Goal: Task Accomplishment & Management: Complete application form

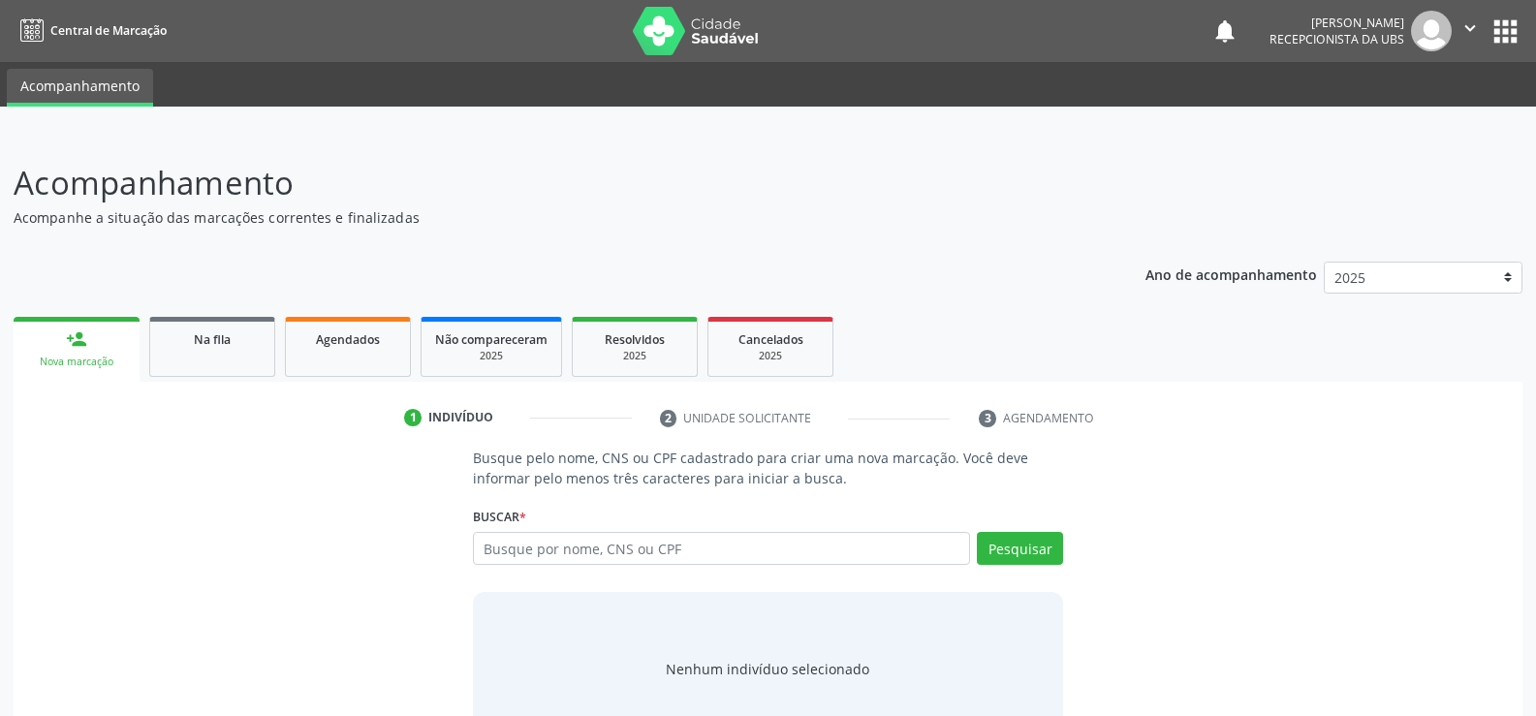
click at [78, 344] on div "person_add" at bounding box center [76, 338] width 21 height 21
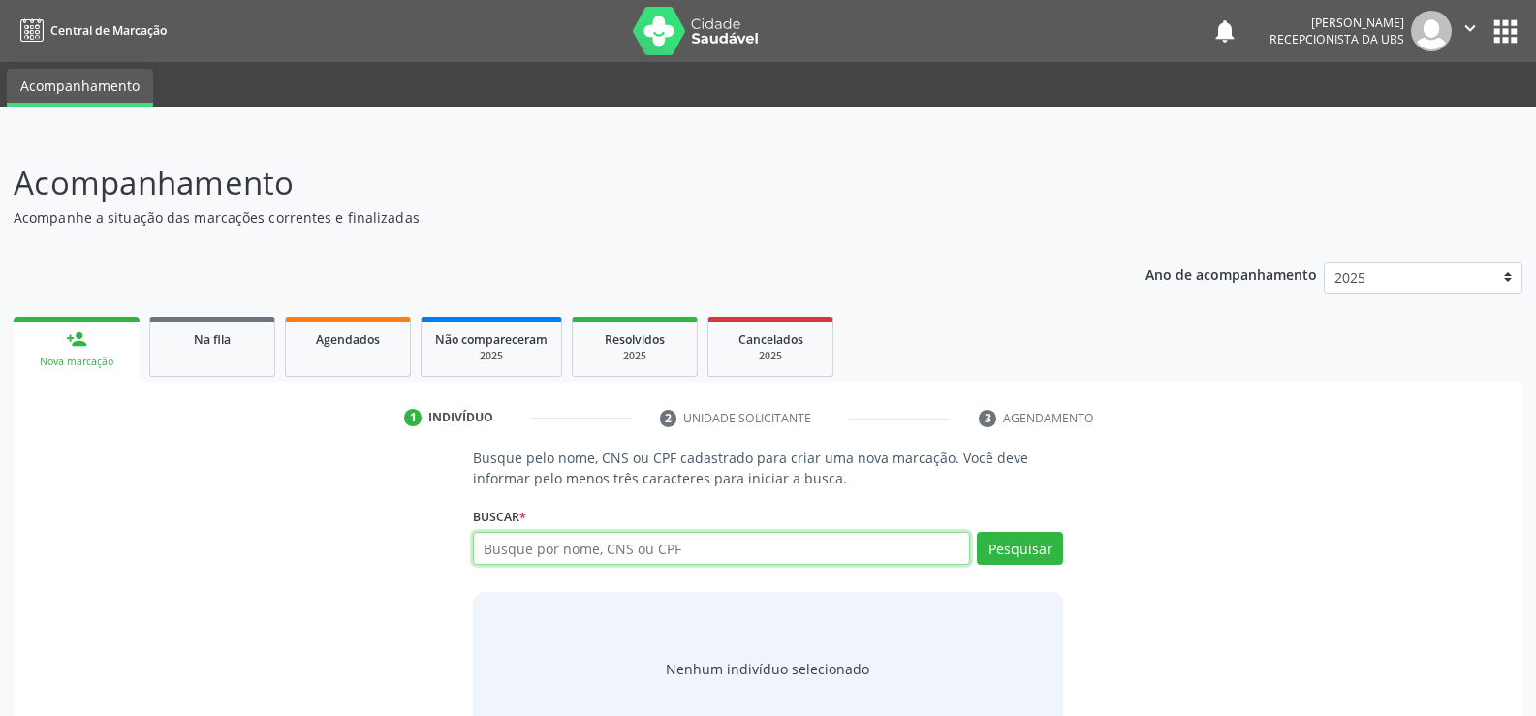
click at [512, 543] on input "text" at bounding box center [721, 548] width 497 height 33
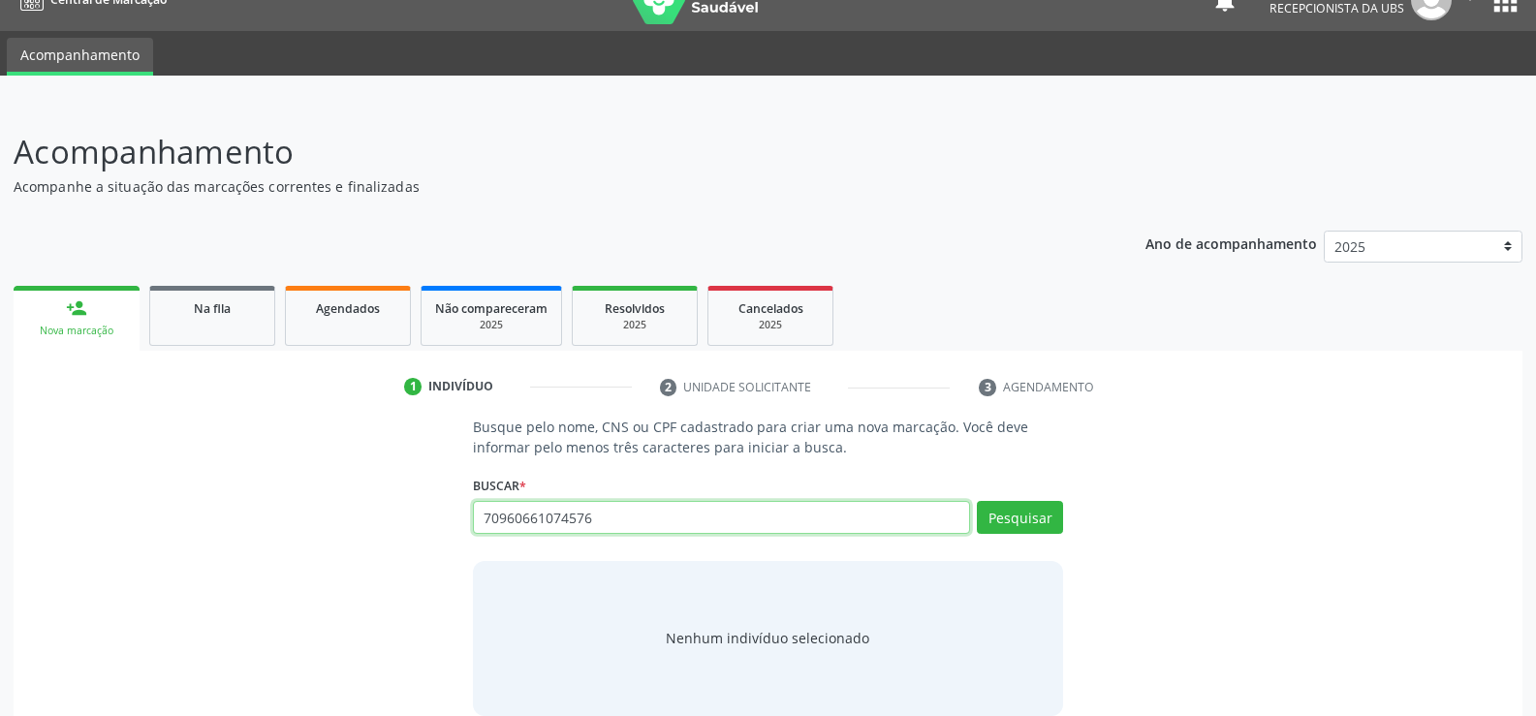
scroll to position [58, 0]
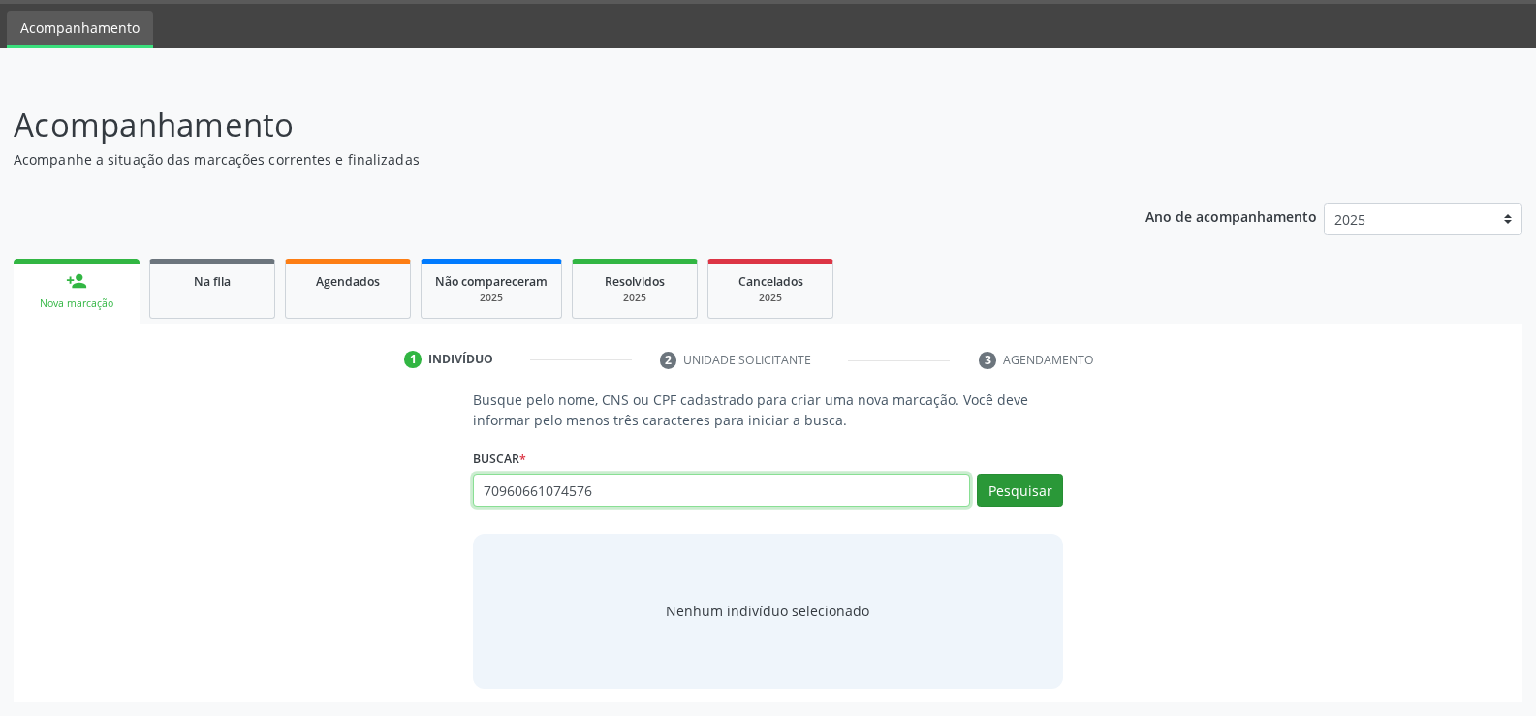
type input "70960661074576"
click at [1023, 484] on button "Pesquisar" at bounding box center [1020, 490] width 86 height 33
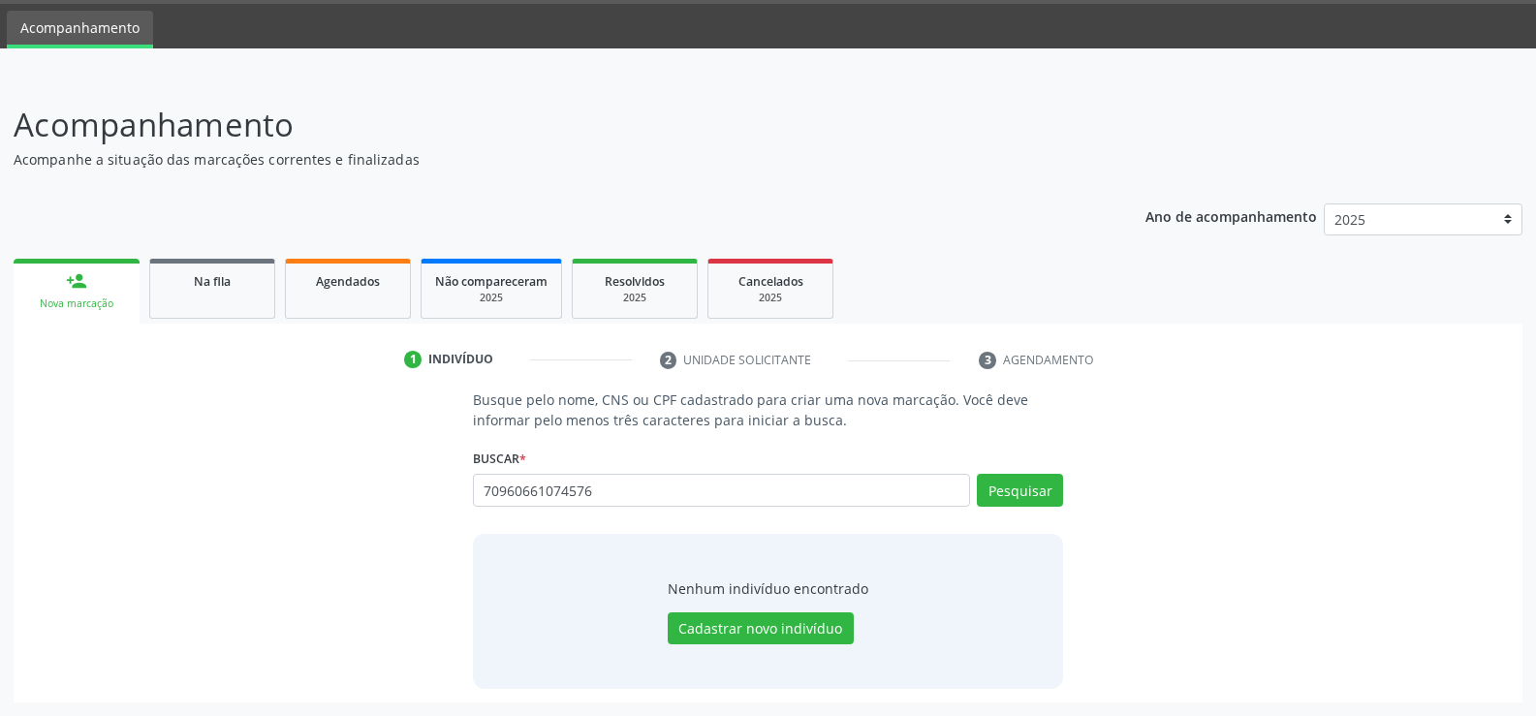
click at [1149, 485] on div "Busque pelo nome, CNS ou CPF cadastrado para criar uma nova marcação. Você deve…" at bounding box center [768, 539] width 1482 height 298
click at [637, 497] on input "70960661074576" at bounding box center [721, 490] width 497 height 33
type input "7"
type input "05883839452"
click at [1020, 493] on button "Pesquisar" at bounding box center [1020, 490] width 86 height 33
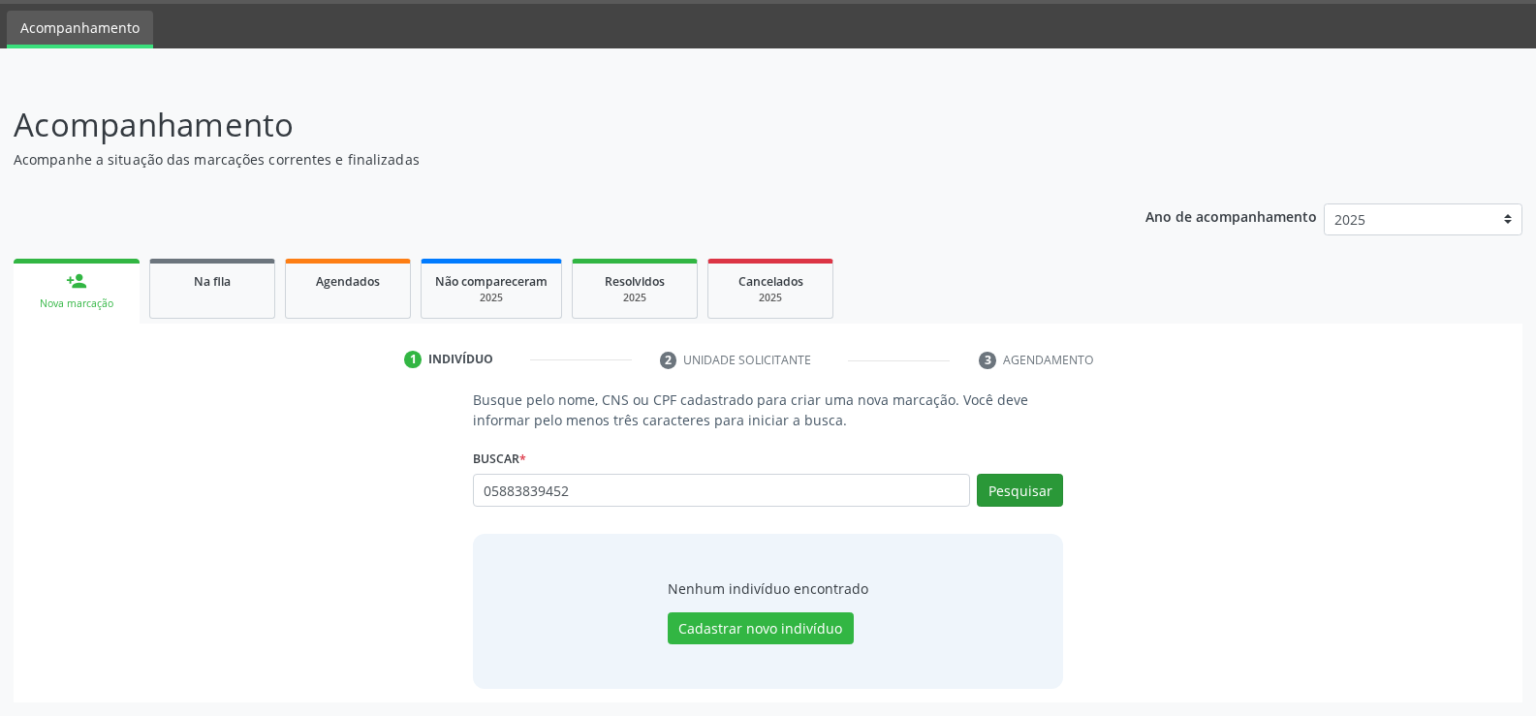
type input "05883839452"
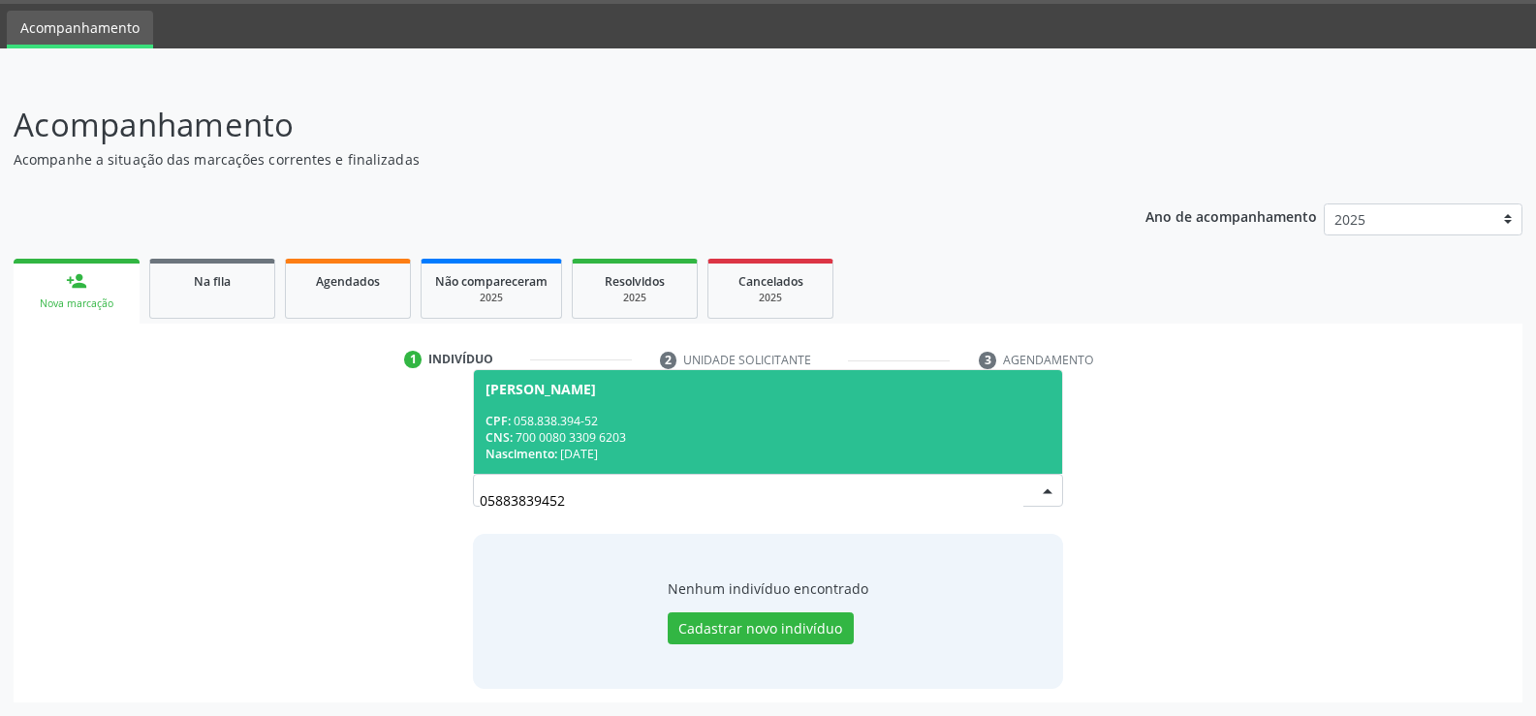
click at [1207, 552] on div "Busque pelo nome, CNS ou CPF cadastrado para criar uma nova marcação. Você deve…" at bounding box center [768, 539] width 1482 height 298
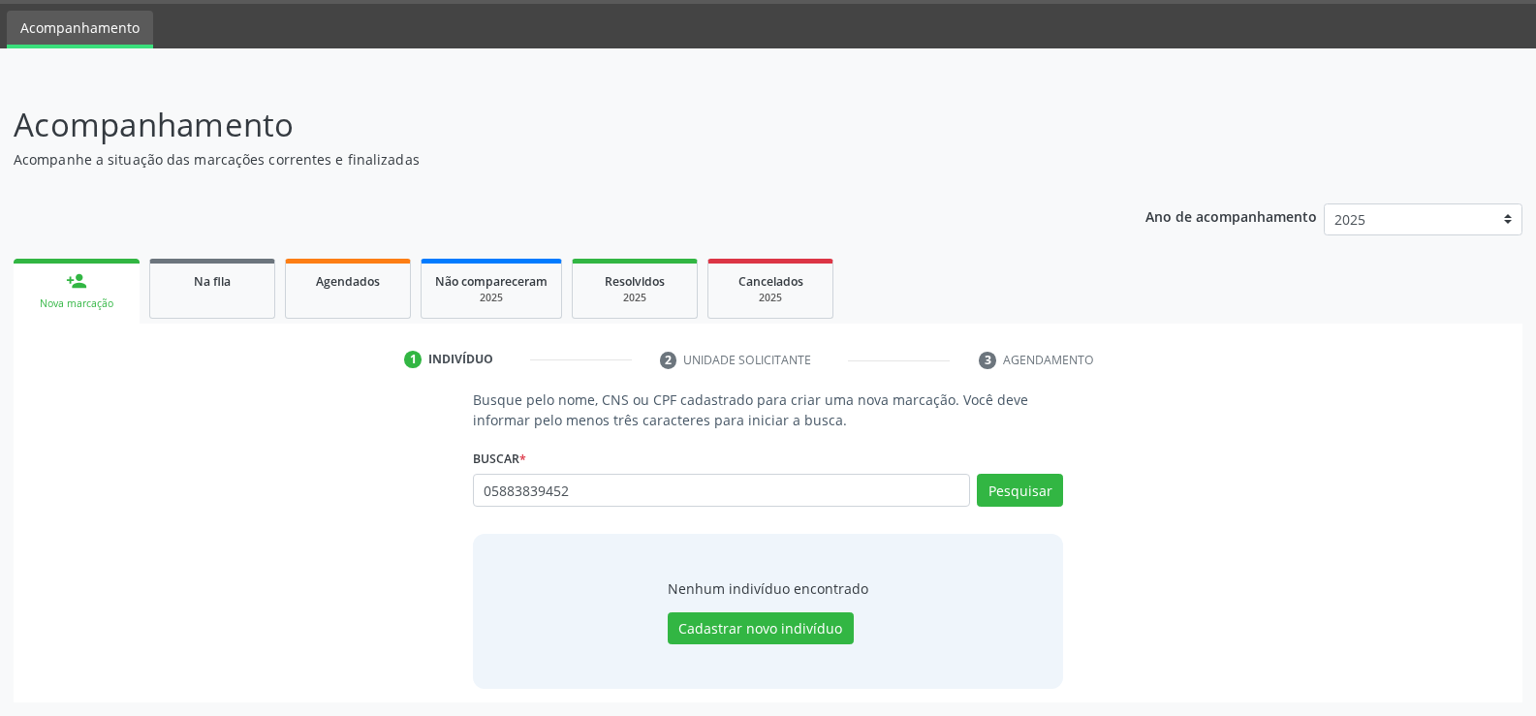
click at [143, 356] on ul "1 Indivíduo 2 Unidade solicitante 3 Agendamento" at bounding box center [768, 360] width 1509 height 32
click at [96, 286] on link "person_add Nova marcação" at bounding box center [77, 291] width 126 height 65
click at [623, 507] on div "05883839452 Busque por nome, CNS ou CPF [PERSON_NAME] CPF: 058.838.394-52 CNS: …" at bounding box center [768, 497] width 590 height 47
click at [613, 486] on input "05883839452" at bounding box center [721, 490] width 497 height 33
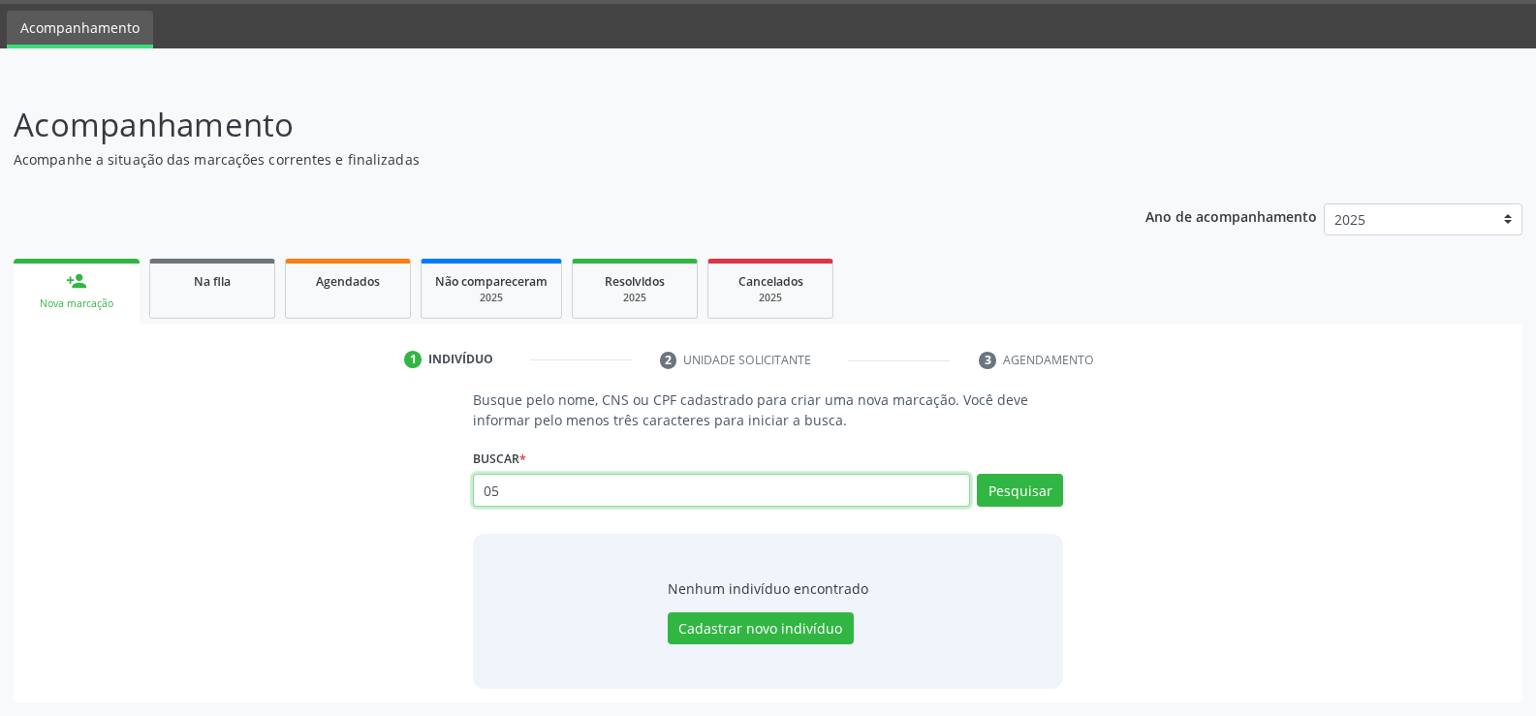
type input "0"
click at [736, 583] on div "Nenhum indivíduo encontrado" at bounding box center [768, 588] width 201 height 20
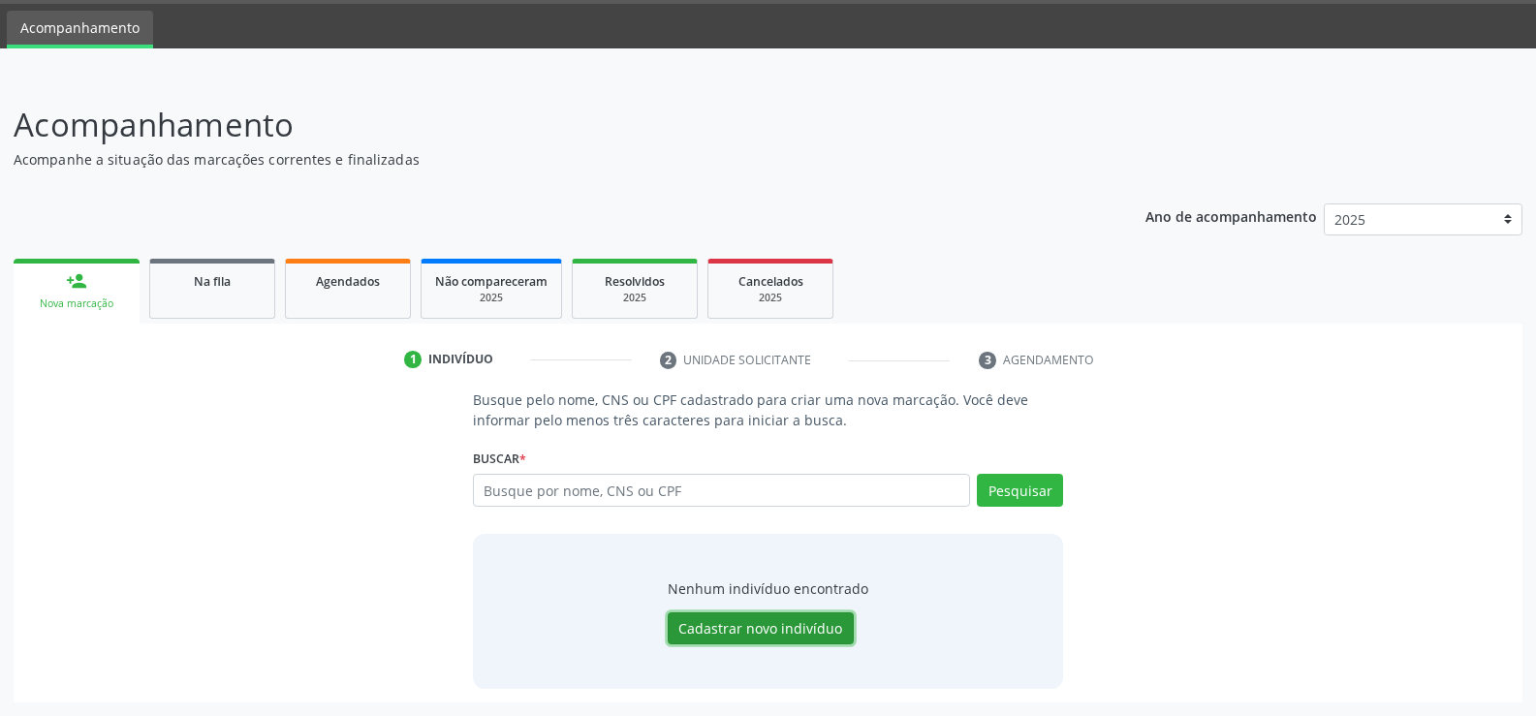
click at [715, 625] on button "Cadastrar novo indivíduo" at bounding box center [761, 628] width 186 height 33
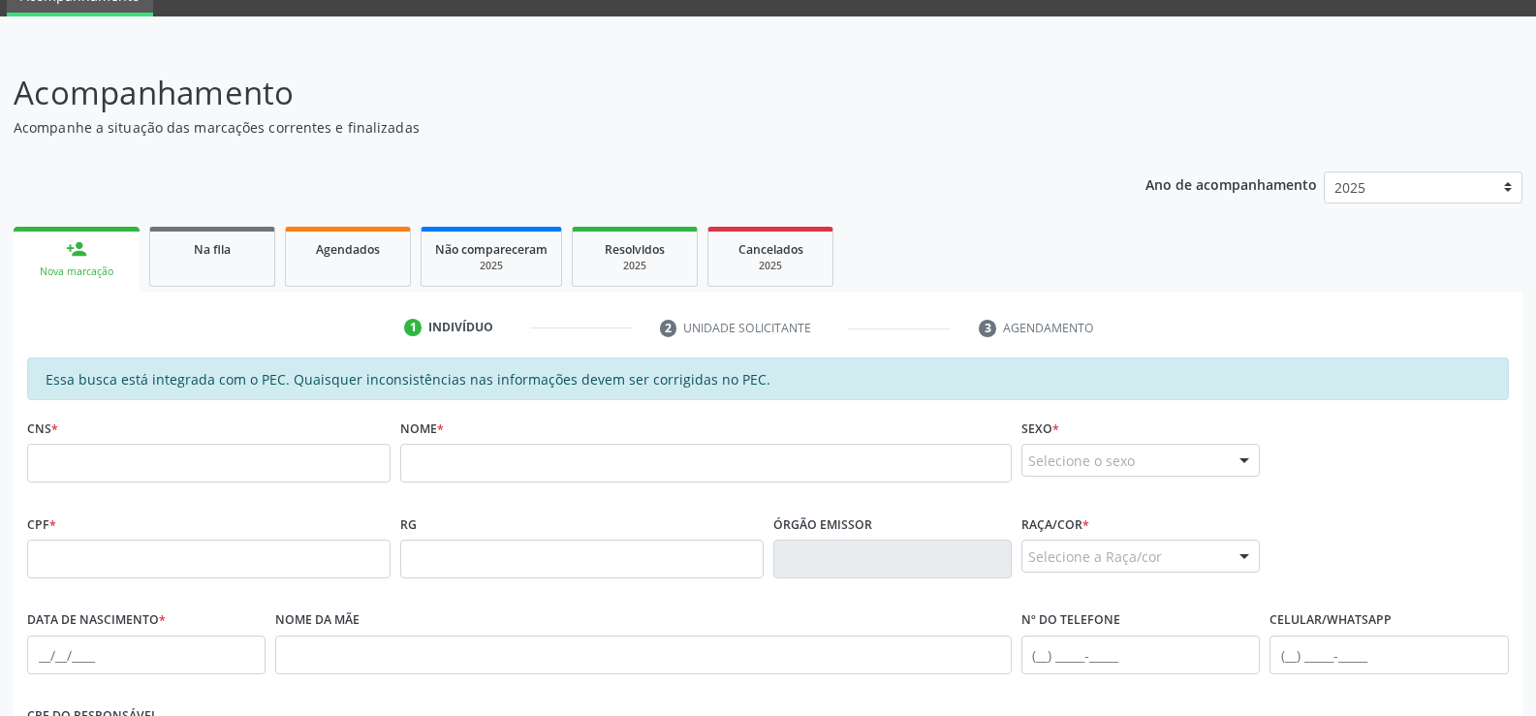
scroll to position [30, 0]
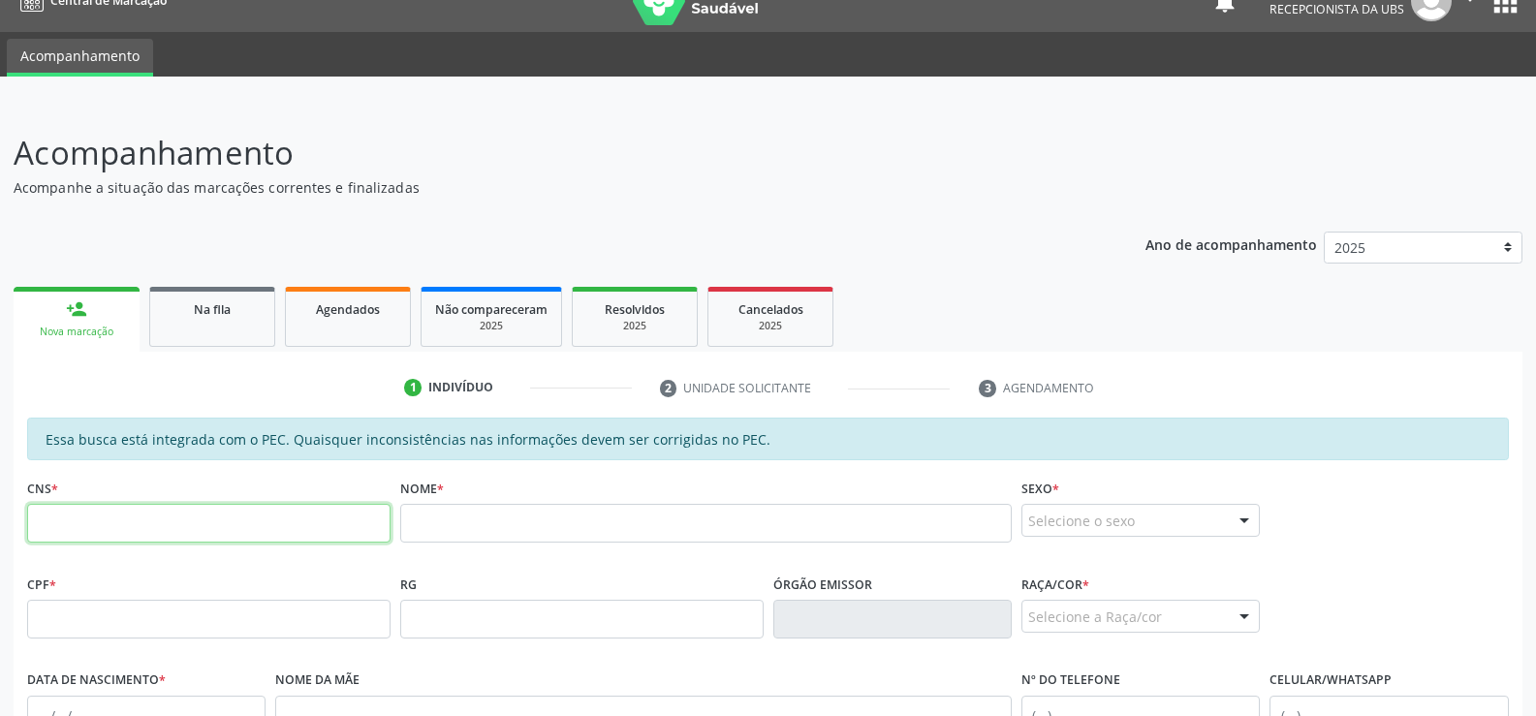
click at [51, 517] on input "text" at bounding box center [208, 523] width 363 height 39
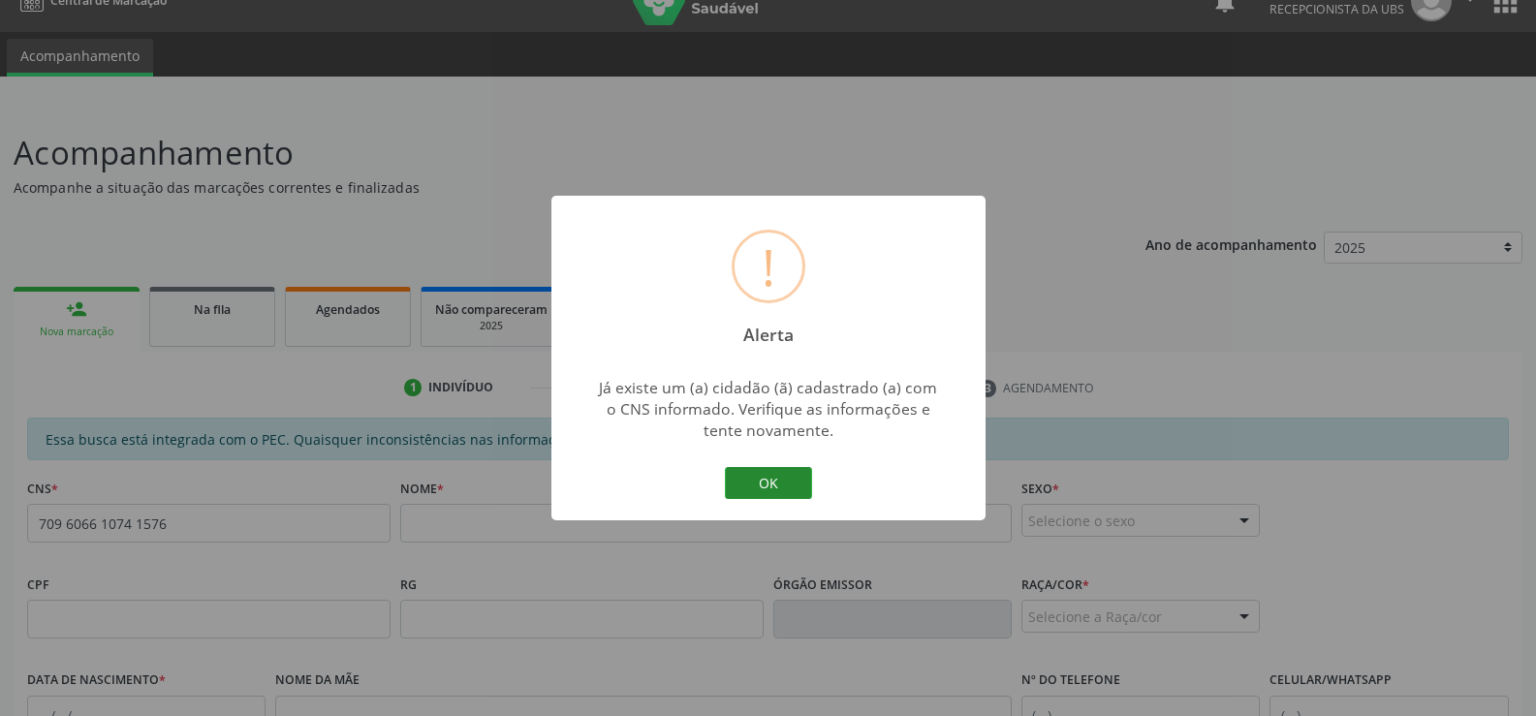
click at [801, 486] on button "OK" at bounding box center [768, 483] width 87 height 33
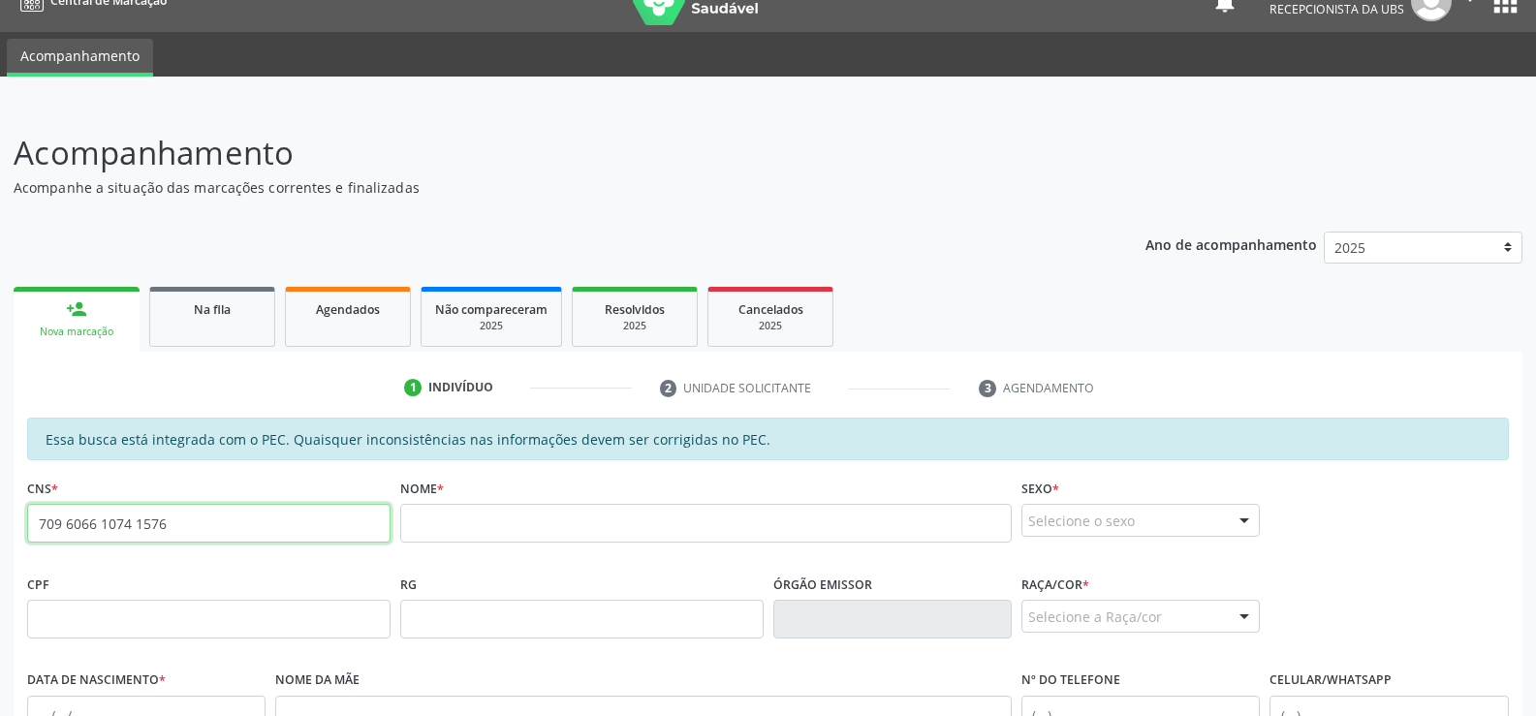
click at [305, 512] on input "709 6066 1074 1576" at bounding box center [208, 523] width 363 height 39
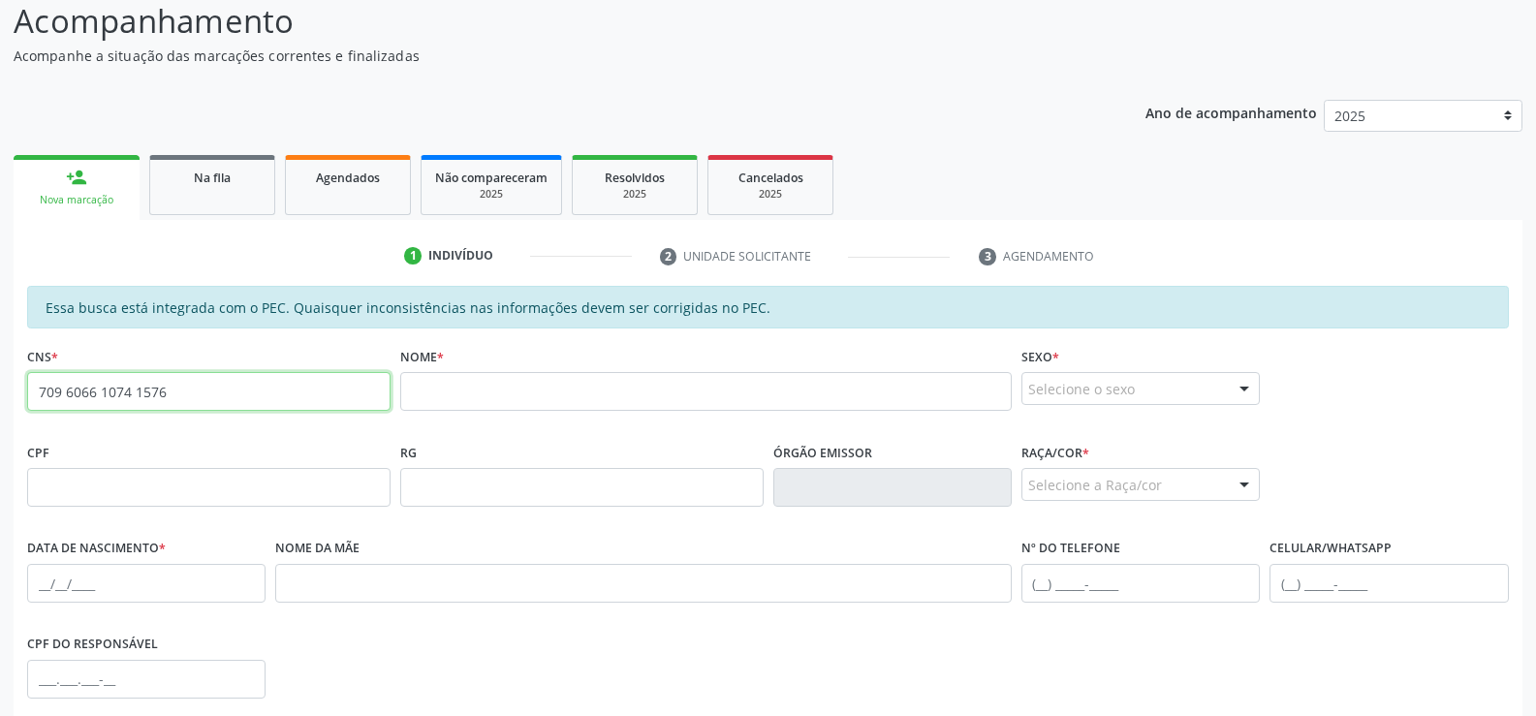
scroll to position [127, 0]
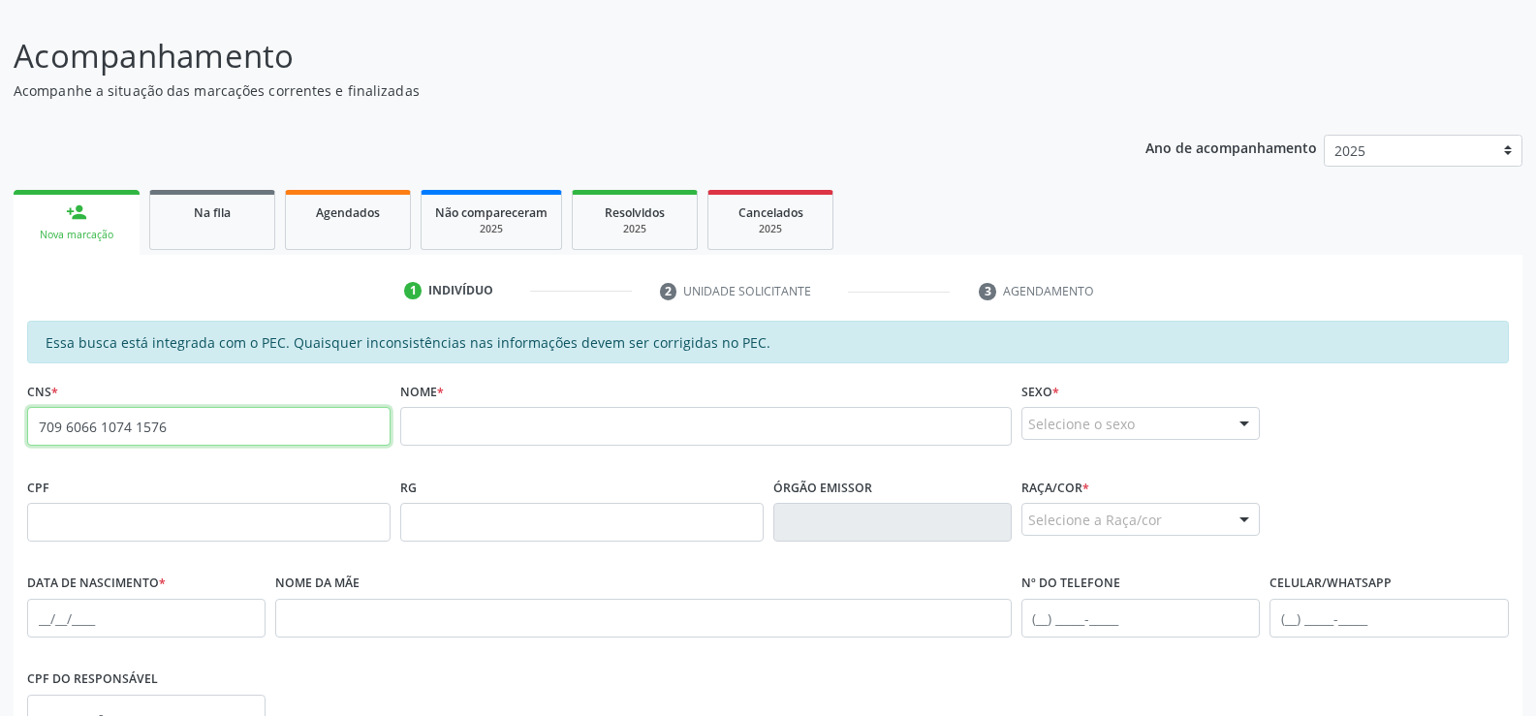
click at [253, 424] on input "709 6066 1074 1576" at bounding box center [208, 426] width 363 height 39
click at [259, 430] on input "709 6066 1074 1576" at bounding box center [208, 426] width 363 height 39
click at [99, 238] on div "Nova marcação" at bounding box center [76, 235] width 99 height 15
click at [104, 223] on link "person_add Nova marcação" at bounding box center [77, 222] width 126 height 65
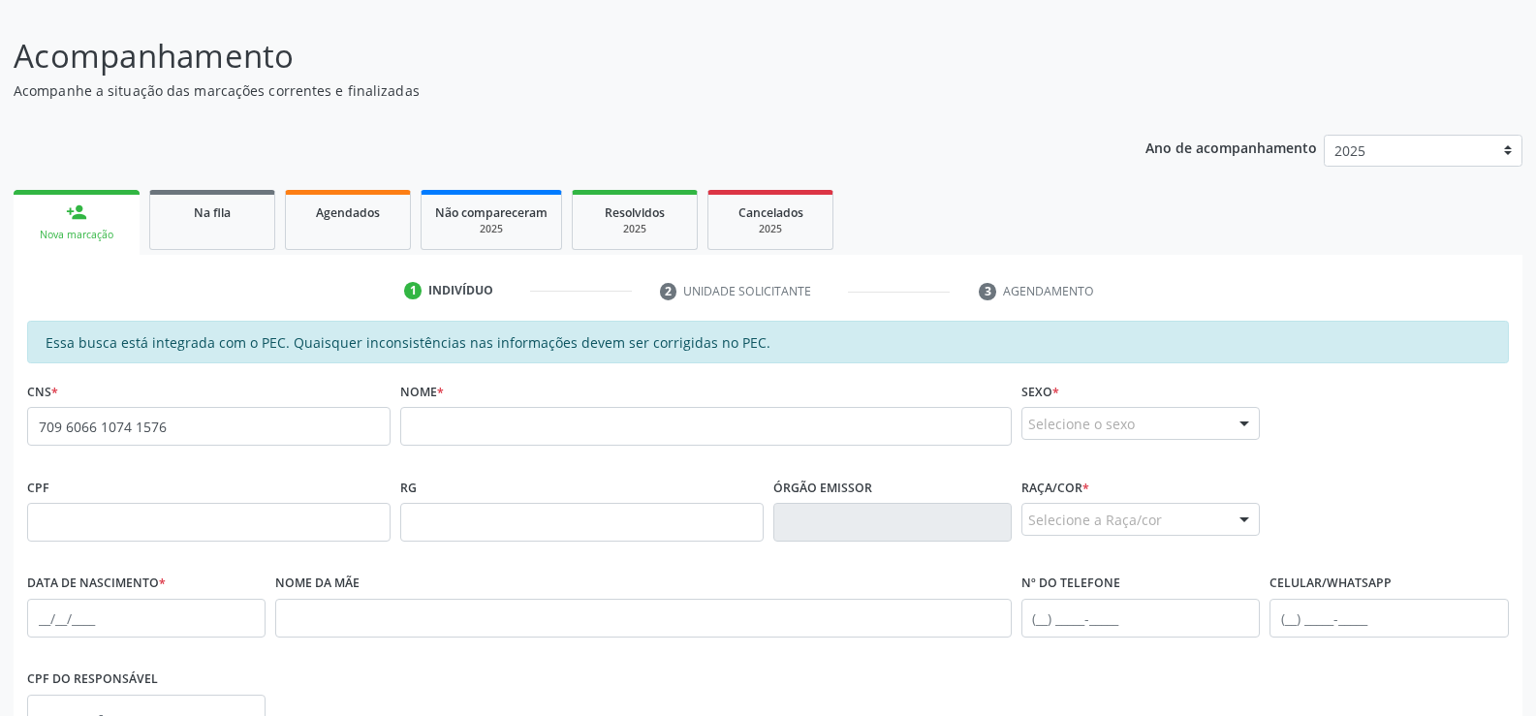
click at [757, 293] on li "2 Unidade solicitante" at bounding box center [805, 291] width 320 height 33
click at [479, 272] on div "1 Indivíduo 2 Unidade solicitante 3 Agendamento Essa busca está integrada com o…" at bounding box center [768, 624] width 1509 height 738
click at [105, 243] on link "person_add Nova marcação" at bounding box center [77, 222] width 126 height 65
click at [105, 242] on div "Nova marcação" at bounding box center [76, 235] width 99 height 15
click at [209, 425] on input "709 6066 1074 1576" at bounding box center [208, 426] width 363 height 39
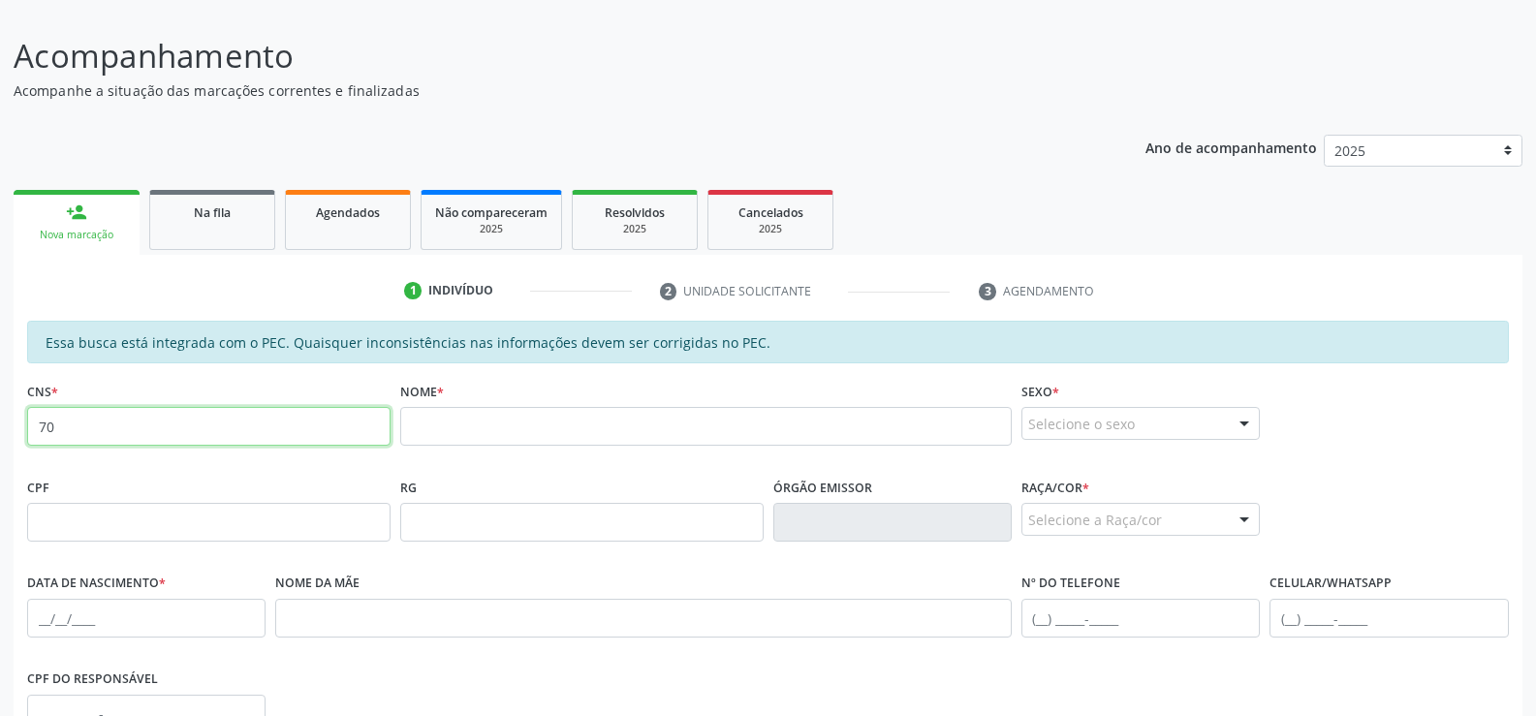
type input "7"
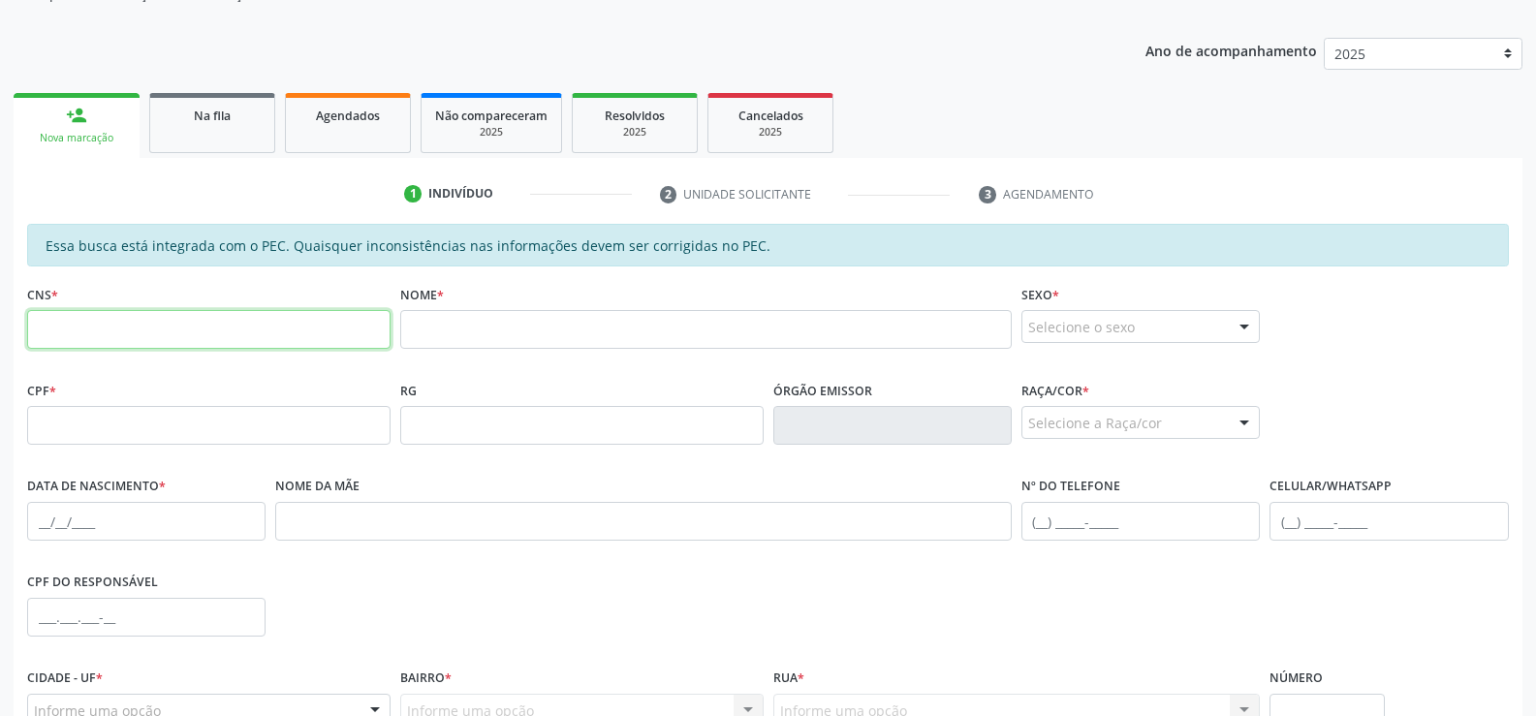
scroll to position [194, 0]
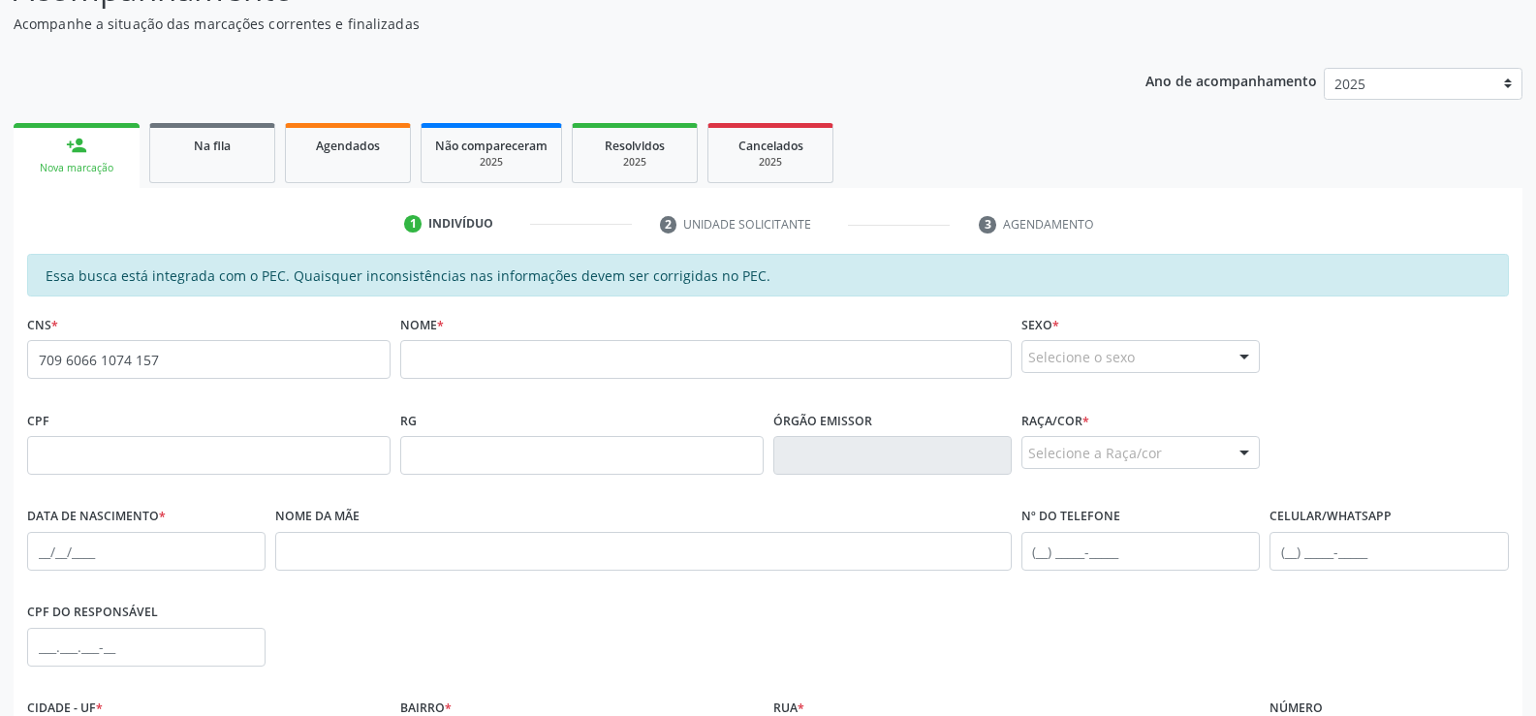
type input "709 6066 1074 1576"
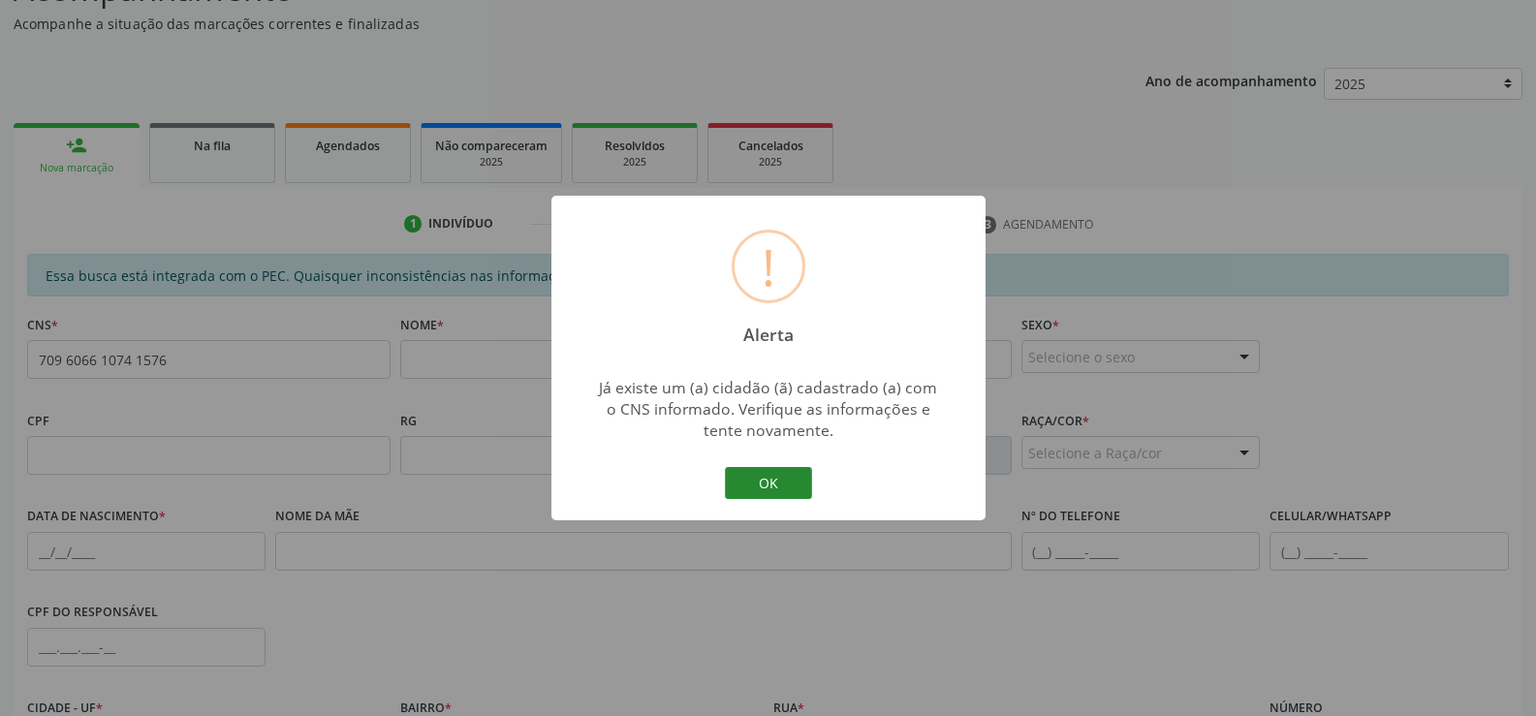
click at [773, 487] on button "OK" at bounding box center [768, 483] width 87 height 33
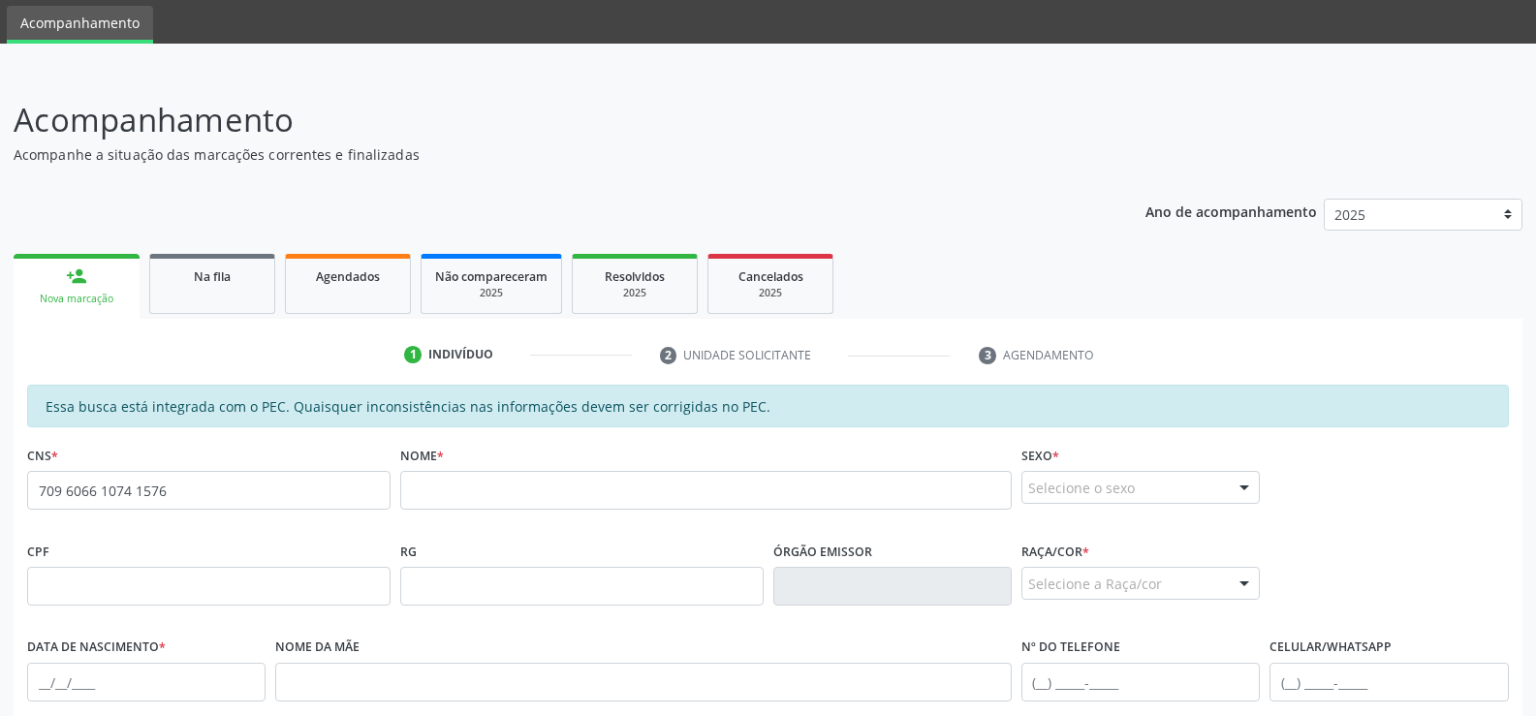
scroll to position [30, 0]
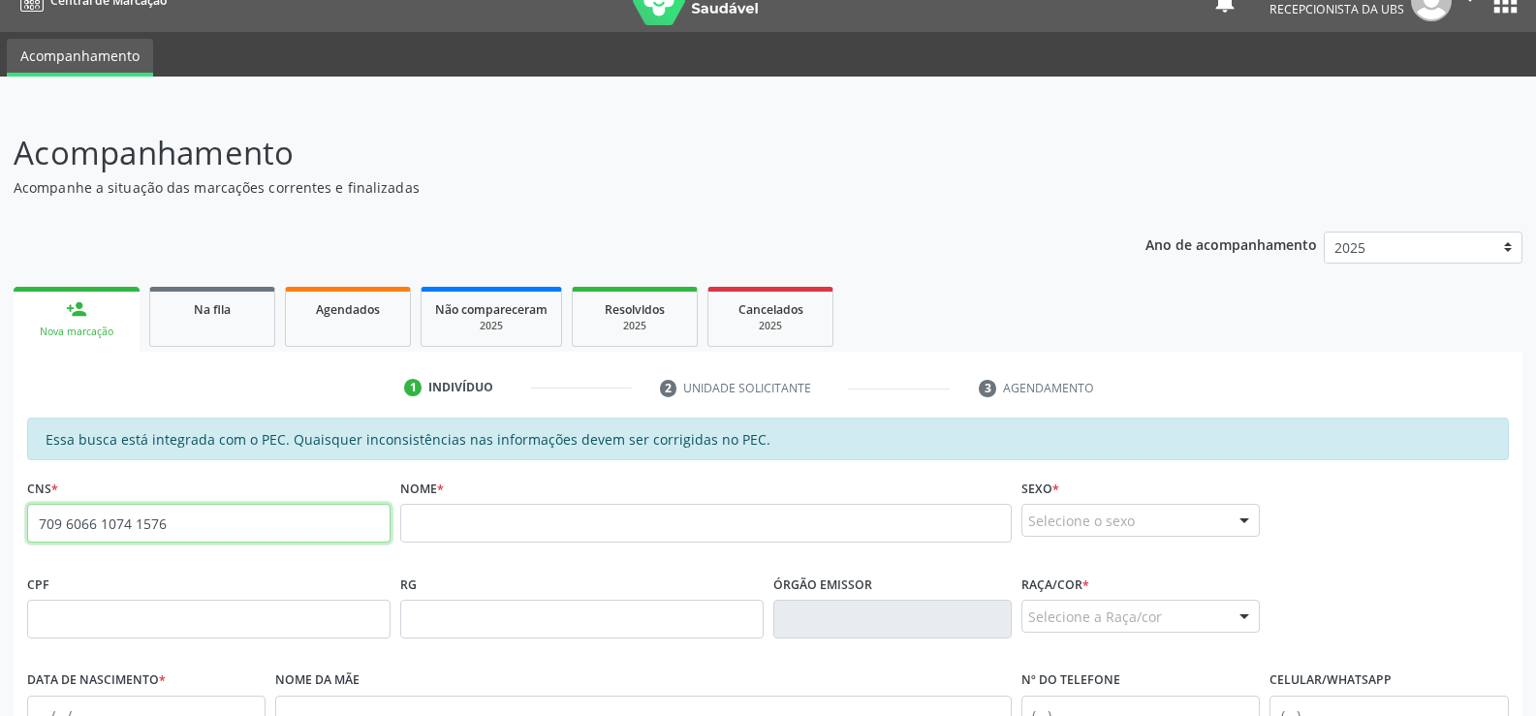
click at [295, 512] on input "709 6066 1074 1576" at bounding box center [208, 523] width 363 height 39
click at [309, 521] on input "709 6066 1074 1576" at bounding box center [208, 523] width 363 height 39
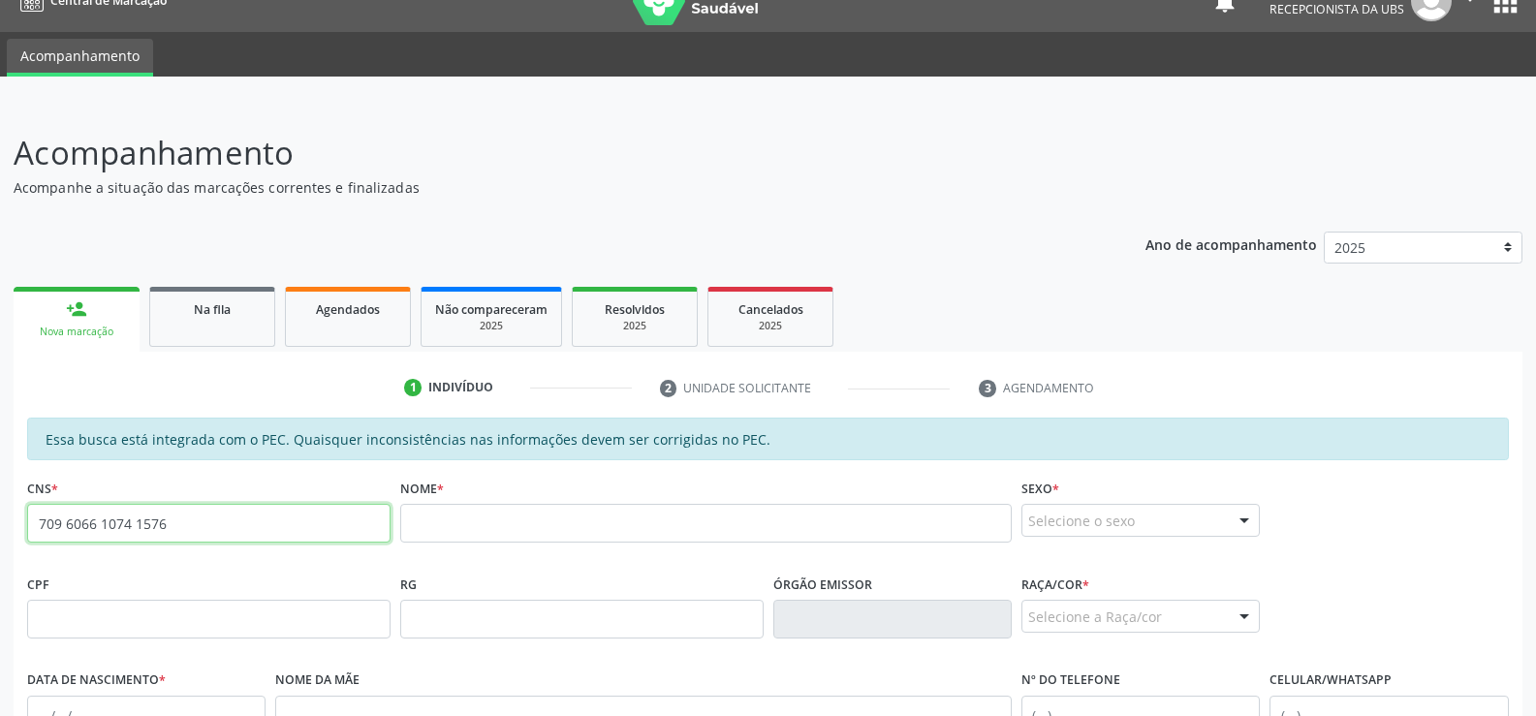
drag, startPoint x: 309, startPoint y: 521, endPoint x: 319, endPoint y: 523, distance: 9.9
click at [319, 523] on input "709 6066 1074 1576" at bounding box center [208, 523] width 363 height 39
click at [93, 319] on link "person_add Nova marcação" at bounding box center [77, 319] width 126 height 65
click at [357, 297] on link "Agendados" at bounding box center [348, 317] width 126 height 60
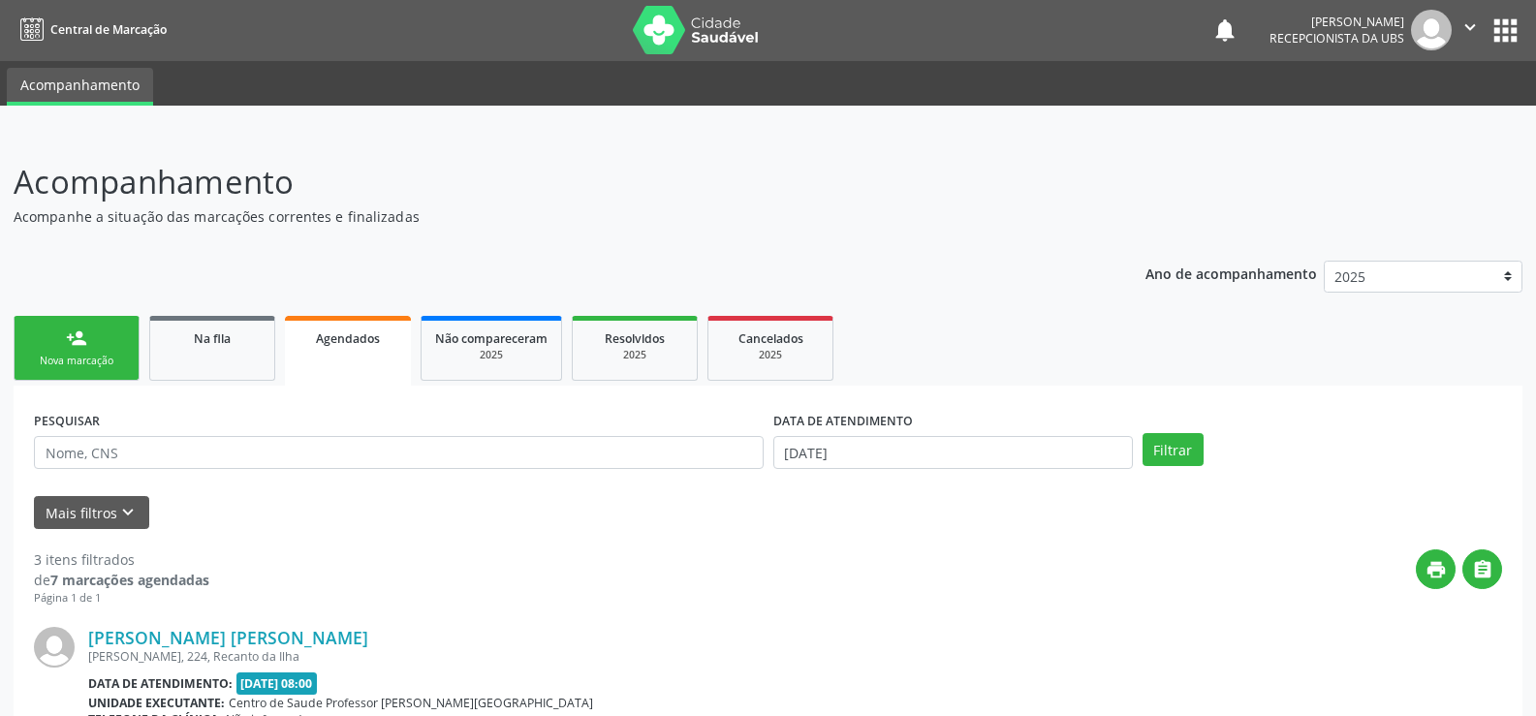
scroll to position [0, 0]
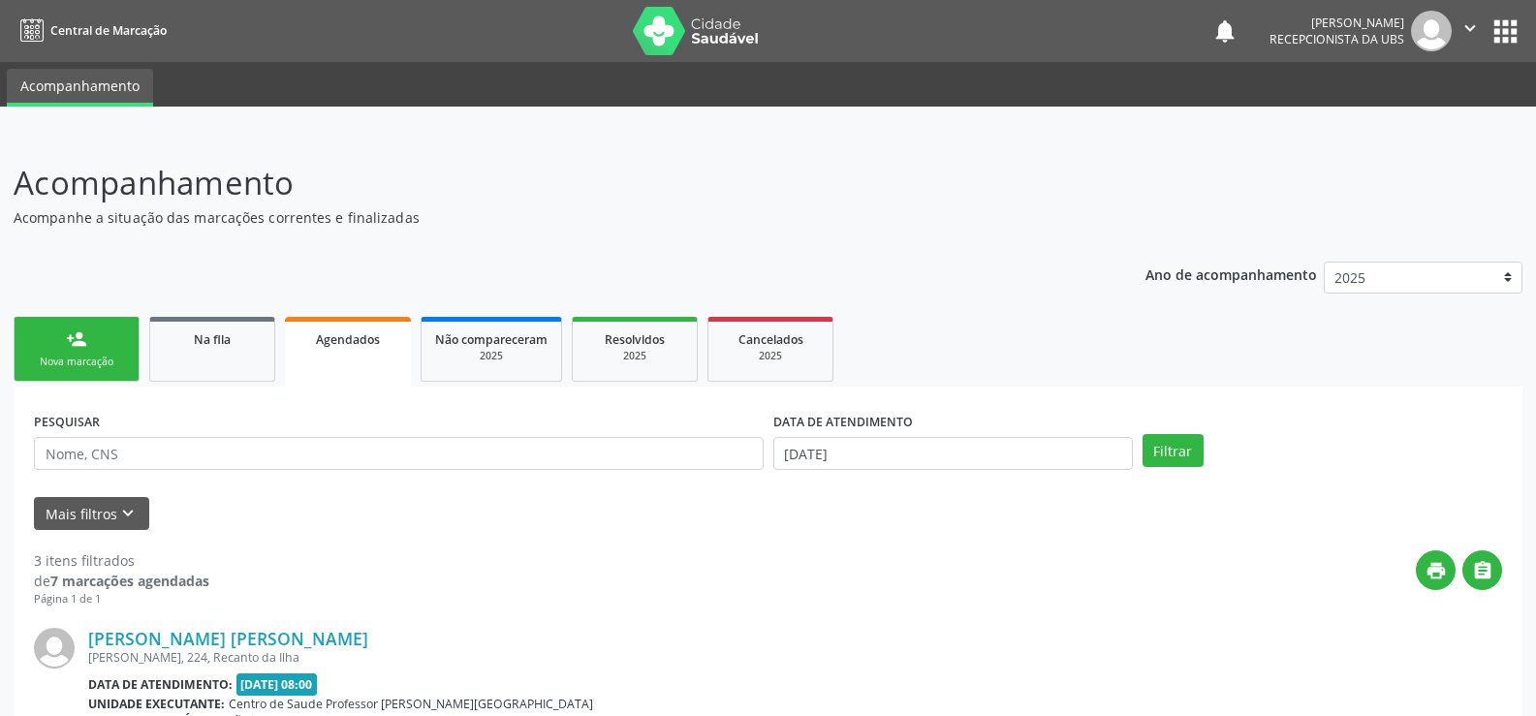
click at [51, 344] on link "person_add Nova marcação" at bounding box center [77, 349] width 126 height 65
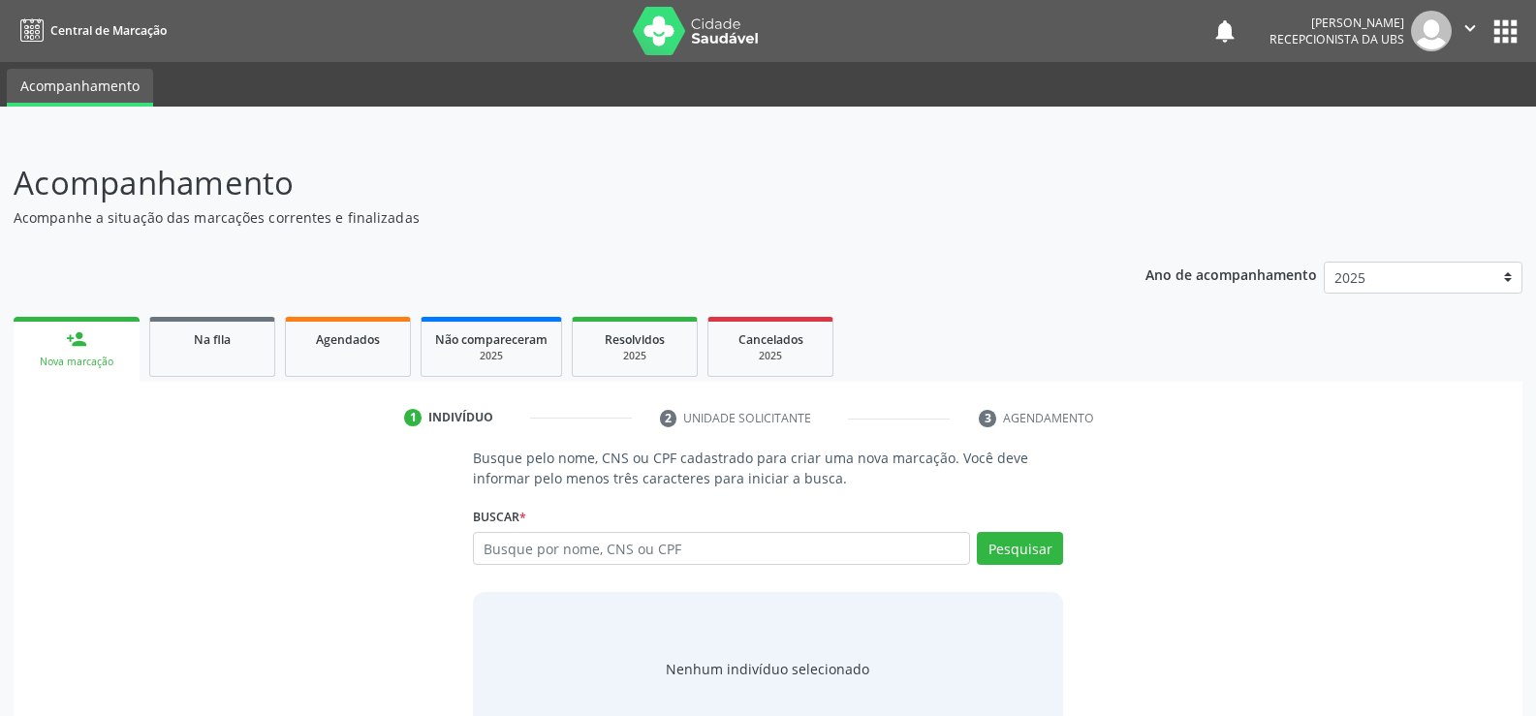
click at [50, 360] on div "Nova marcação" at bounding box center [76, 362] width 99 height 15
click at [52, 357] on div "Nova marcação" at bounding box center [76, 362] width 99 height 15
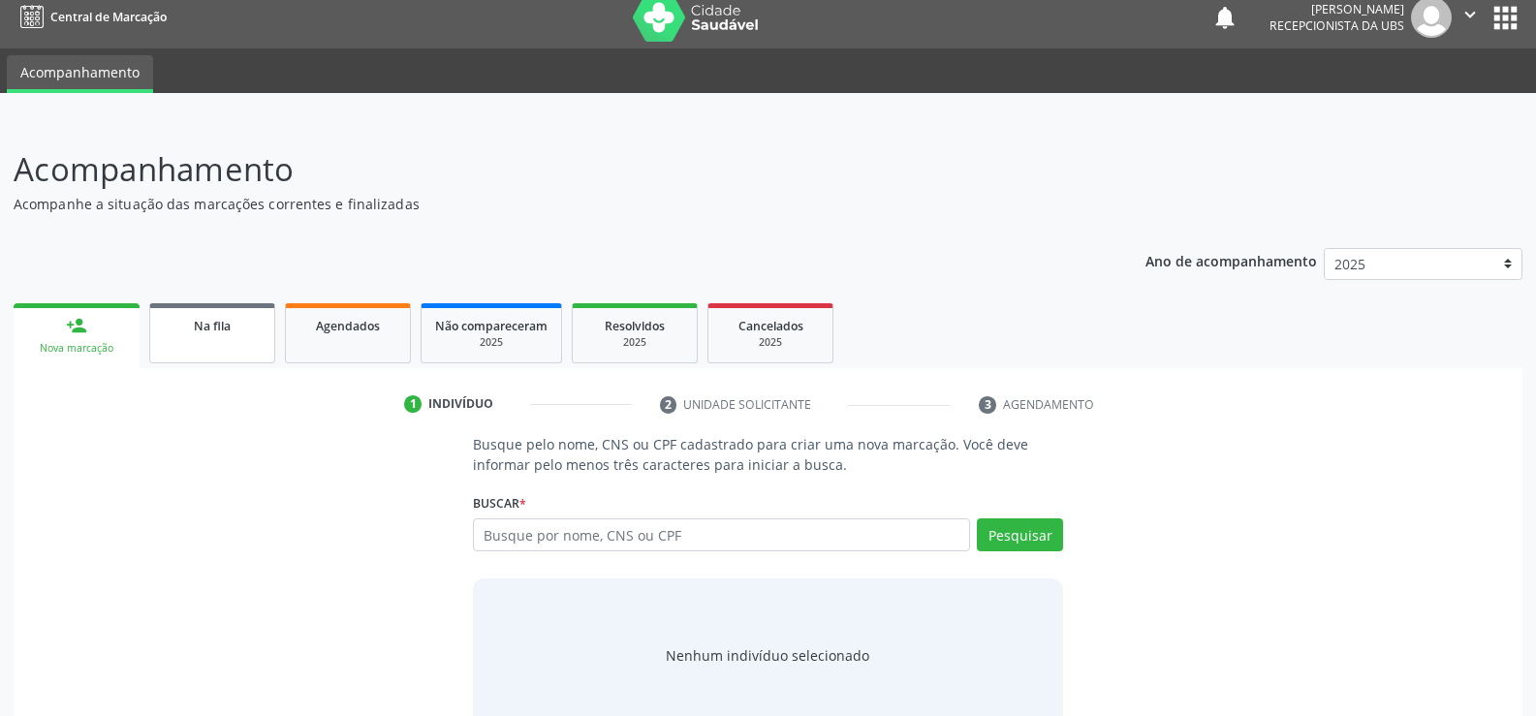
scroll to position [58, 0]
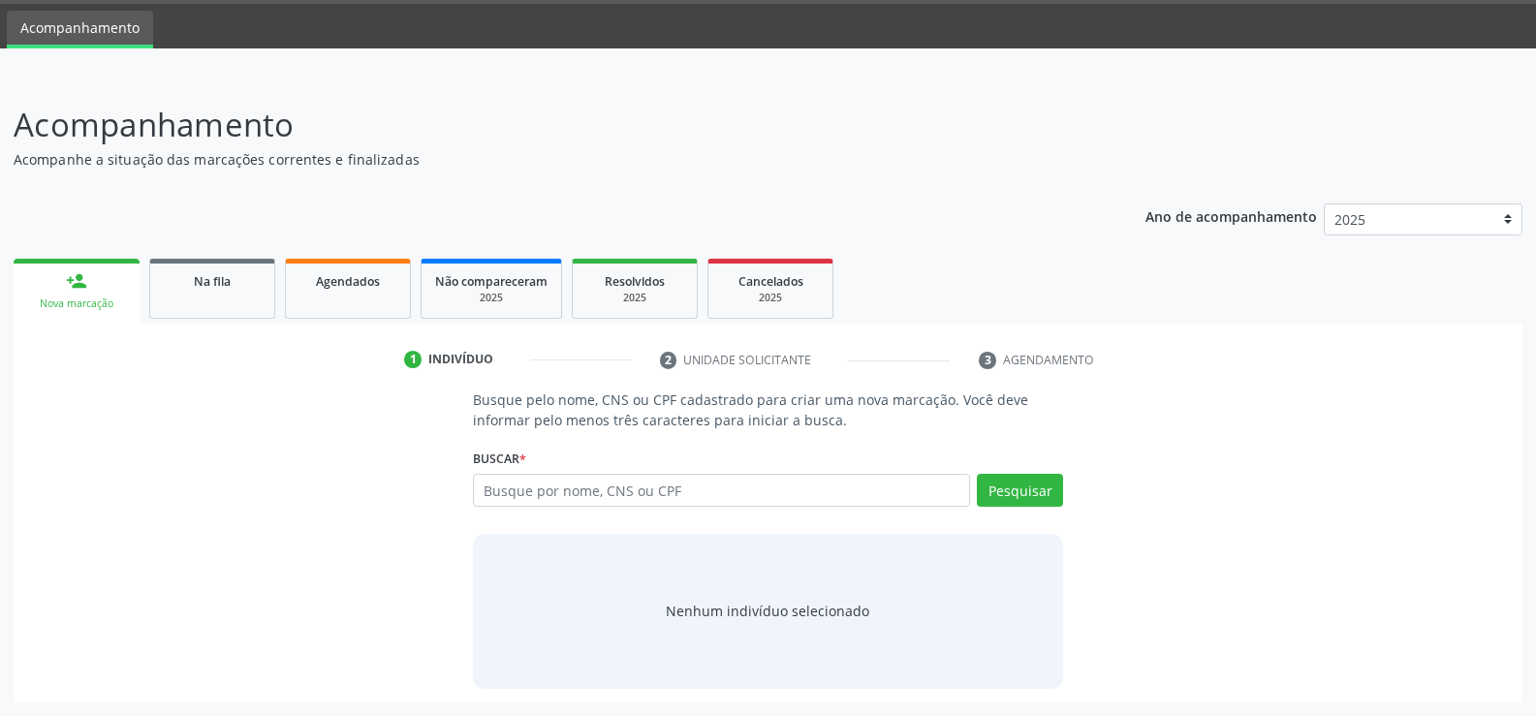
click at [115, 293] on link "person_add Nova marcação" at bounding box center [77, 291] width 126 height 65
click at [117, 293] on link "person_add Nova marcação" at bounding box center [77, 291] width 126 height 65
click at [571, 479] on input "text" at bounding box center [721, 490] width 497 height 33
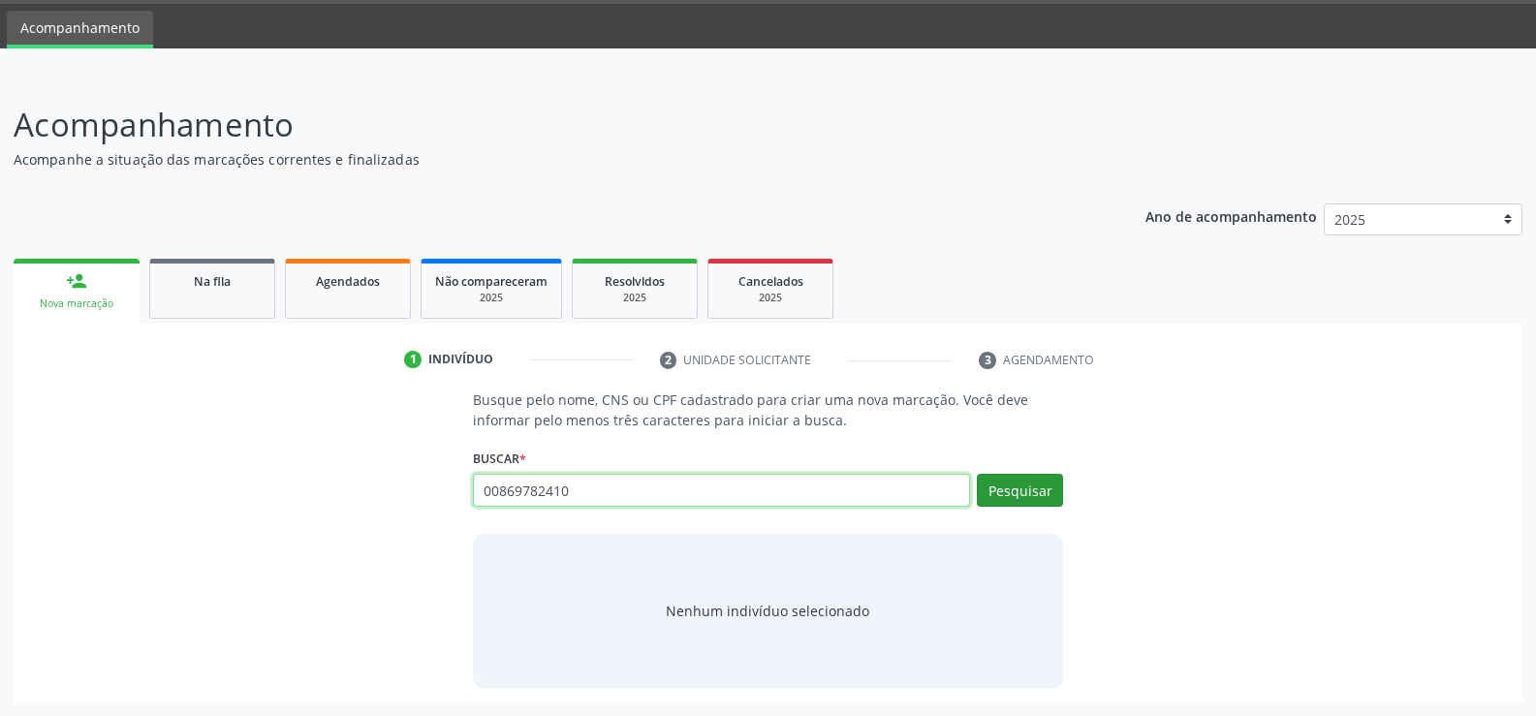
type input "00869782410"
click at [1008, 486] on button "Pesquisar" at bounding box center [1020, 490] width 86 height 33
type input "00869782410"
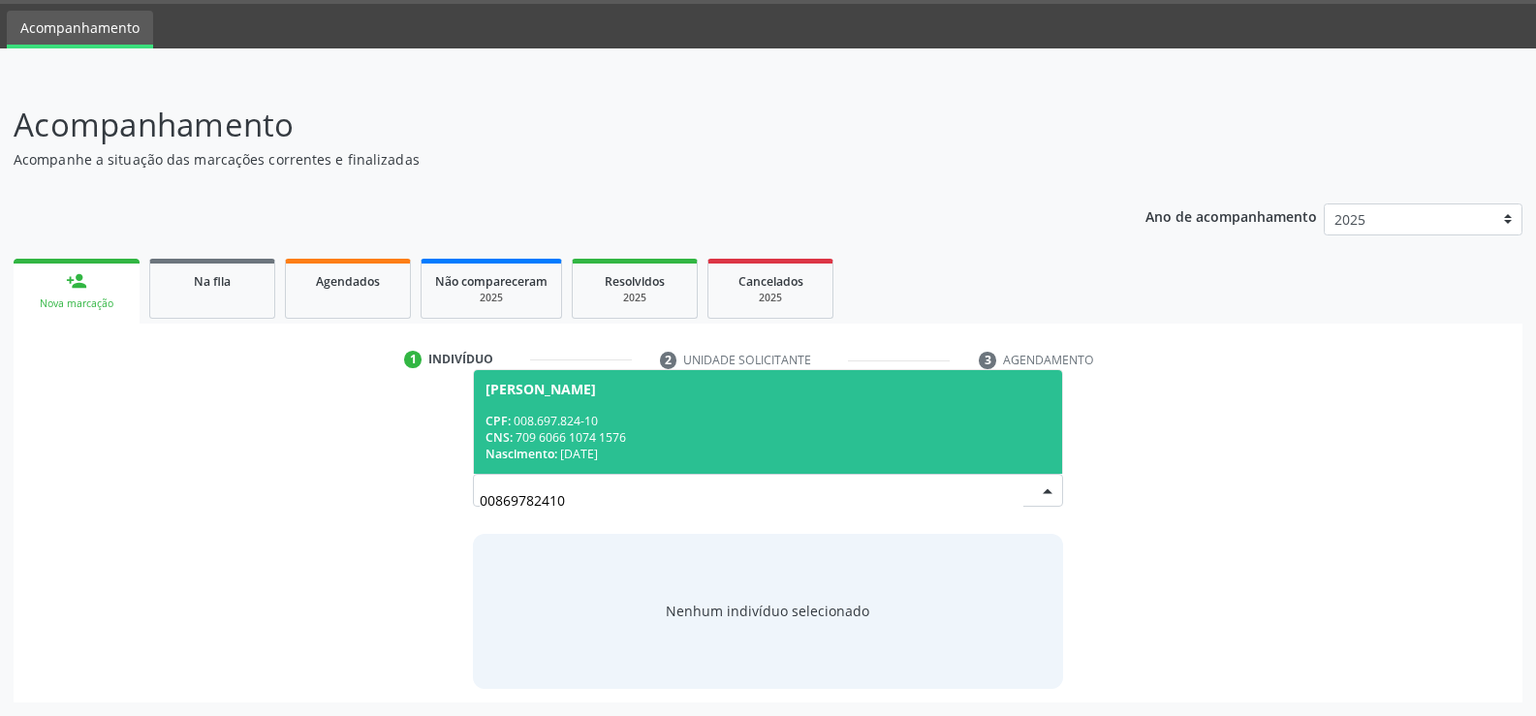
click at [770, 614] on div "Nenhum indivíduo selecionado" at bounding box center [767, 611] width 203 height 20
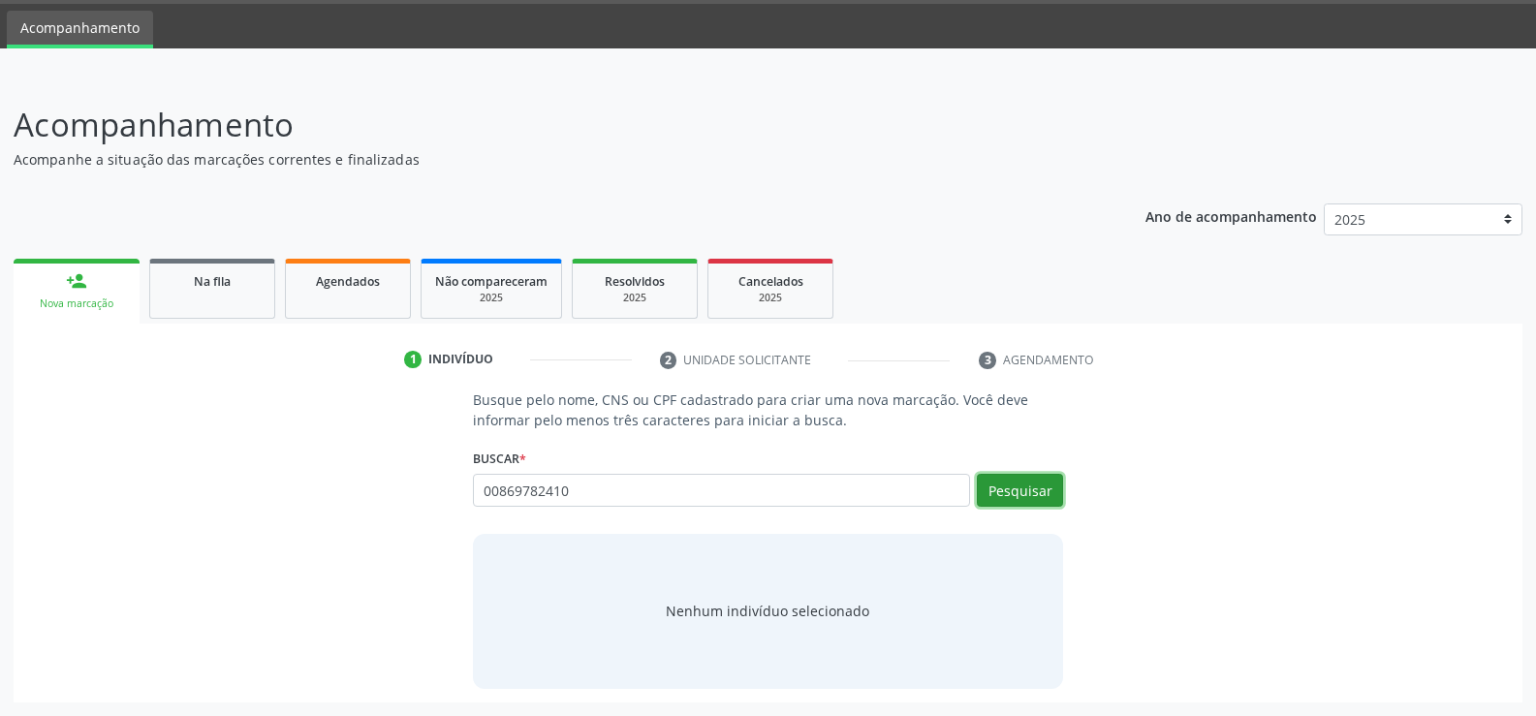
click at [1036, 499] on button "Pesquisar" at bounding box center [1020, 490] width 86 height 33
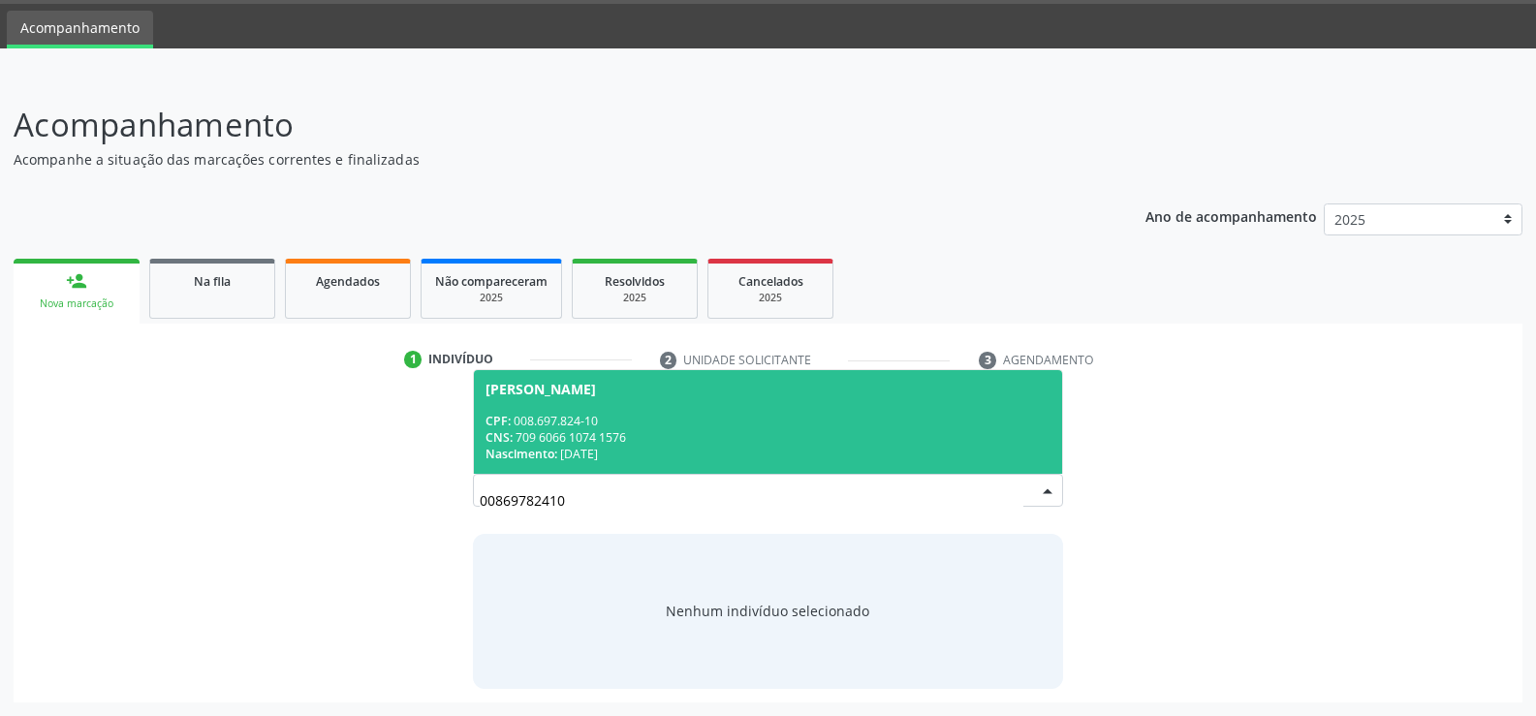
click at [1036, 498] on div "00869782410 [PERSON_NAME] CPF: 008.697.824-10 CNS: 709 6066 1074 1576 Nasciment…" at bounding box center [768, 497] width 590 height 47
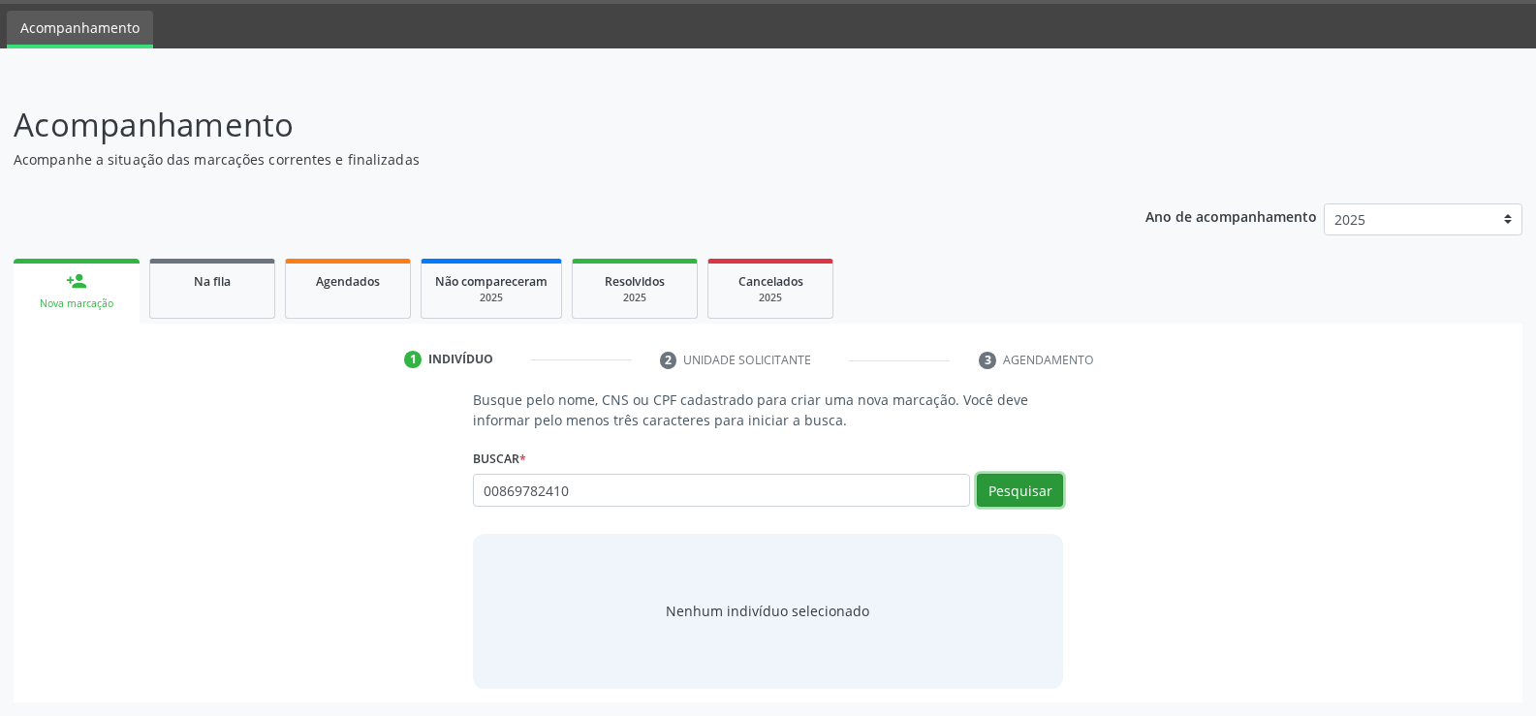
click at [1036, 498] on button "Pesquisar" at bounding box center [1020, 490] width 86 height 33
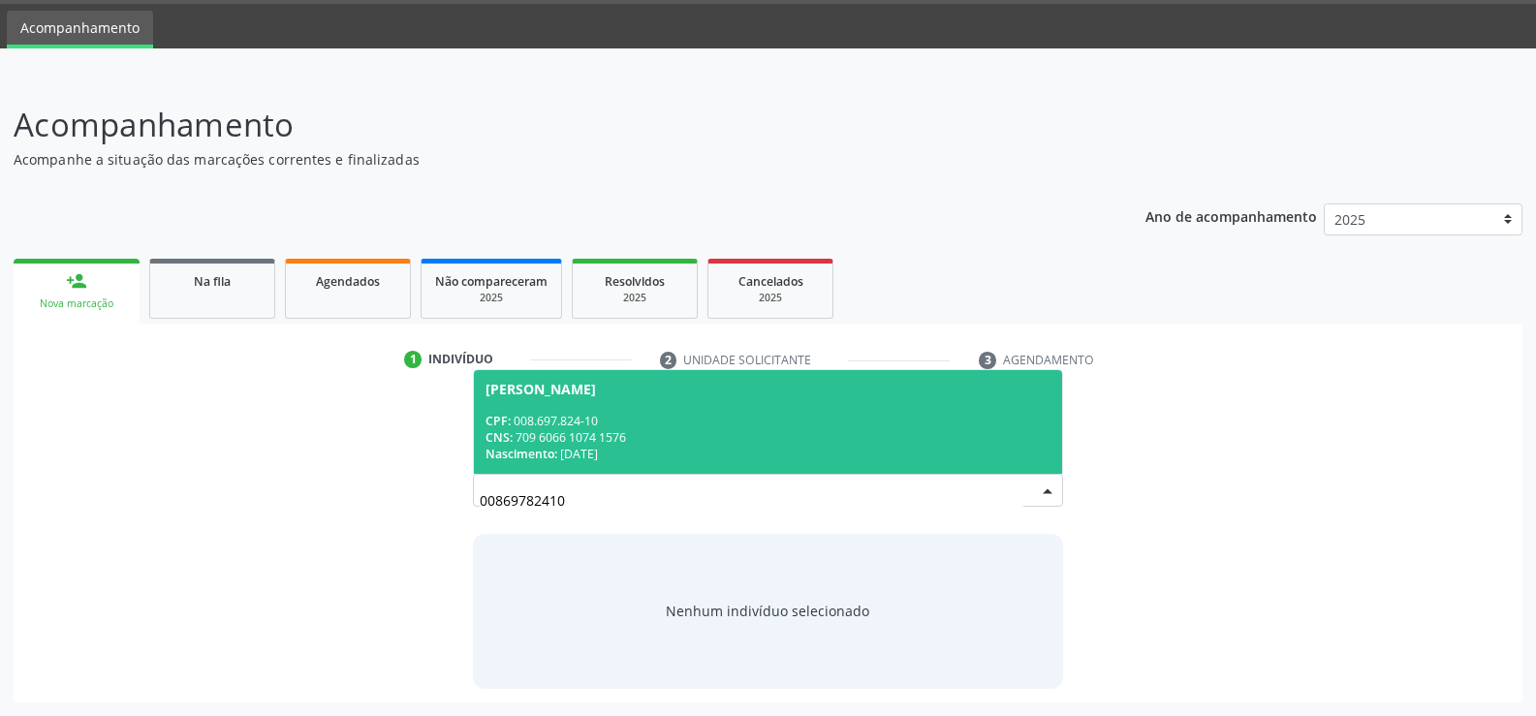
click at [1014, 486] on input "00869782410" at bounding box center [752, 500] width 544 height 39
click at [703, 421] on div "CPF: 008.697.824-10" at bounding box center [767, 421] width 565 height 16
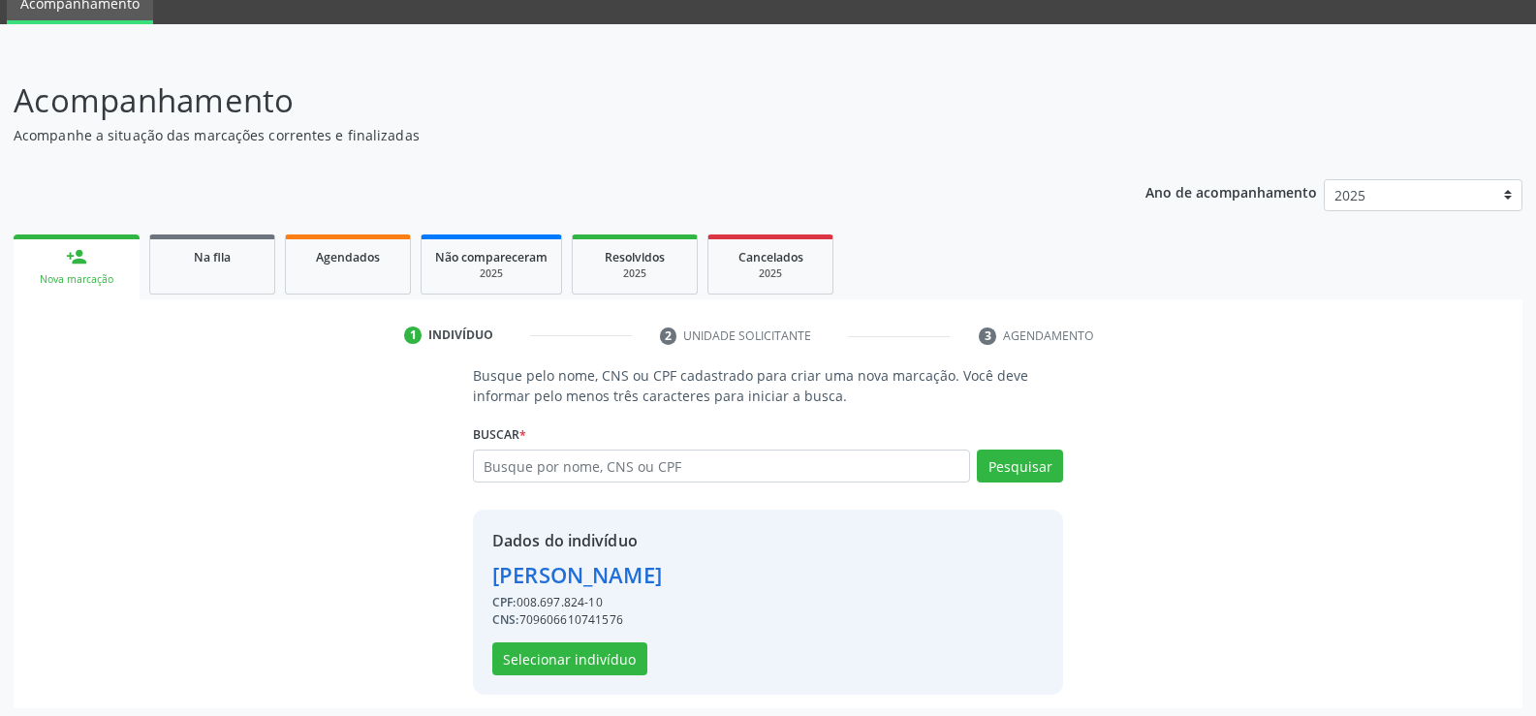
scroll to position [88, 0]
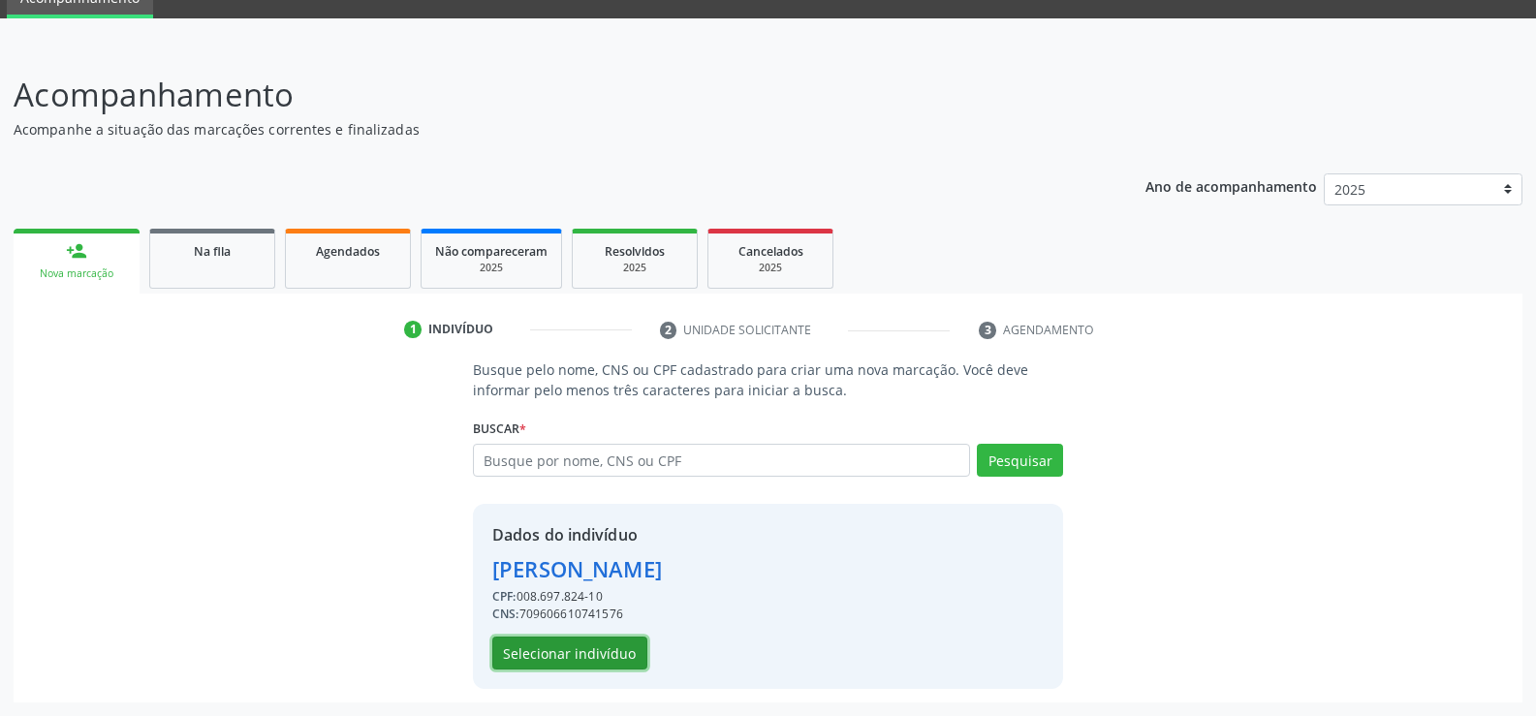
click at [586, 661] on button "Selecionar indivíduo" at bounding box center [569, 653] width 155 height 33
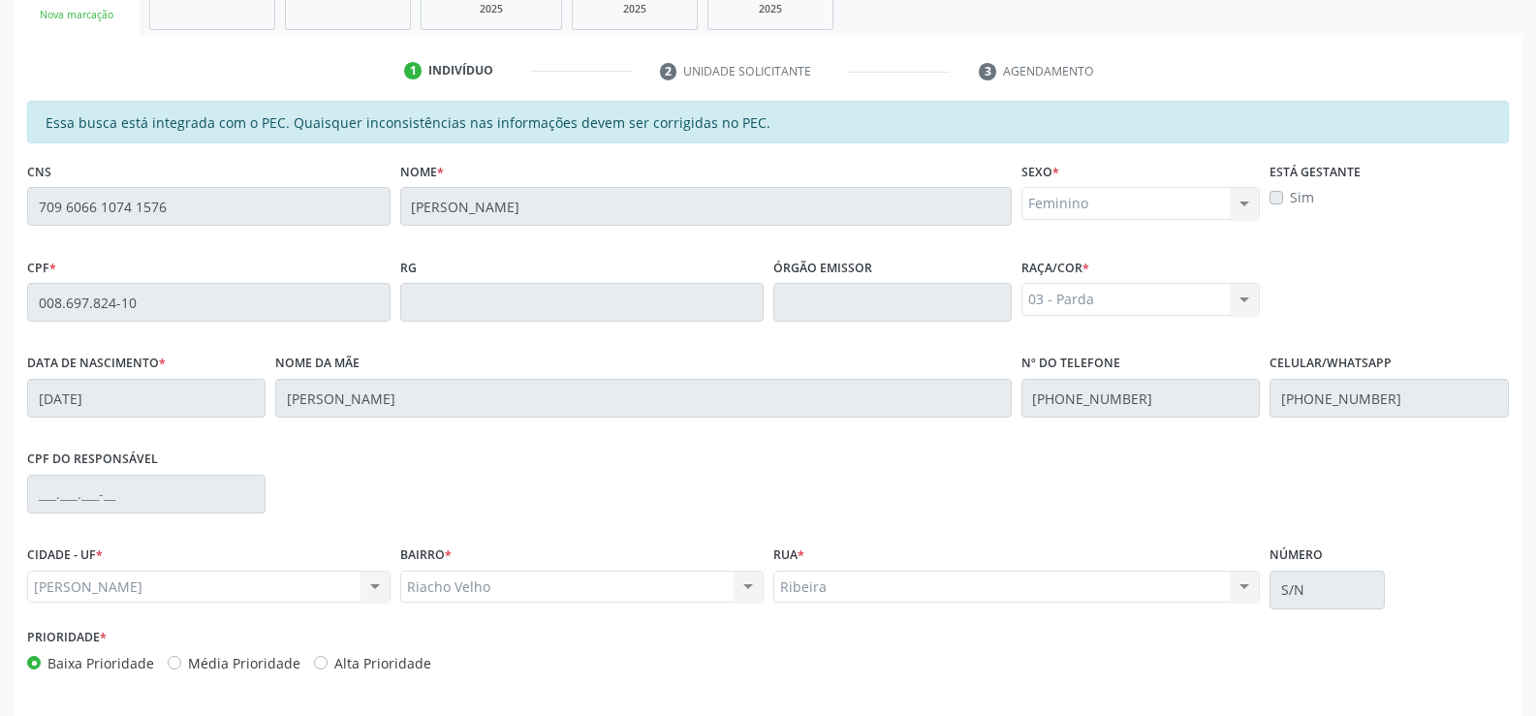
scroll to position [418, 0]
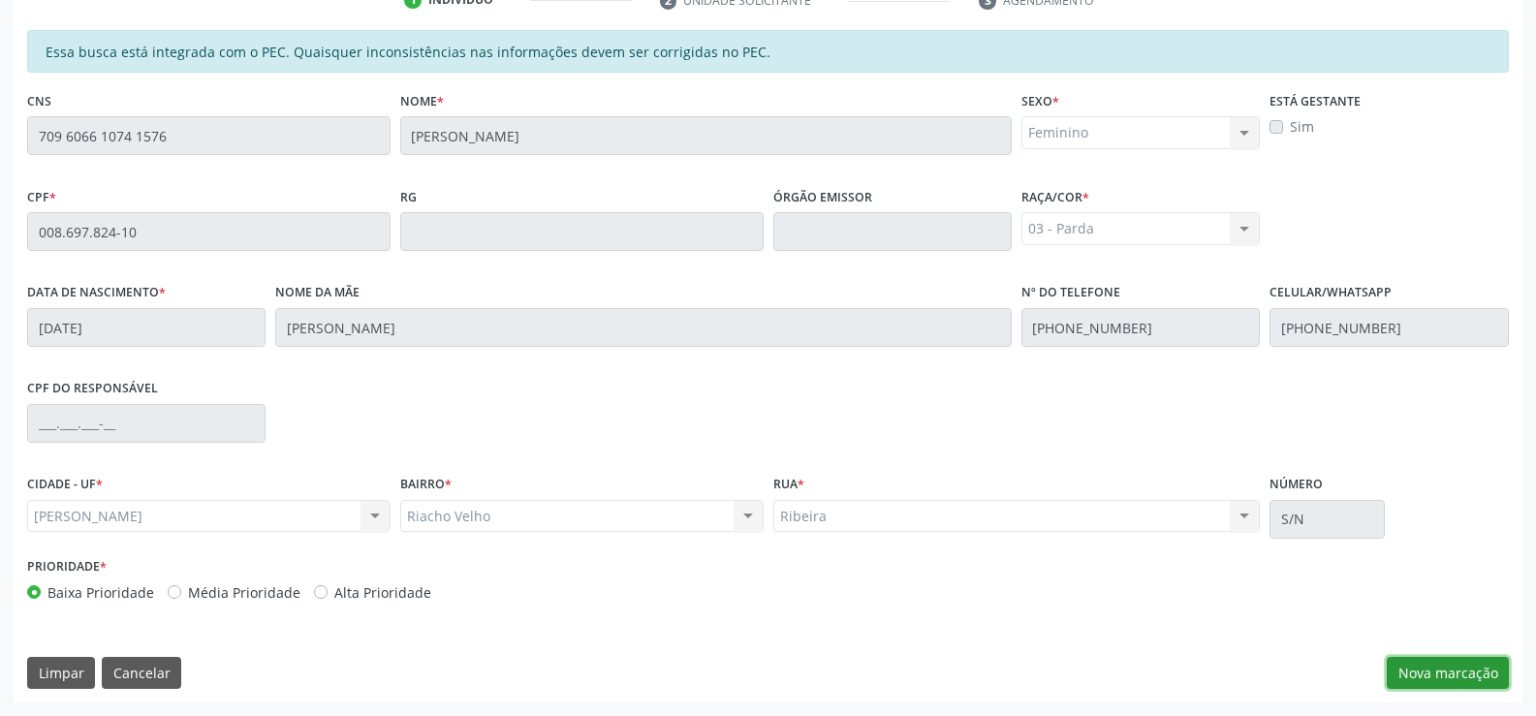
click at [1450, 670] on button "Nova marcação" at bounding box center [1448, 673] width 122 height 33
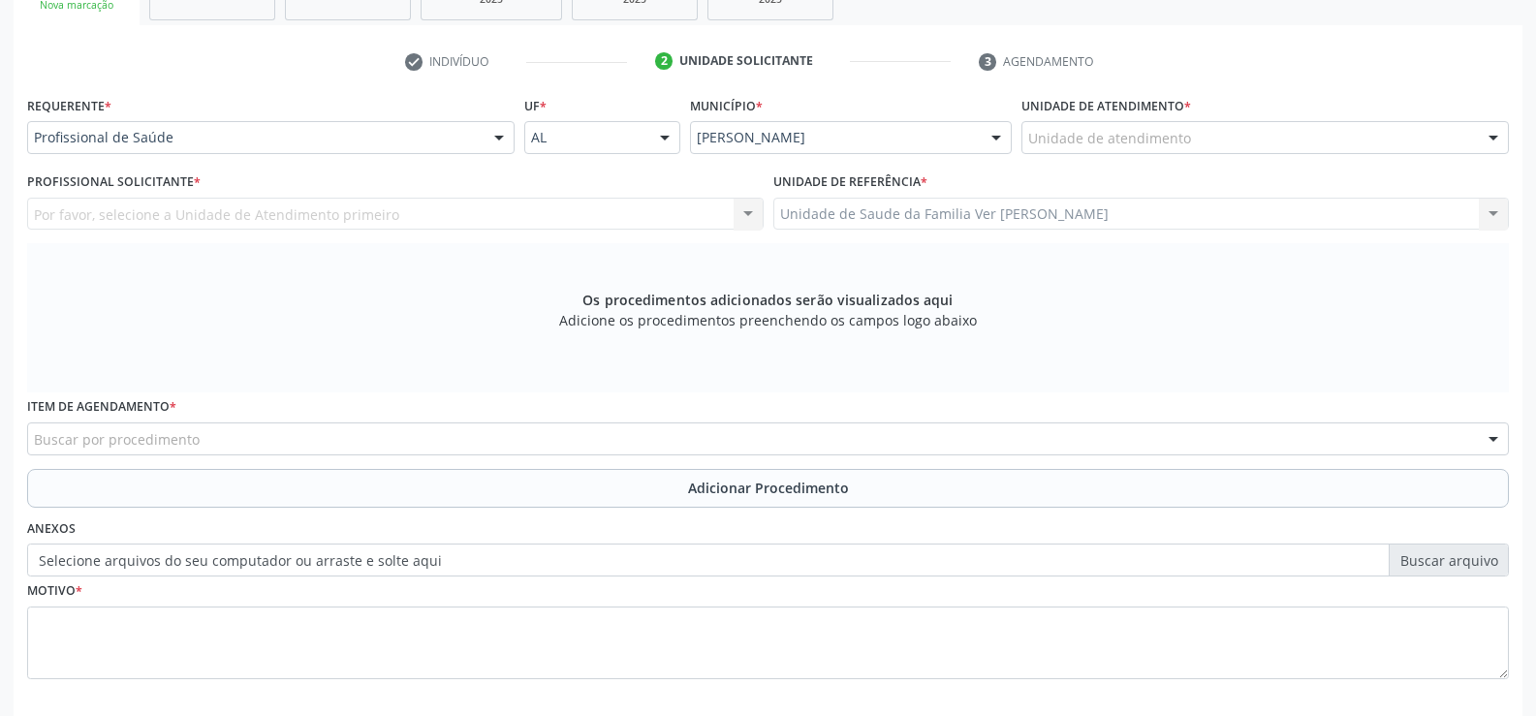
scroll to position [322, 0]
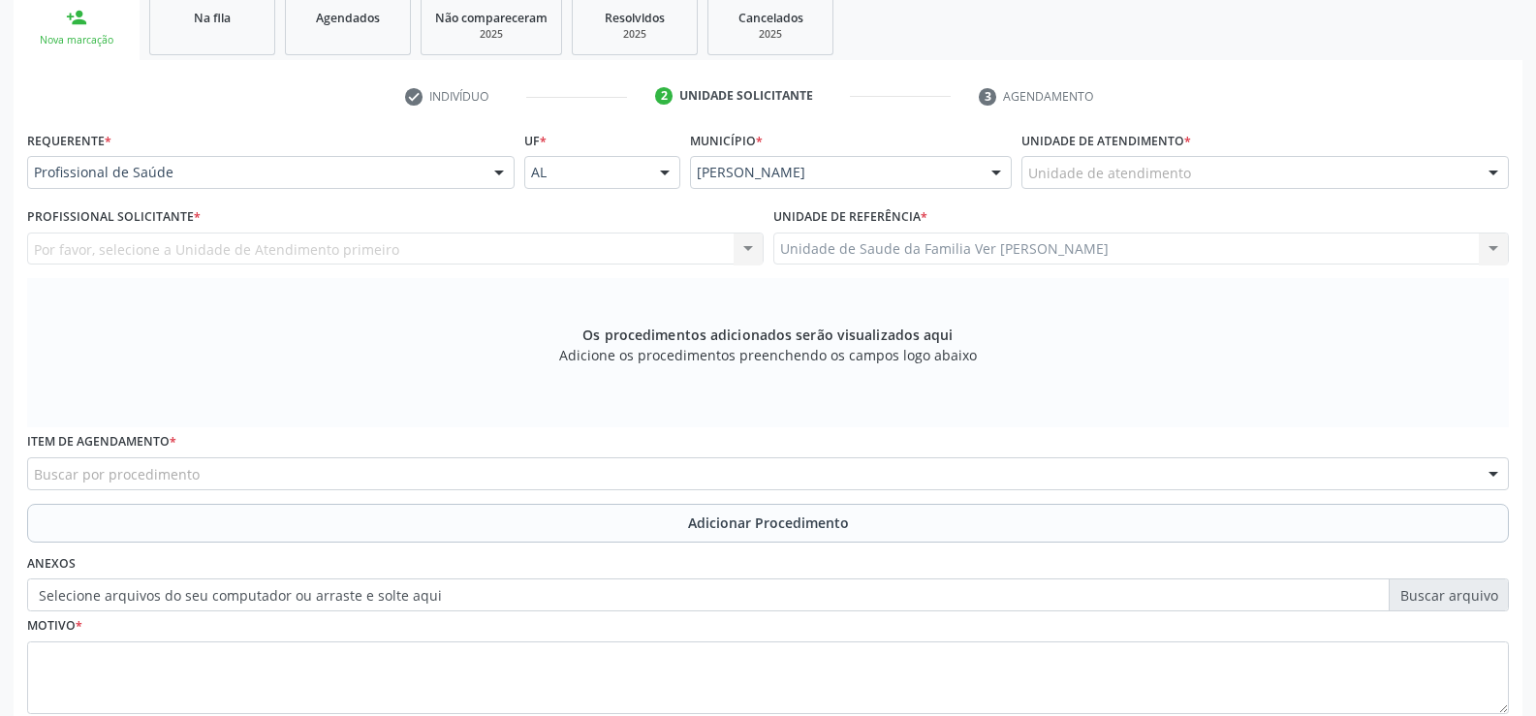
click at [1495, 177] on div at bounding box center [1493, 173] width 29 height 33
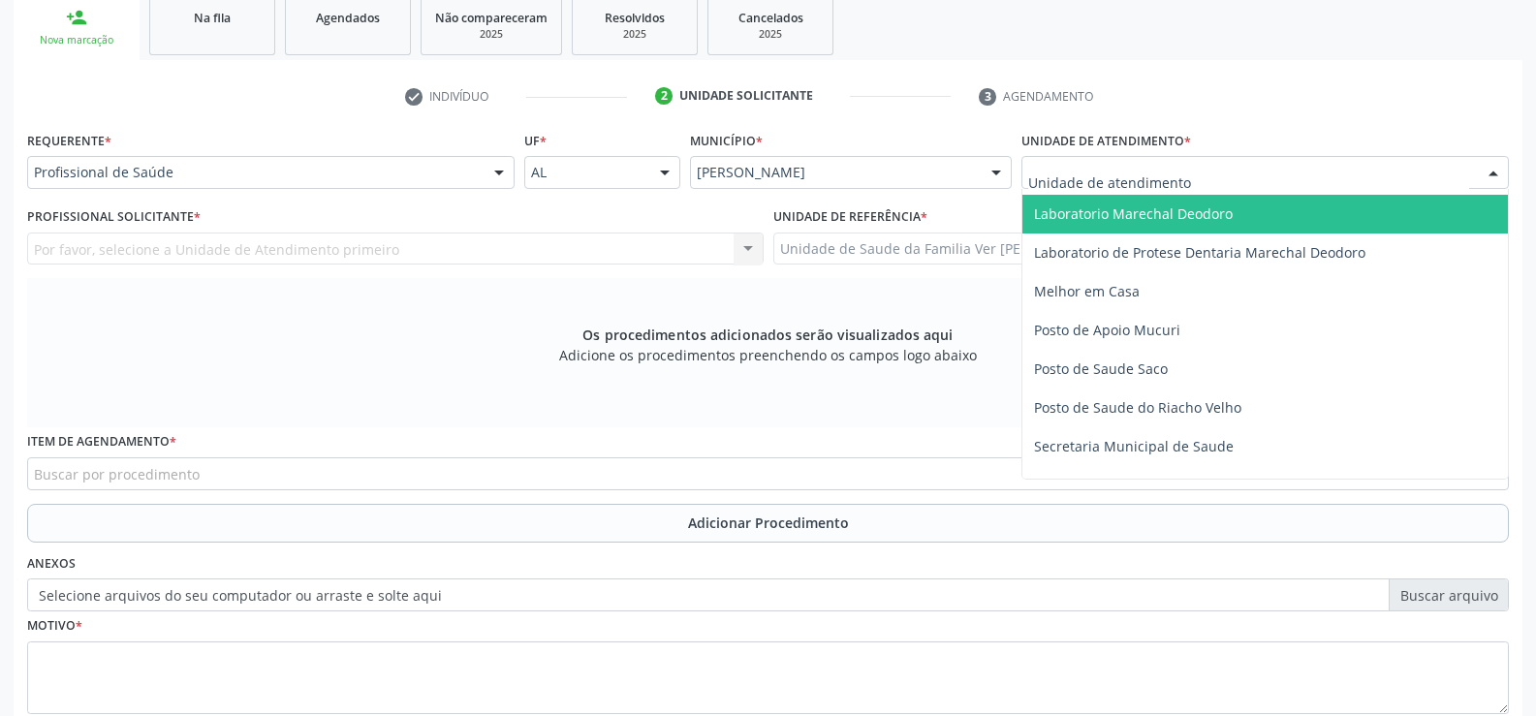
scroll to position [775, 0]
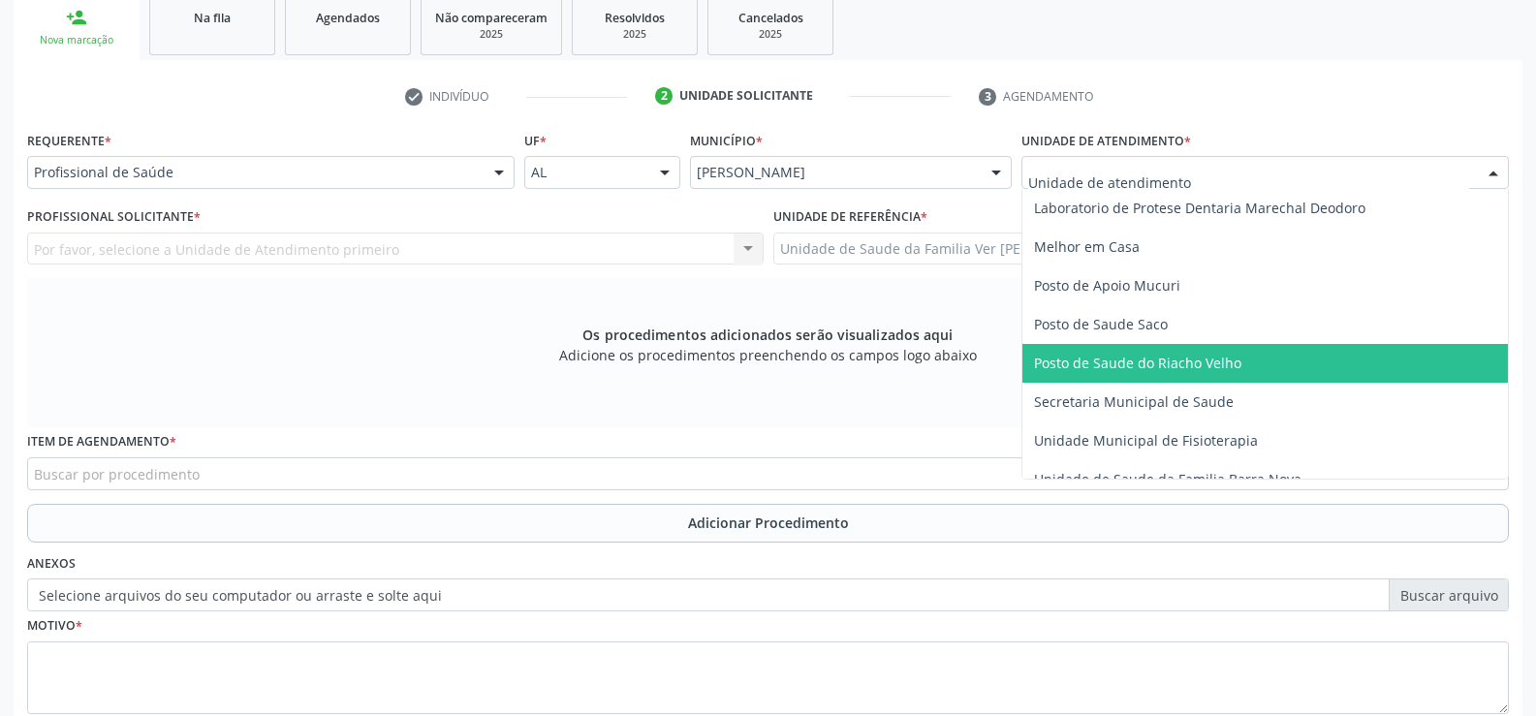
click at [1116, 365] on span "Posto de Saude do Riacho Velho" at bounding box center [1137, 363] width 207 height 18
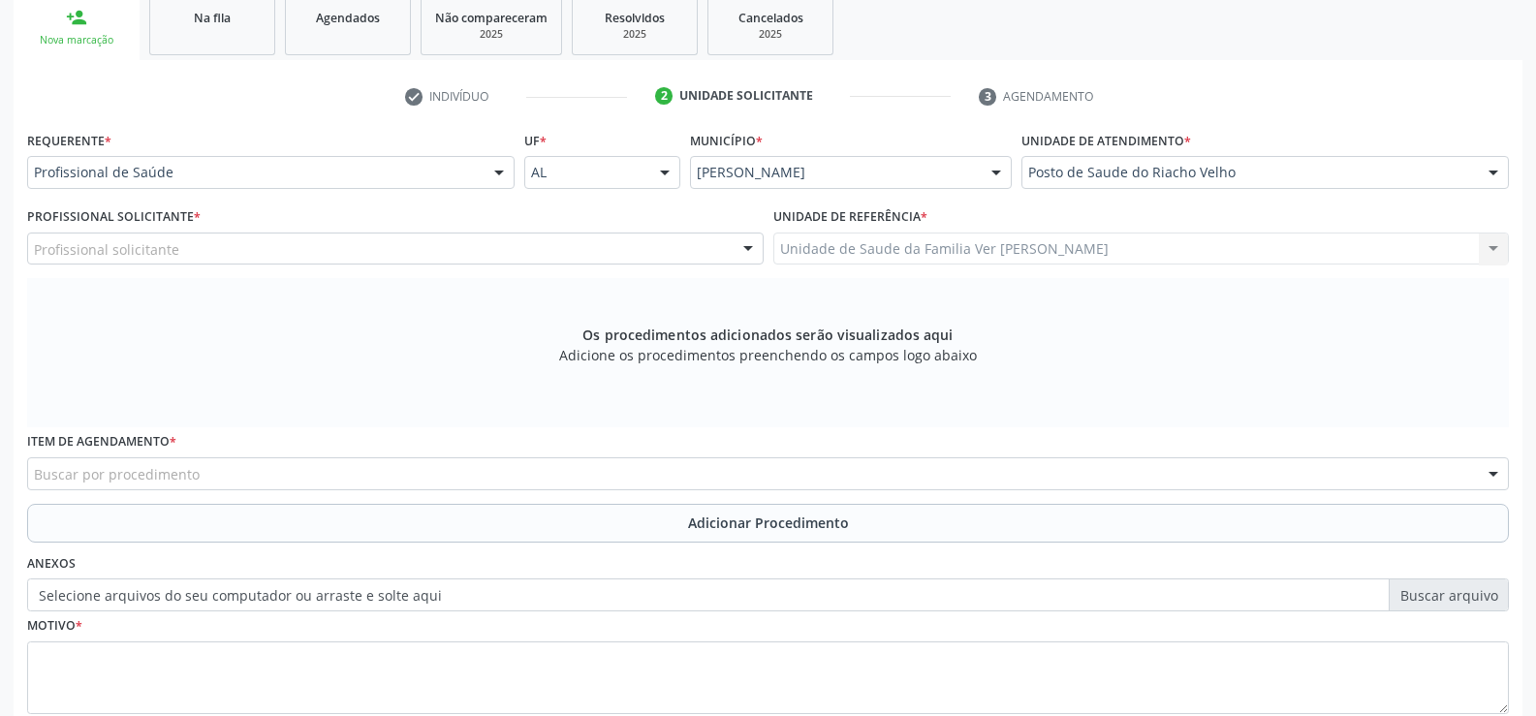
click at [499, 169] on div at bounding box center [499, 173] width 29 height 33
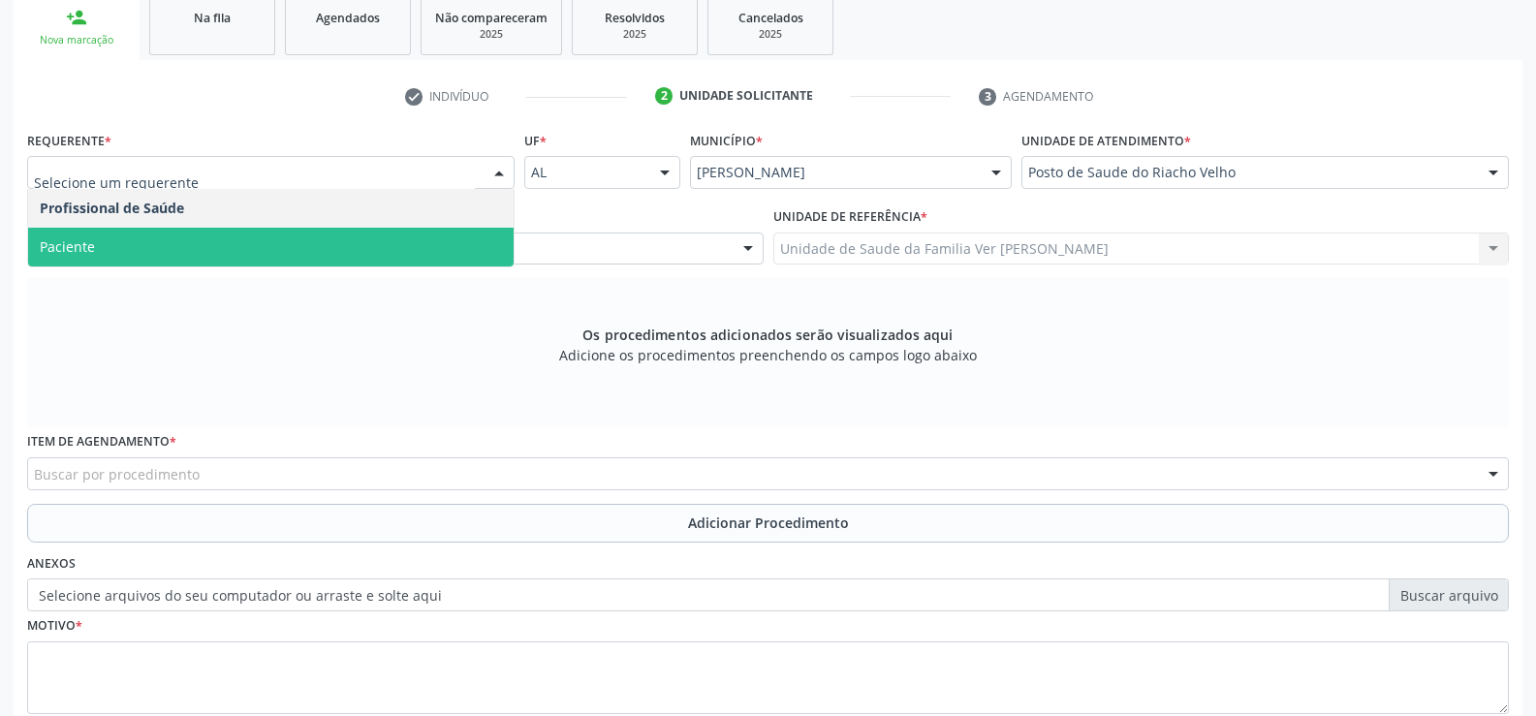
click at [321, 248] on span "Paciente" at bounding box center [270, 247] width 485 height 39
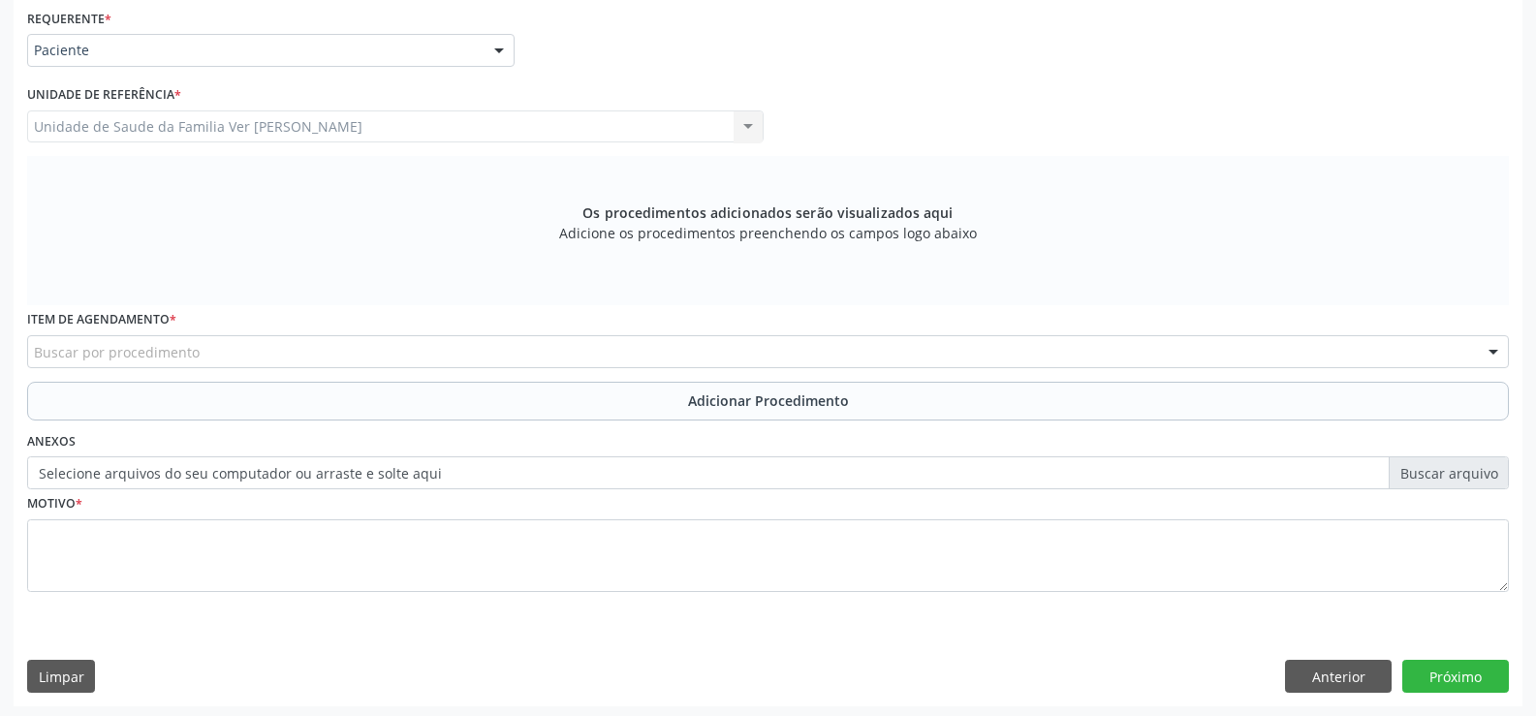
scroll to position [448, 0]
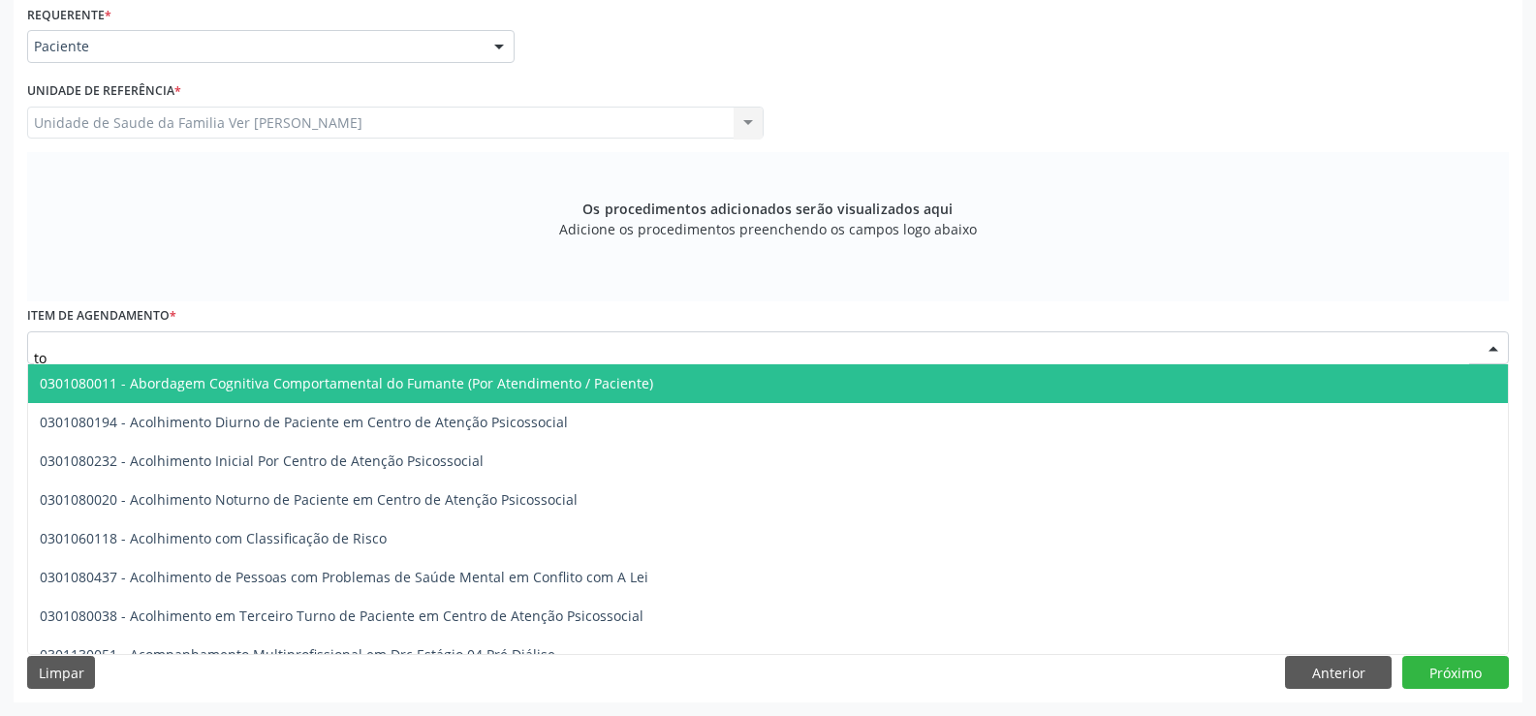
type input "t"
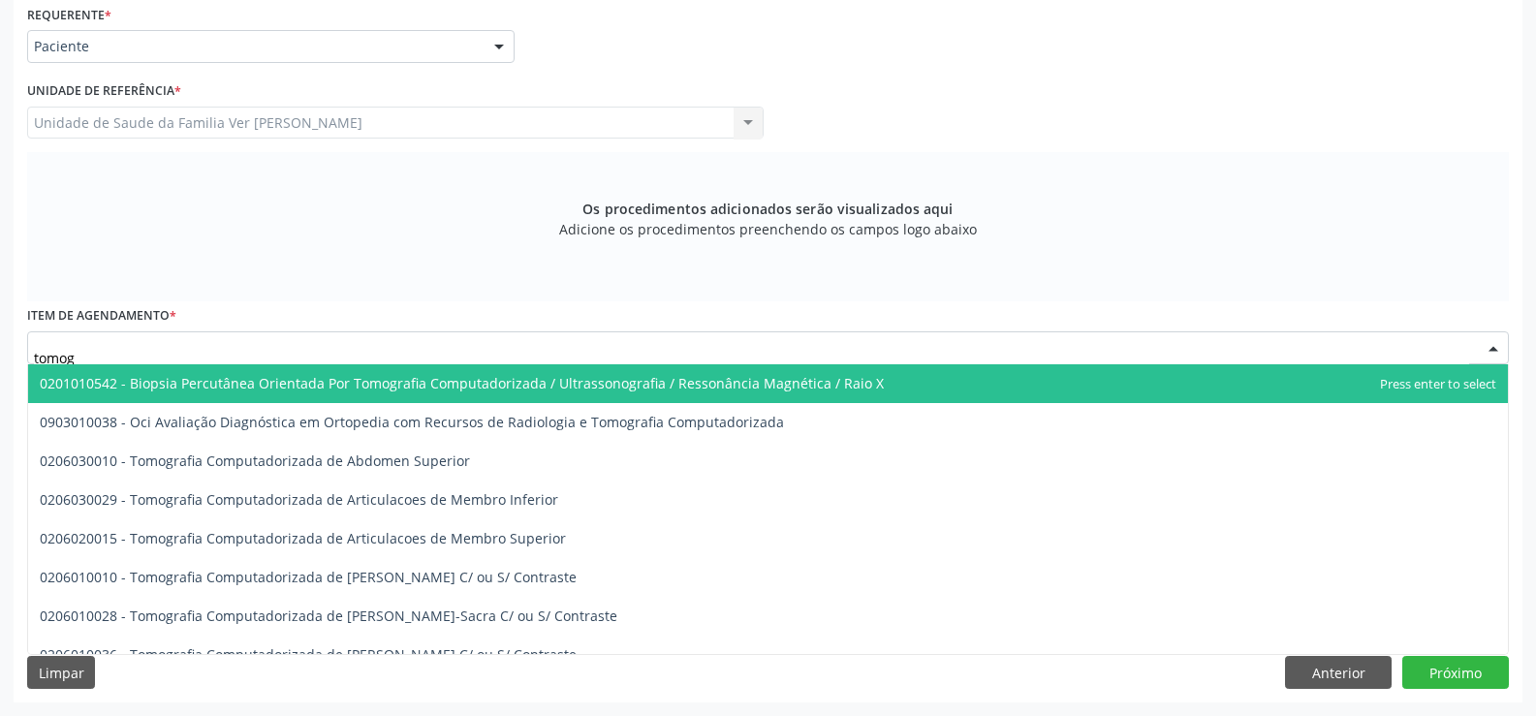
type input "tomogr"
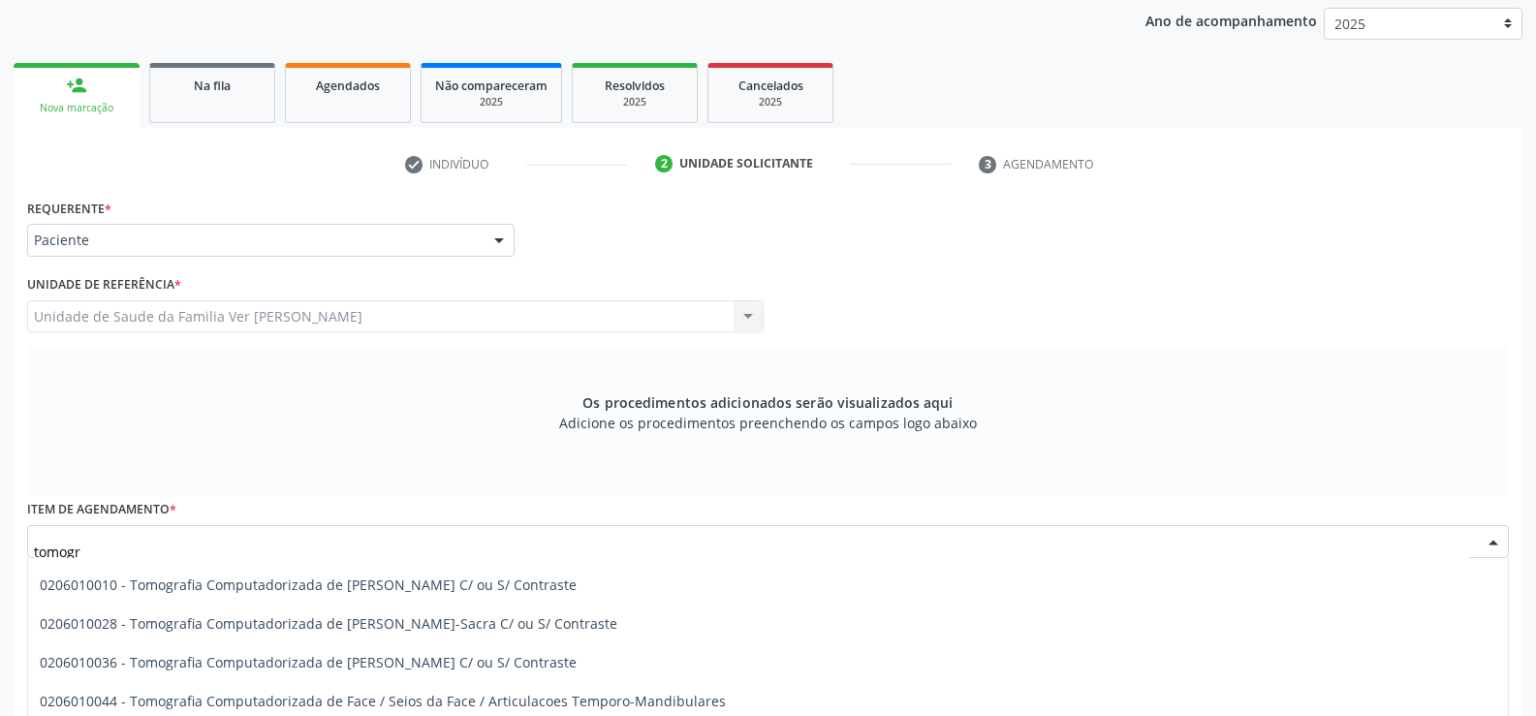
scroll to position [194, 0]
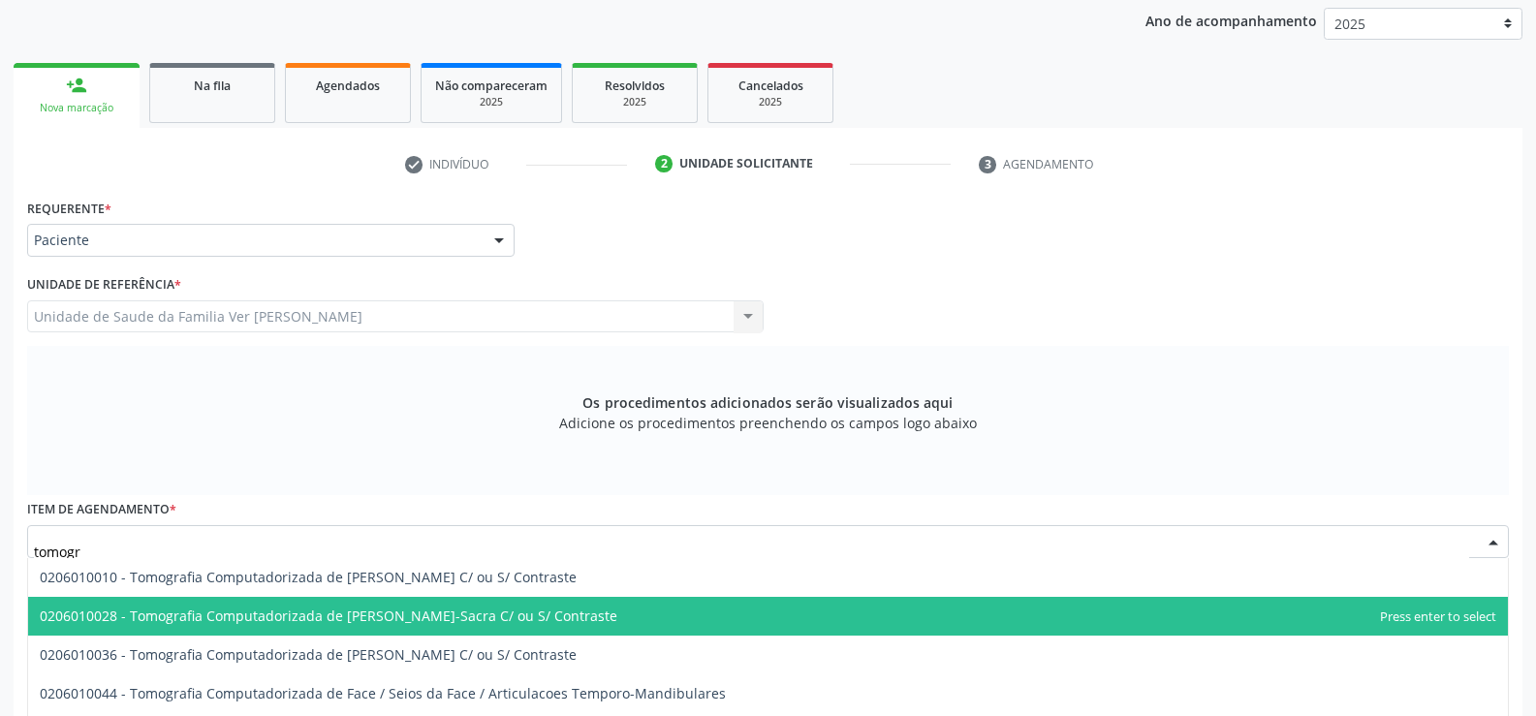
click at [427, 607] on span "0206010028 - Tomografia Computadorizada de [PERSON_NAME]-Sacra C/ ou S/ Contras…" at bounding box center [329, 616] width 578 height 18
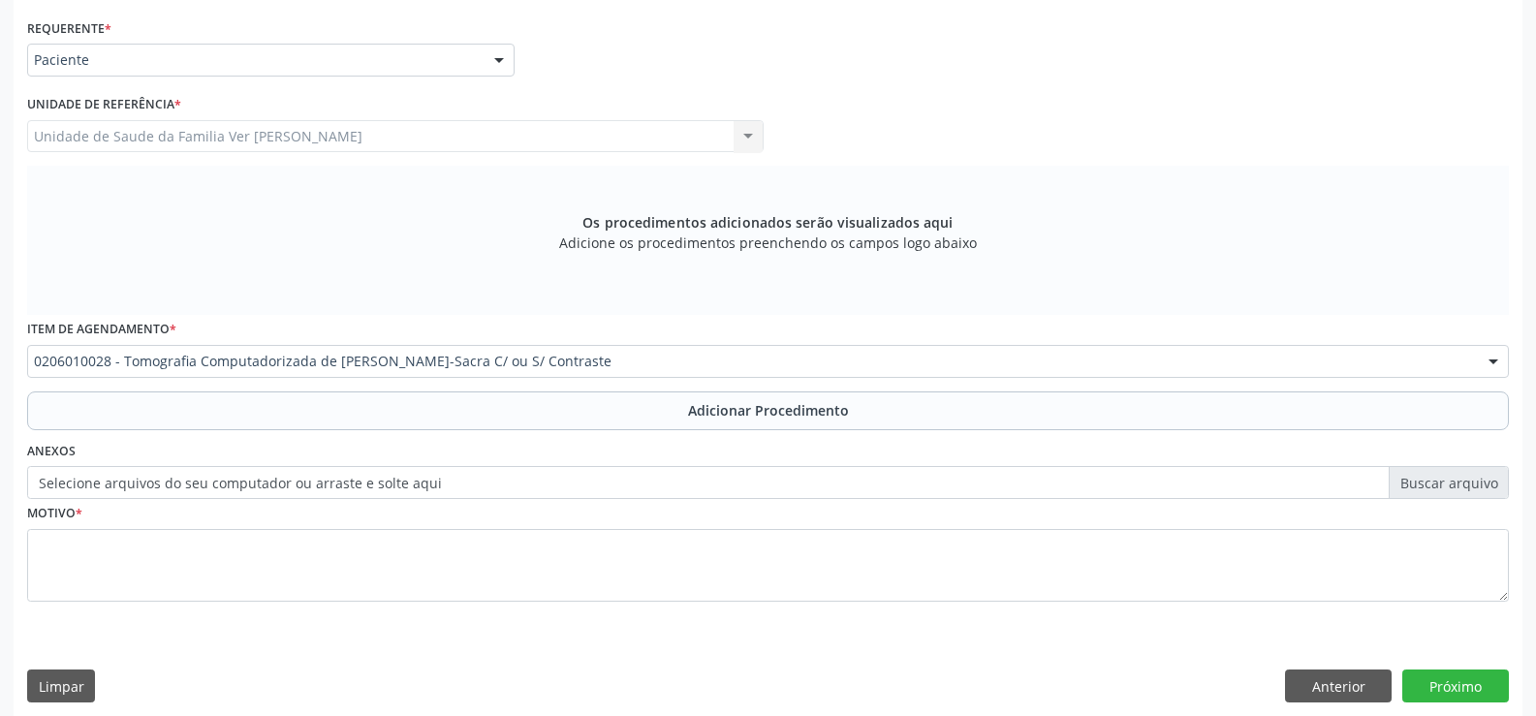
scroll to position [448, 0]
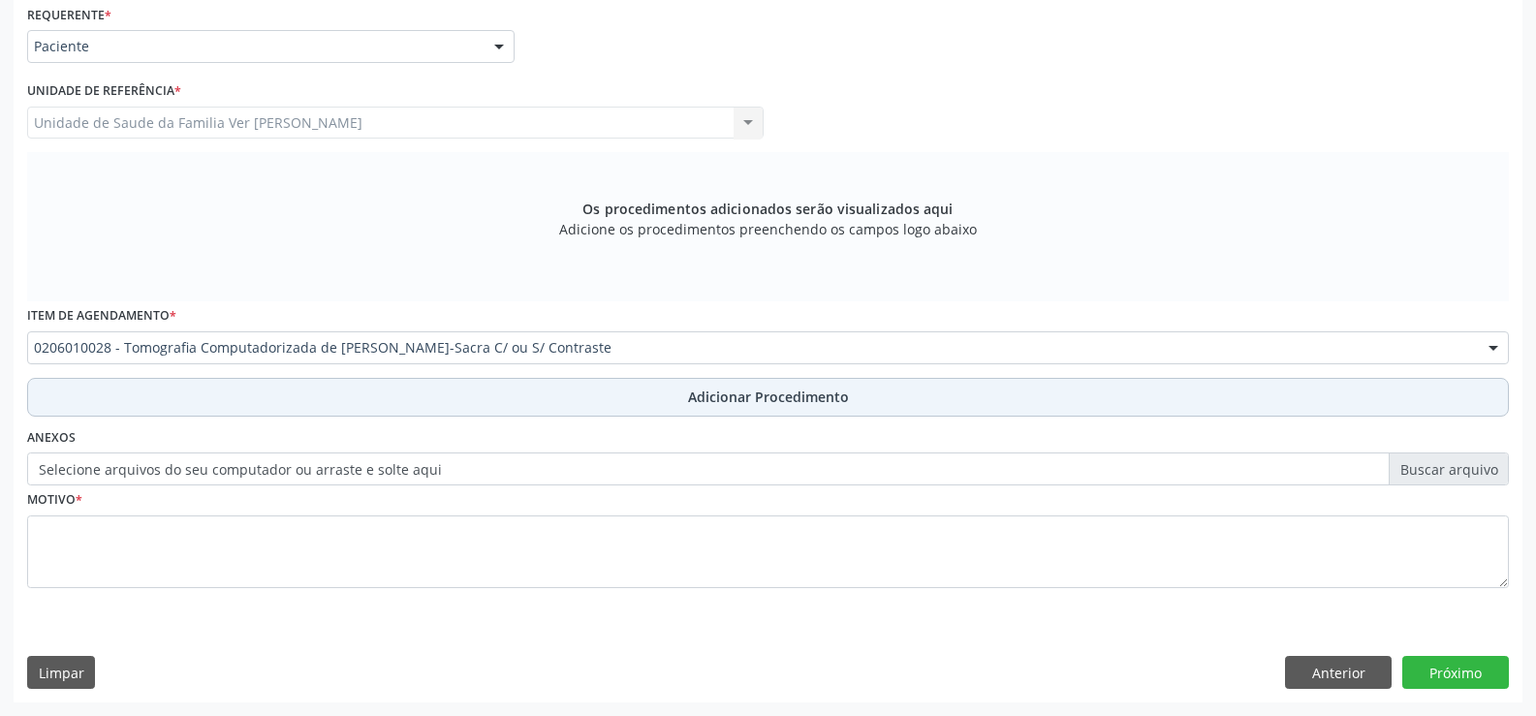
click at [758, 390] on span "Adicionar Procedimento" at bounding box center [768, 397] width 161 height 20
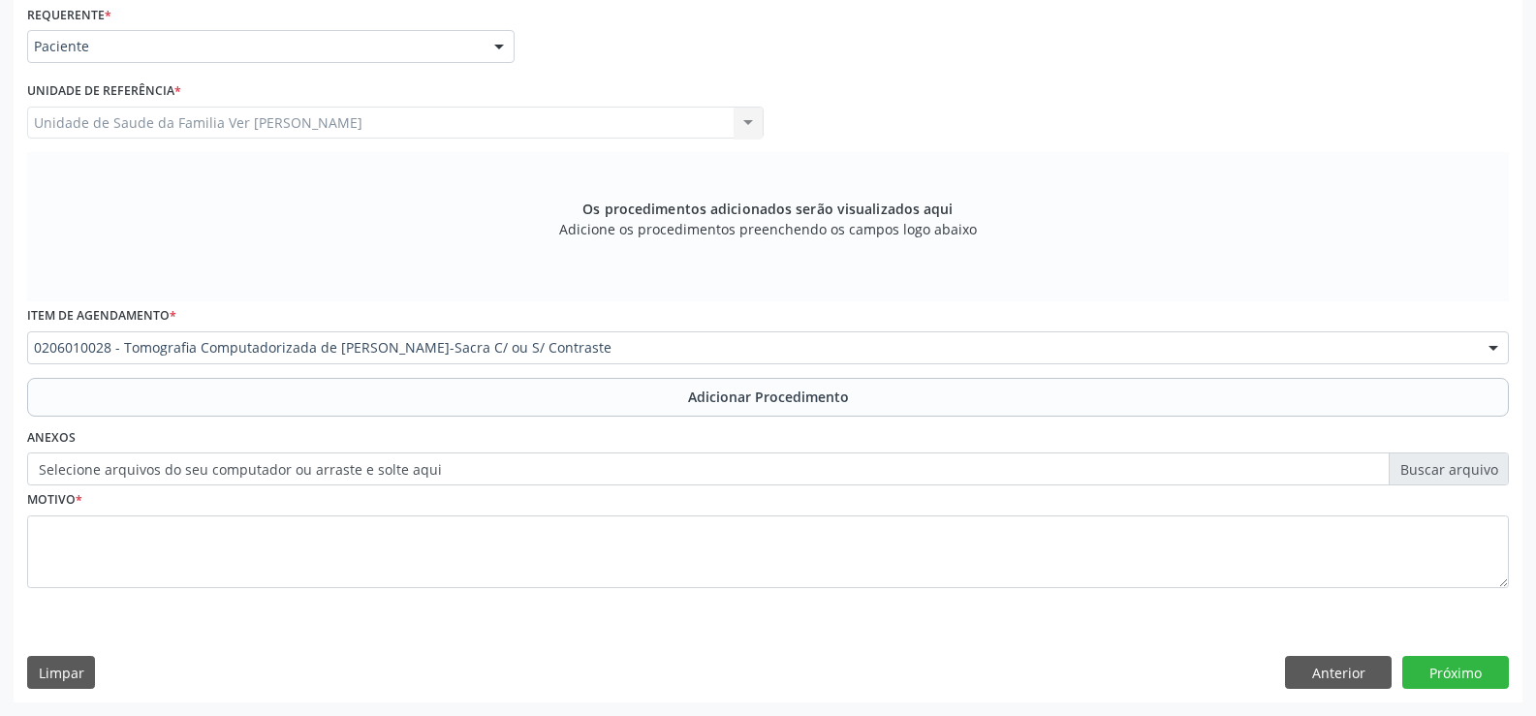
scroll to position [374, 0]
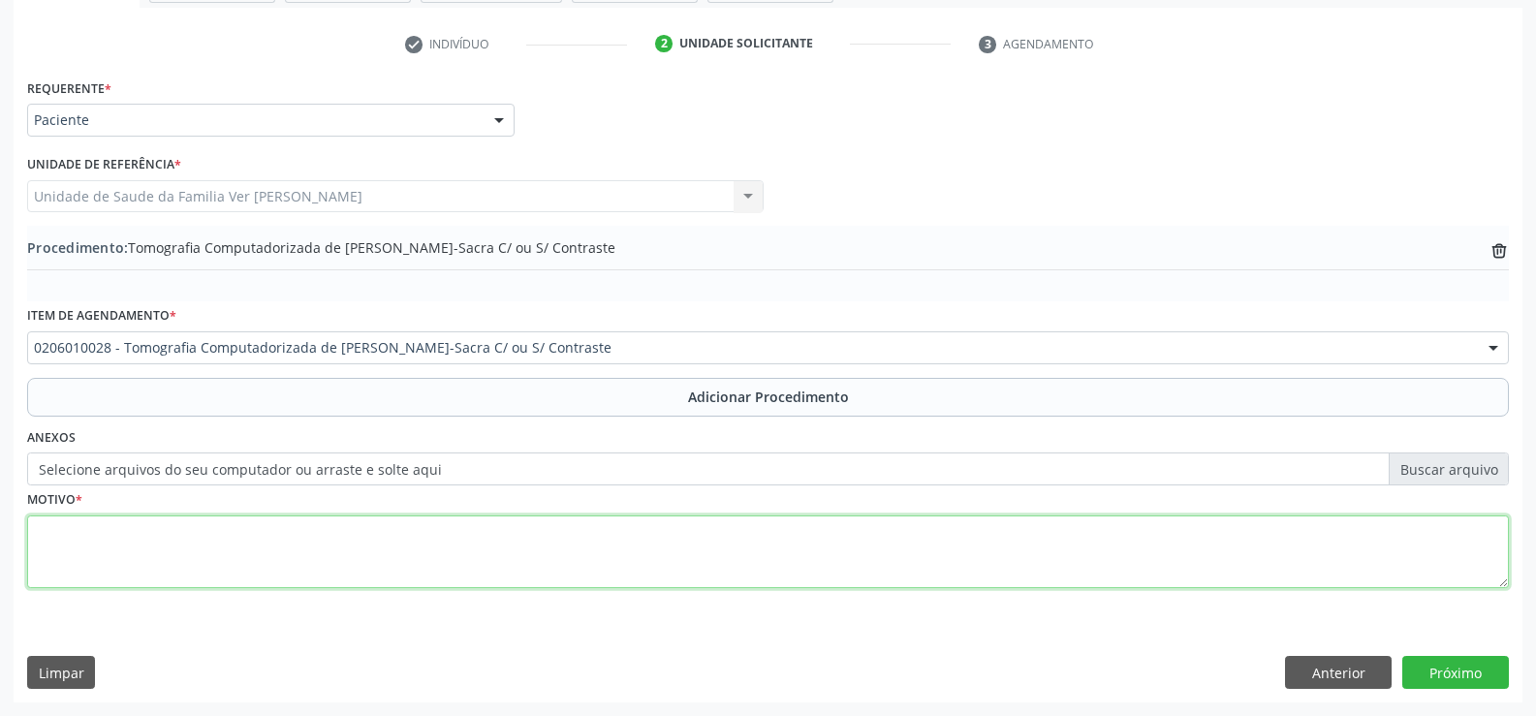
click at [96, 546] on textarea at bounding box center [768, 553] width 1482 height 74
type textarea "lombociatalgia"
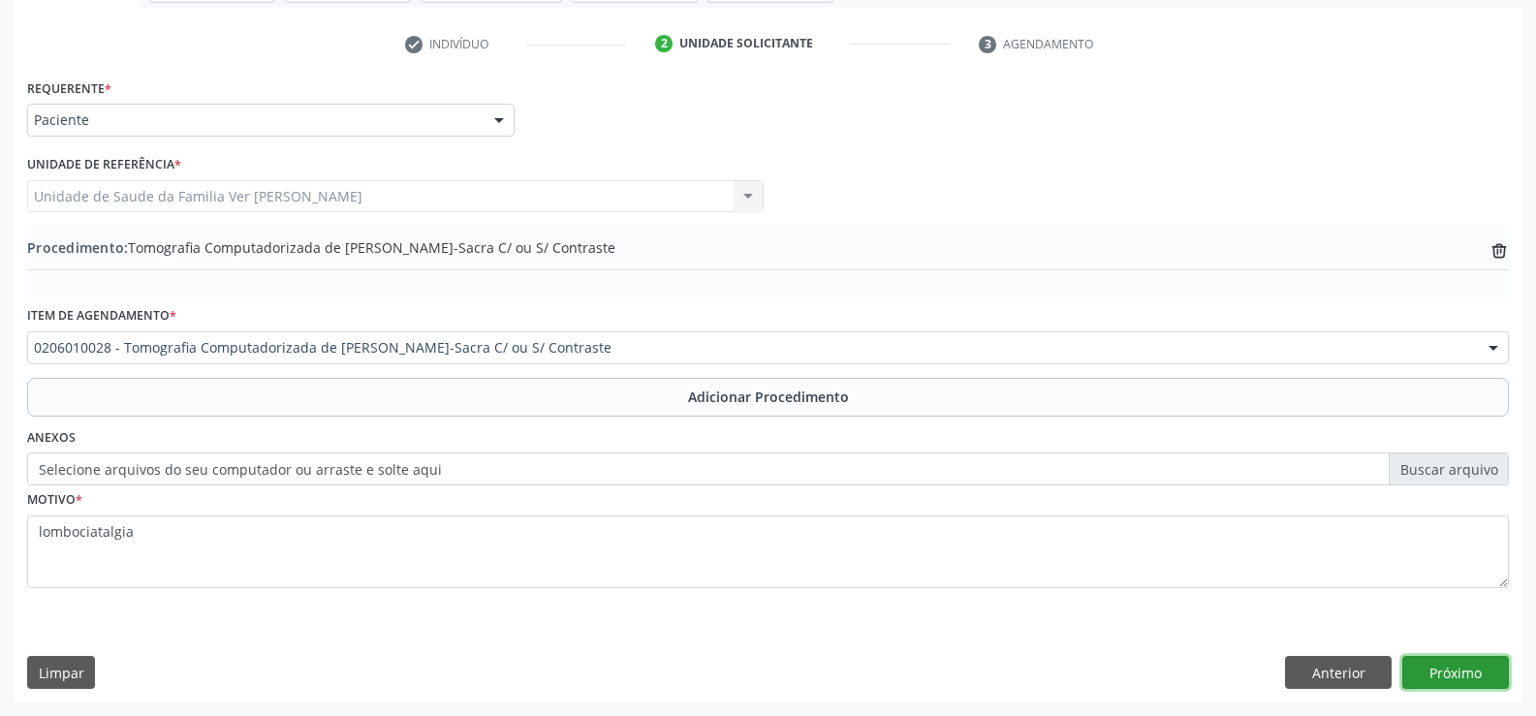
click at [1463, 676] on button "Próximo" at bounding box center [1455, 672] width 107 height 33
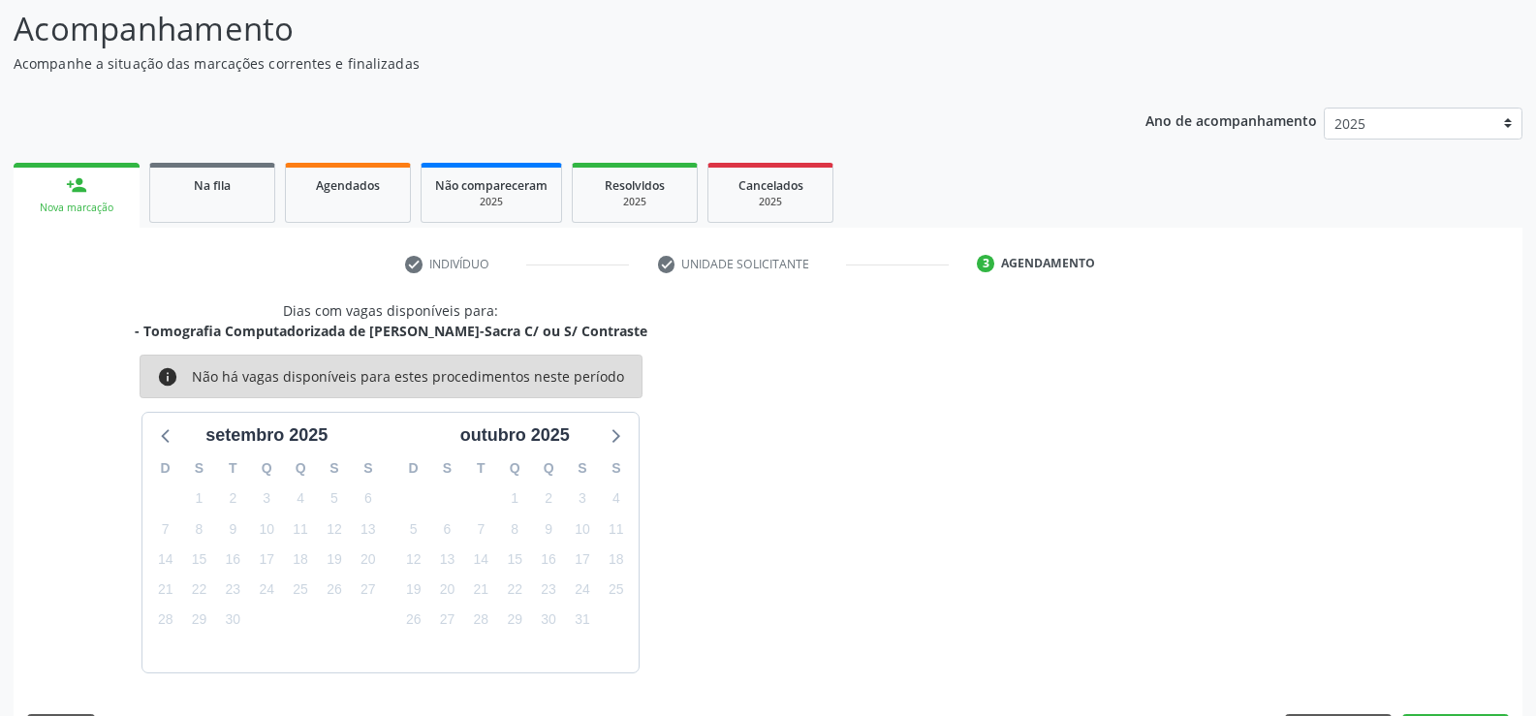
scroll to position [211, 0]
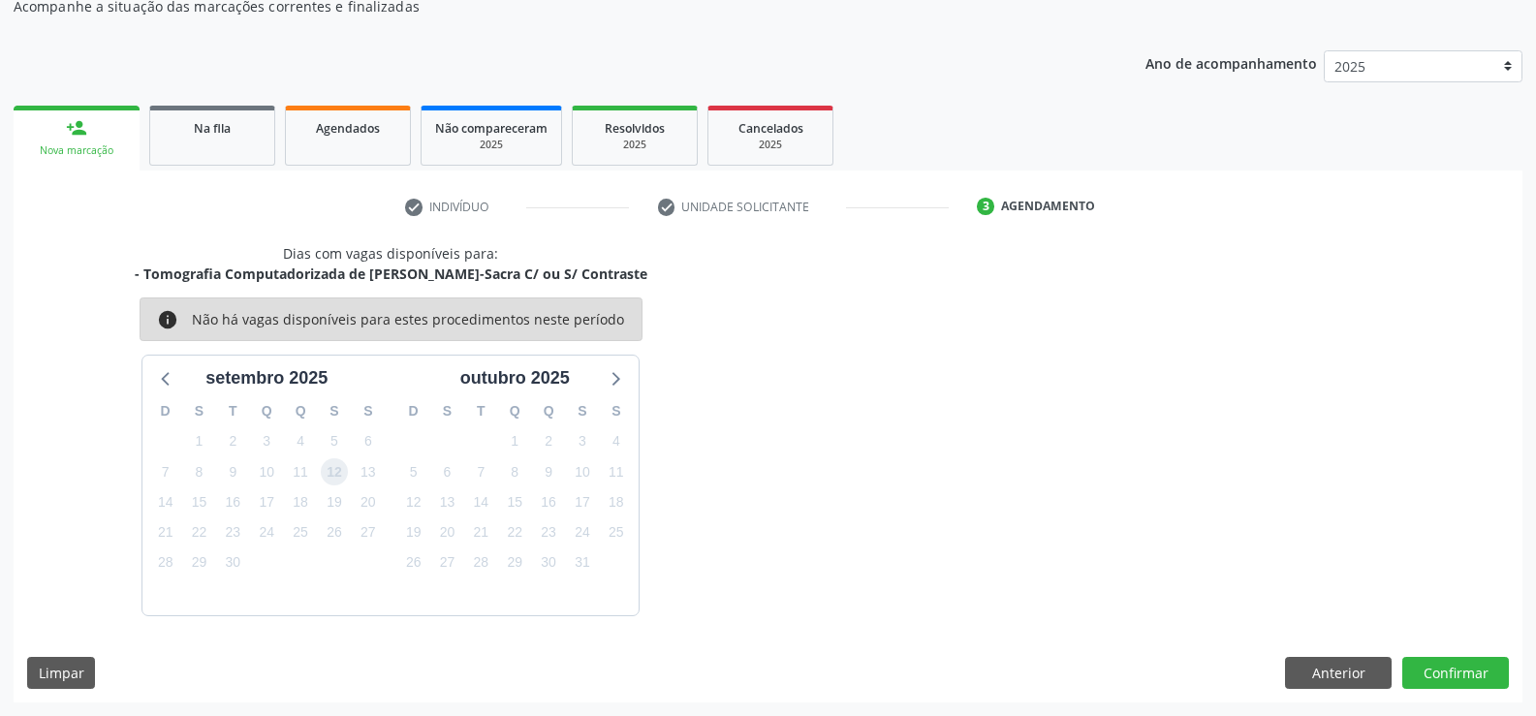
click at [331, 475] on span "12" at bounding box center [334, 471] width 27 height 27
click at [1451, 663] on button "Confirmar" at bounding box center [1455, 673] width 107 height 33
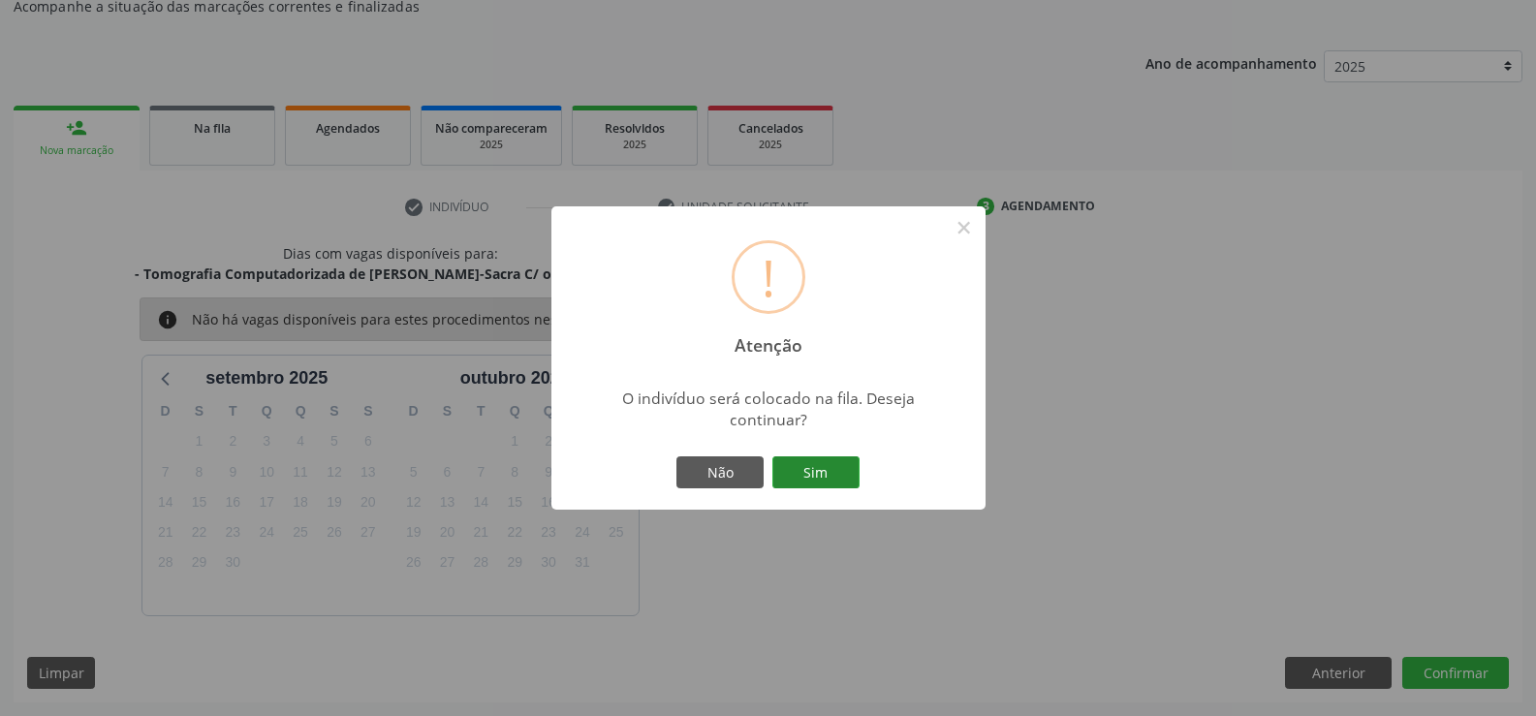
click at [815, 478] on button "Sim" at bounding box center [815, 472] width 87 height 33
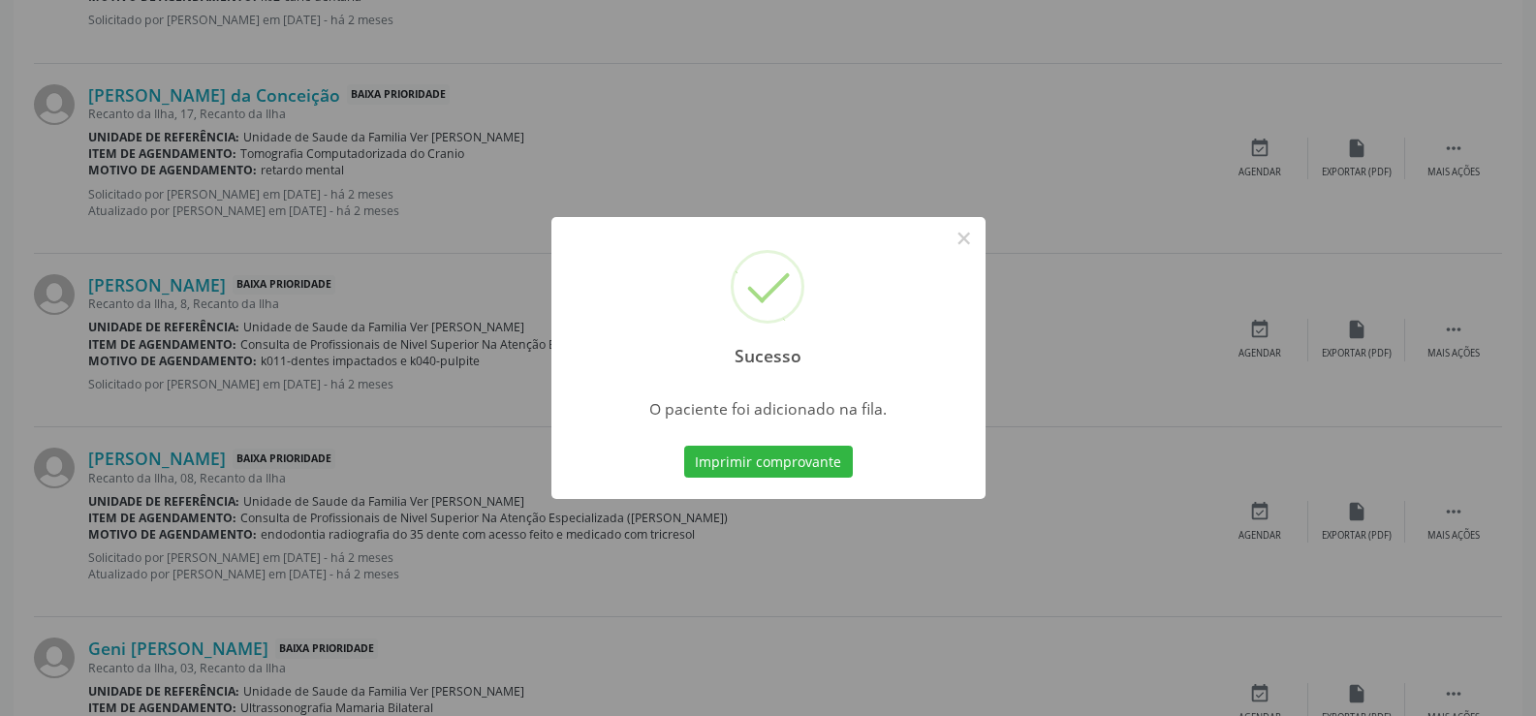
scroll to position [1550, 0]
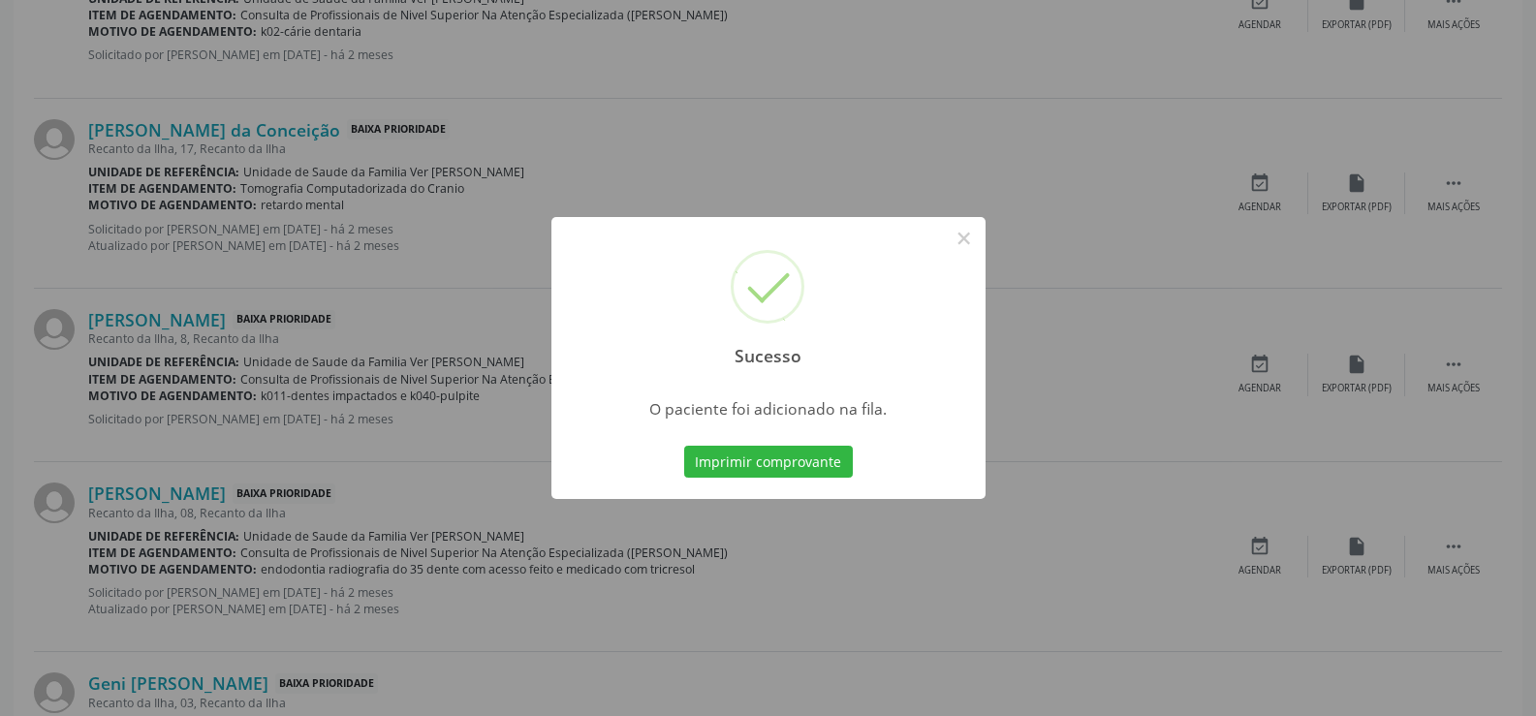
click at [957, 210] on div "Sucesso × O paciente foi adicionado na fila. Imprimir comprovante Cancel" at bounding box center [768, 358] width 1536 height 716
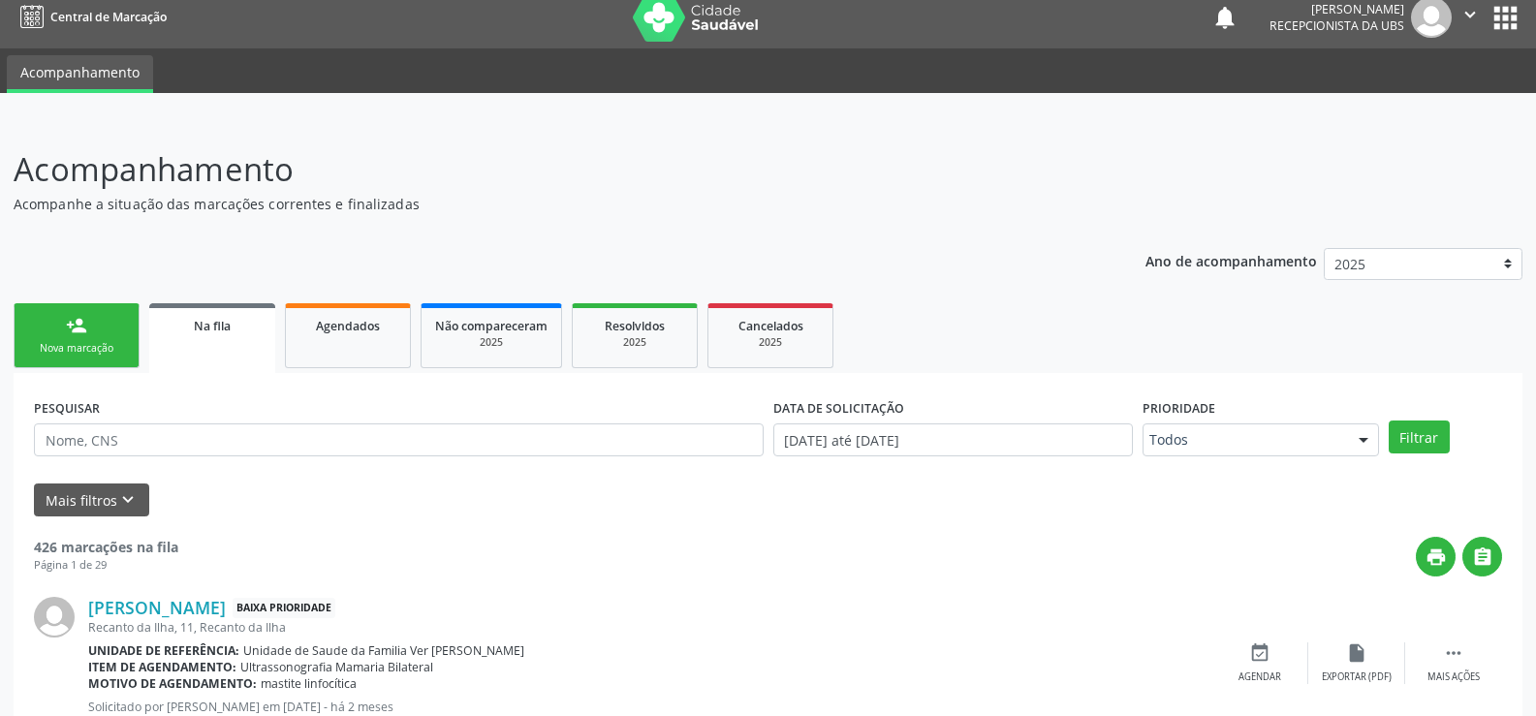
scroll to position [0, 0]
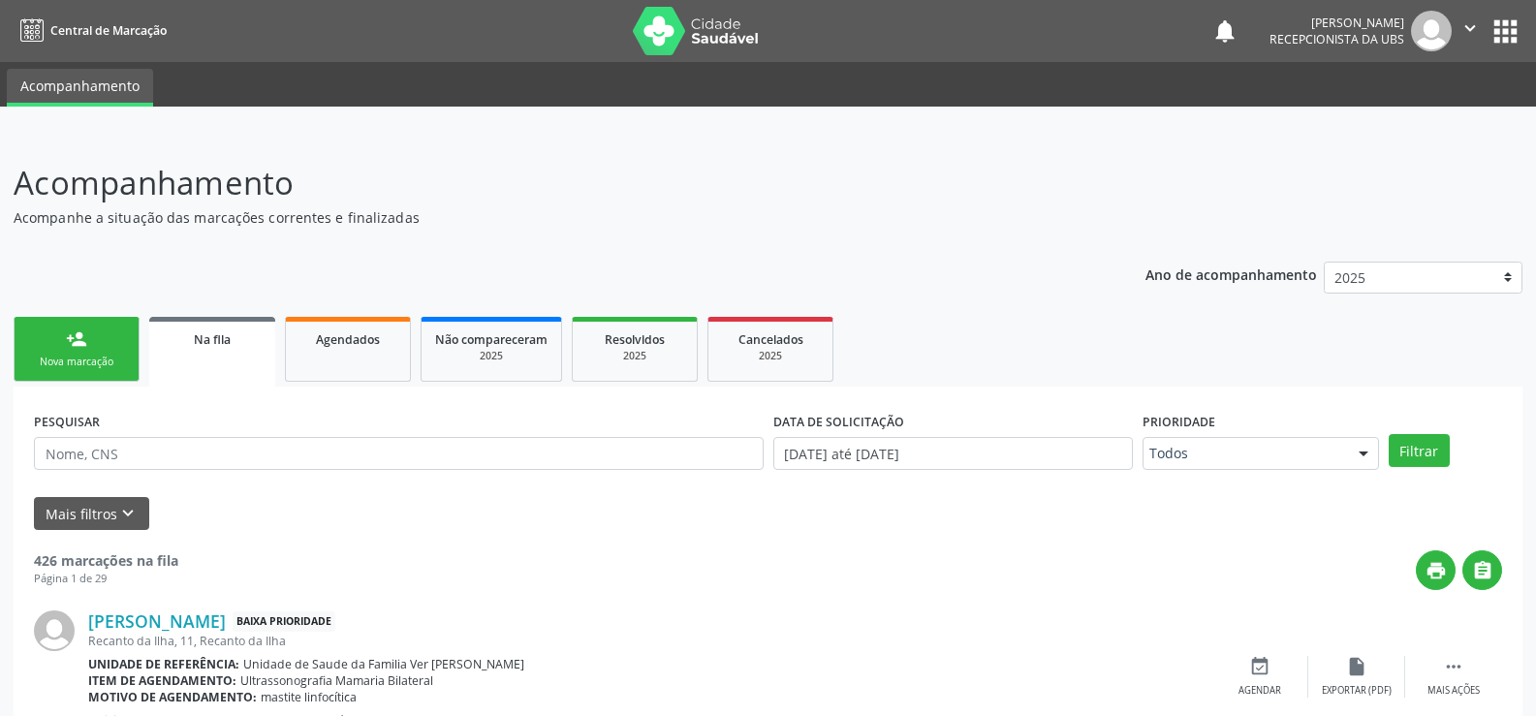
click at [85, 366] on div "Nova marcação" at bounding box center [76, 362] width 97 height 15
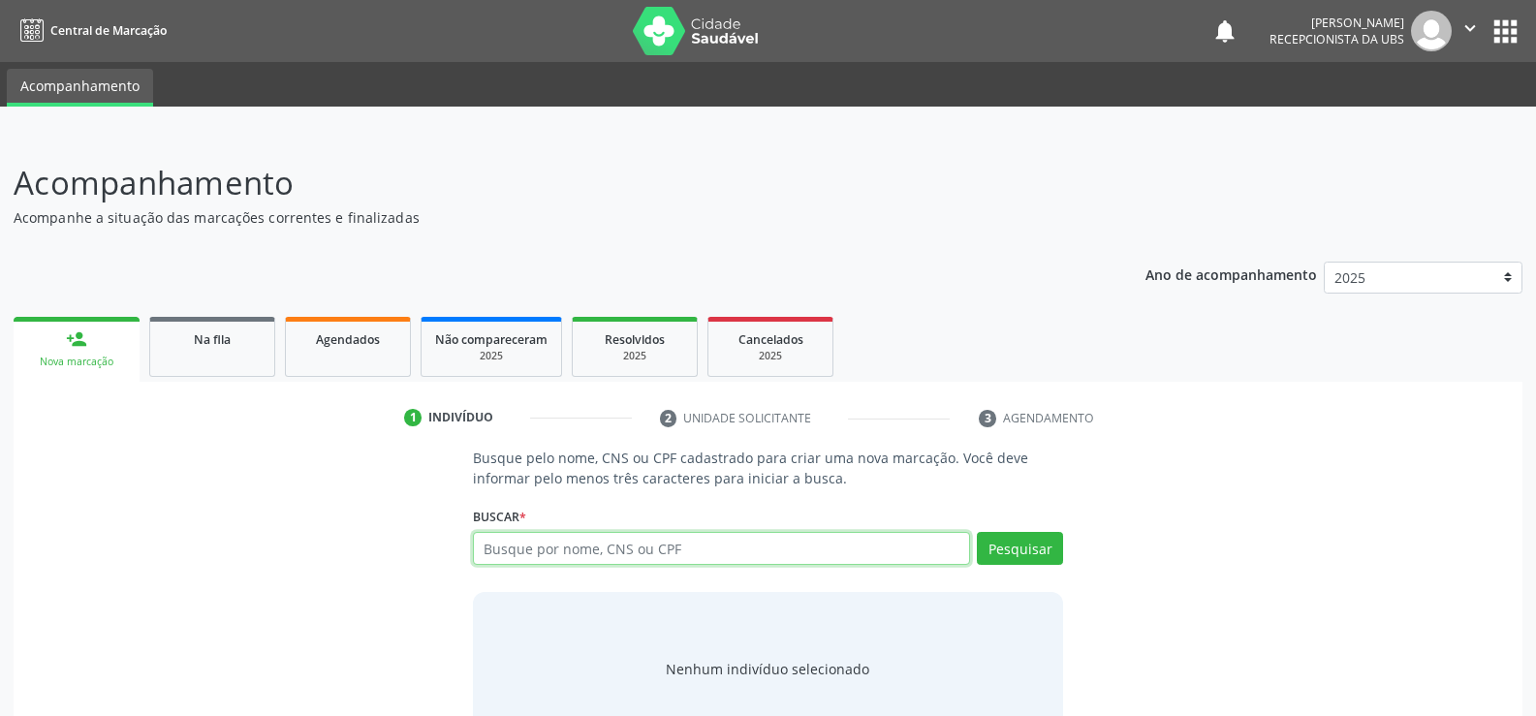
click at [485, 545] on input "text" at bounding box center [721, 548] width 497 height 33
type input "00869782410"
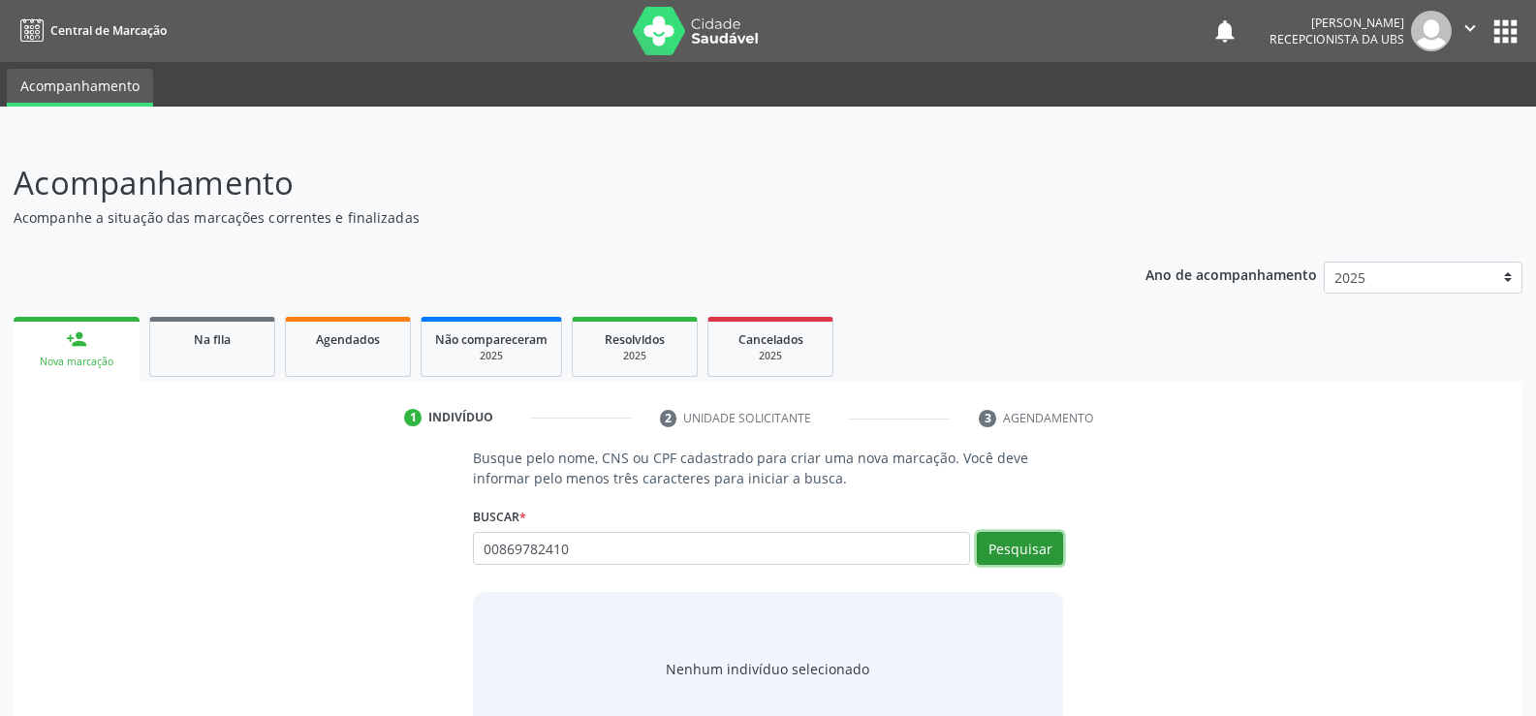
click at [1034, 541] on button "Pesquisar" at bounding box center [1020, 548] width 86 height 33
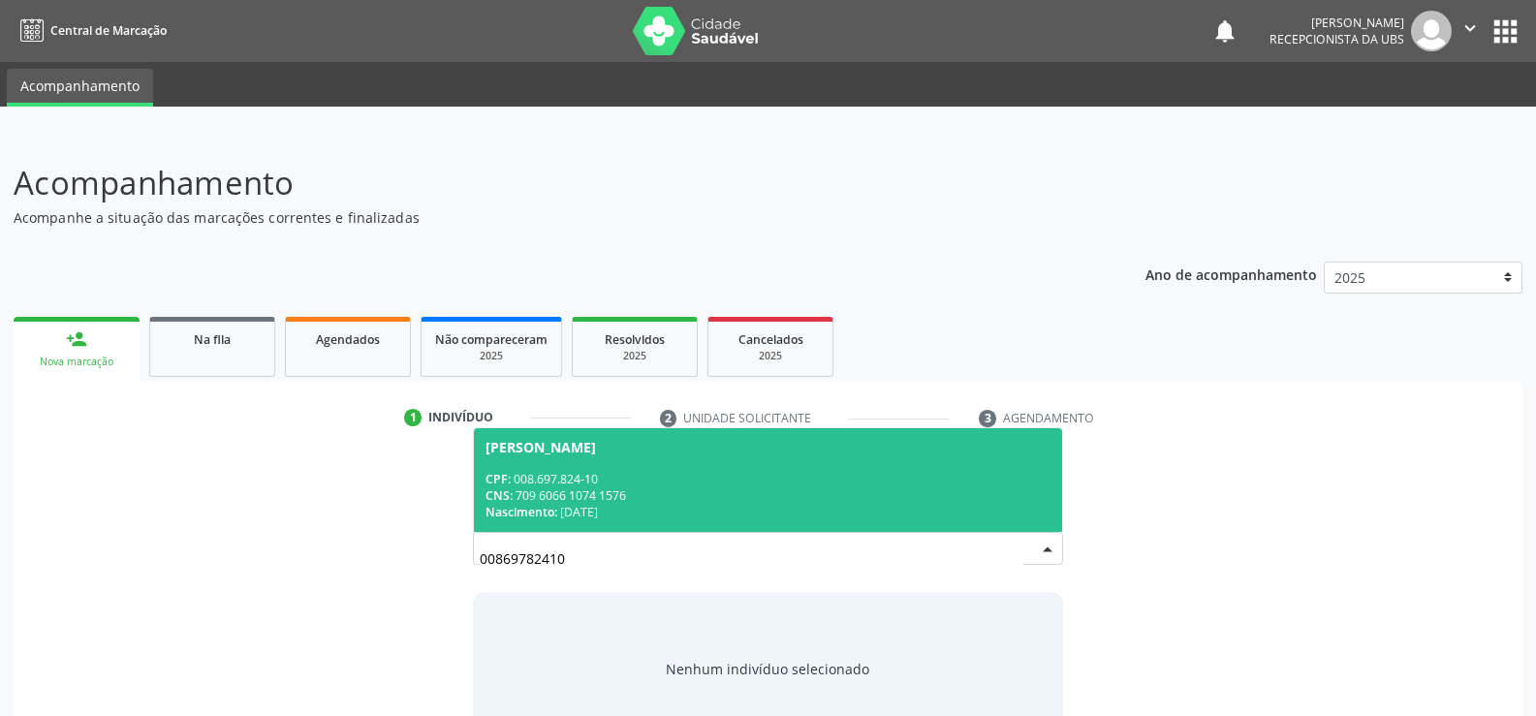
scroll to position [58, 0]
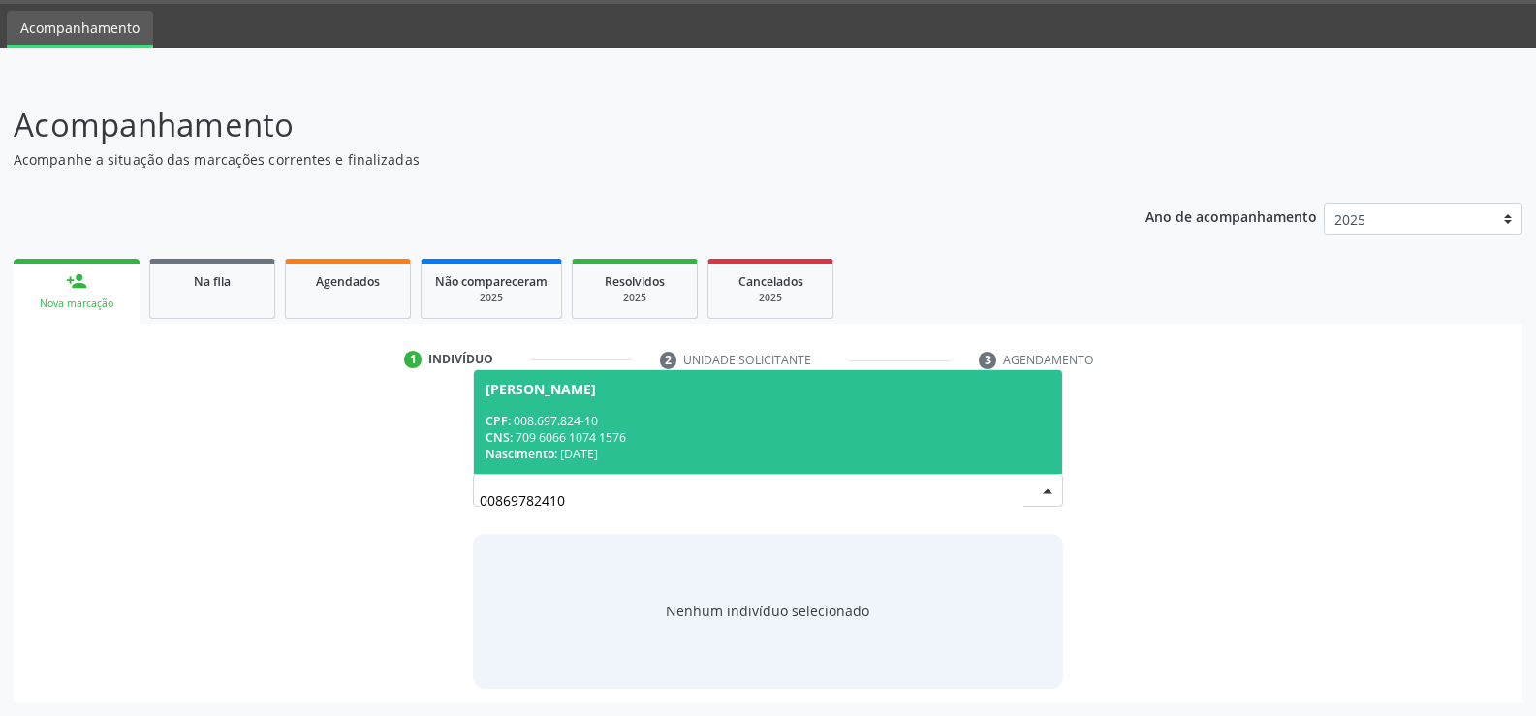
click at [755, 617] on div "Nenhum indivíduo selecionado" at bounding box center [767, 611] width 203 height 20
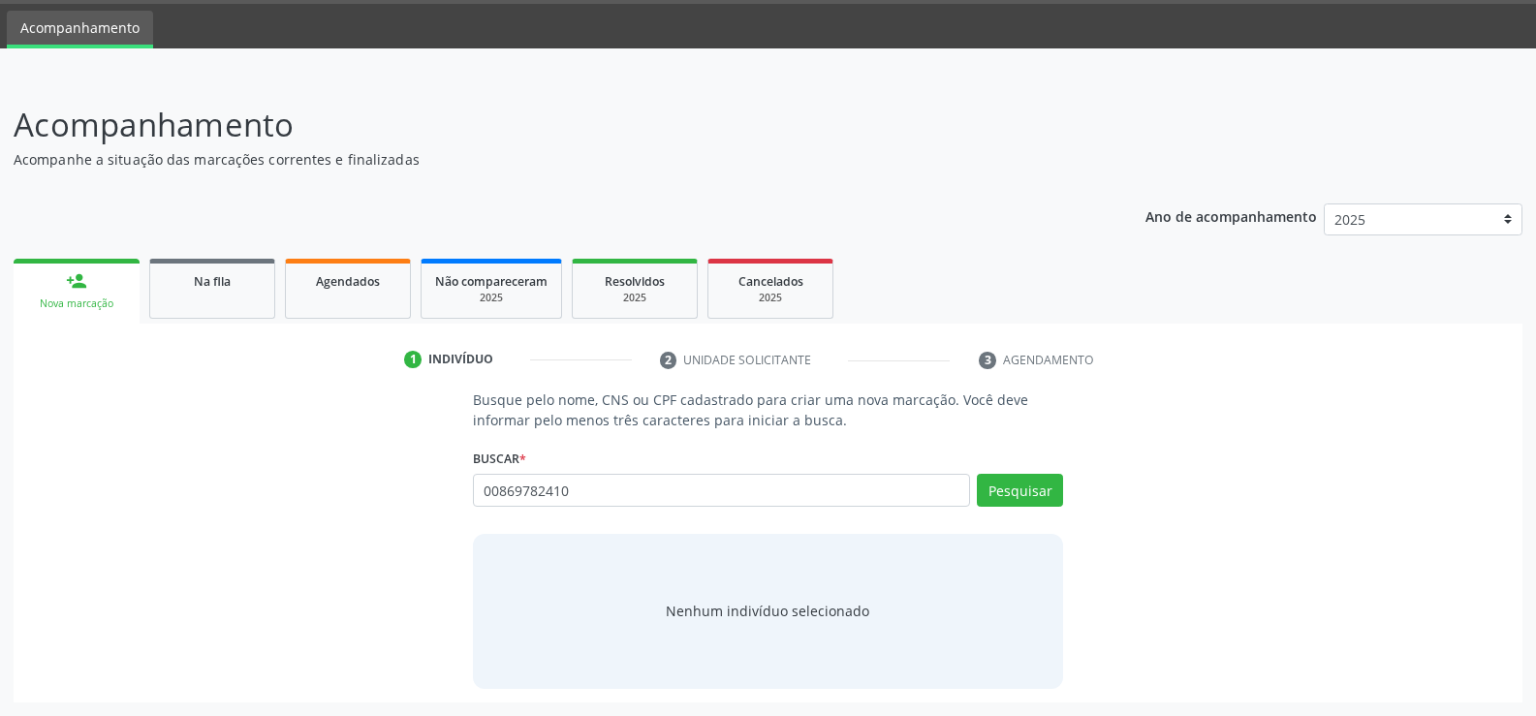
click at [990, 468] on div "Buscar * 00869782410 Busque por nome, CNS ou CPF [PERSON_NAME] CPF: 008.697.824…" at bounding box center [768, 482] width 590 height 76
click at [1009, 491] on button "Pesquisar" at bounding box center [1020, 490] width 86 height 33
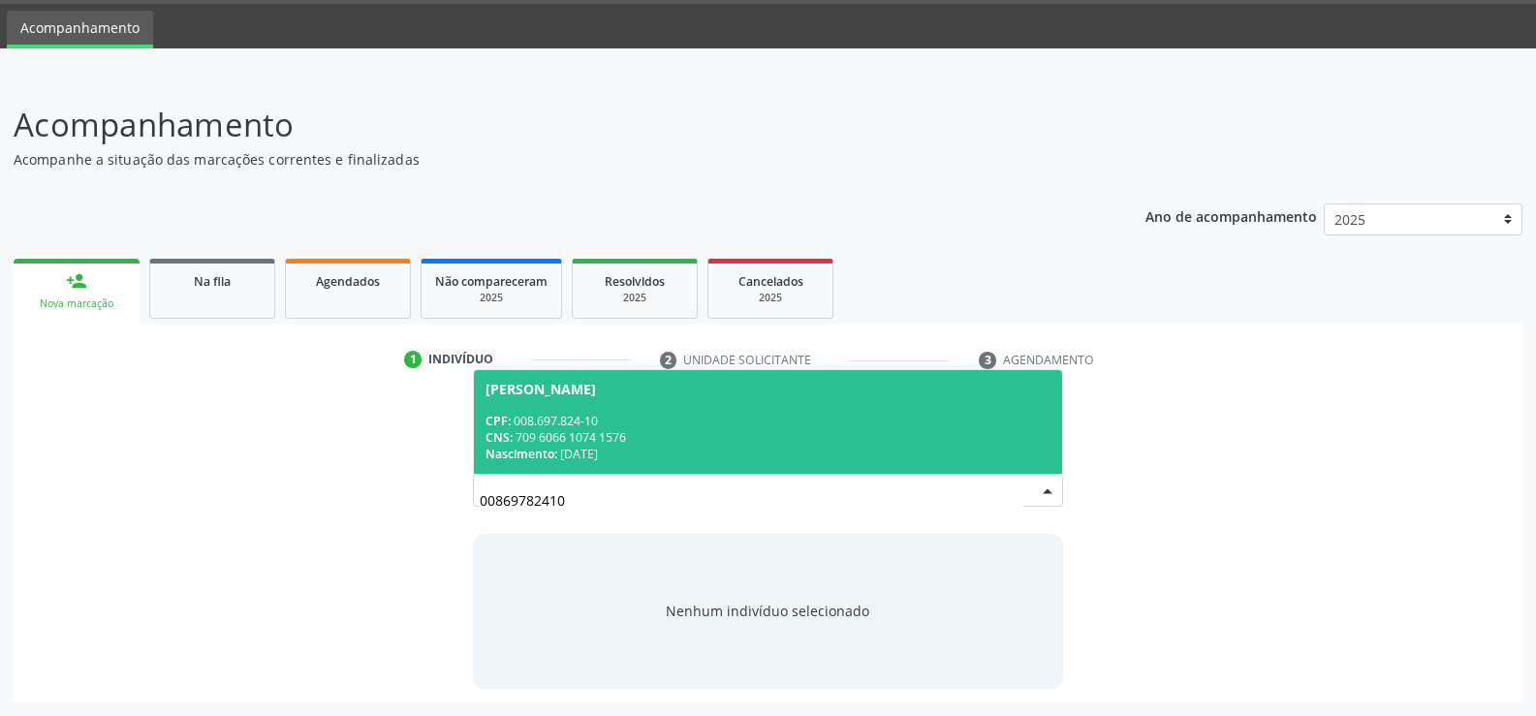
click at [645, 453] on div "Nascimento: [DATE]" at bounding box center [767, 454] width 565 height 16
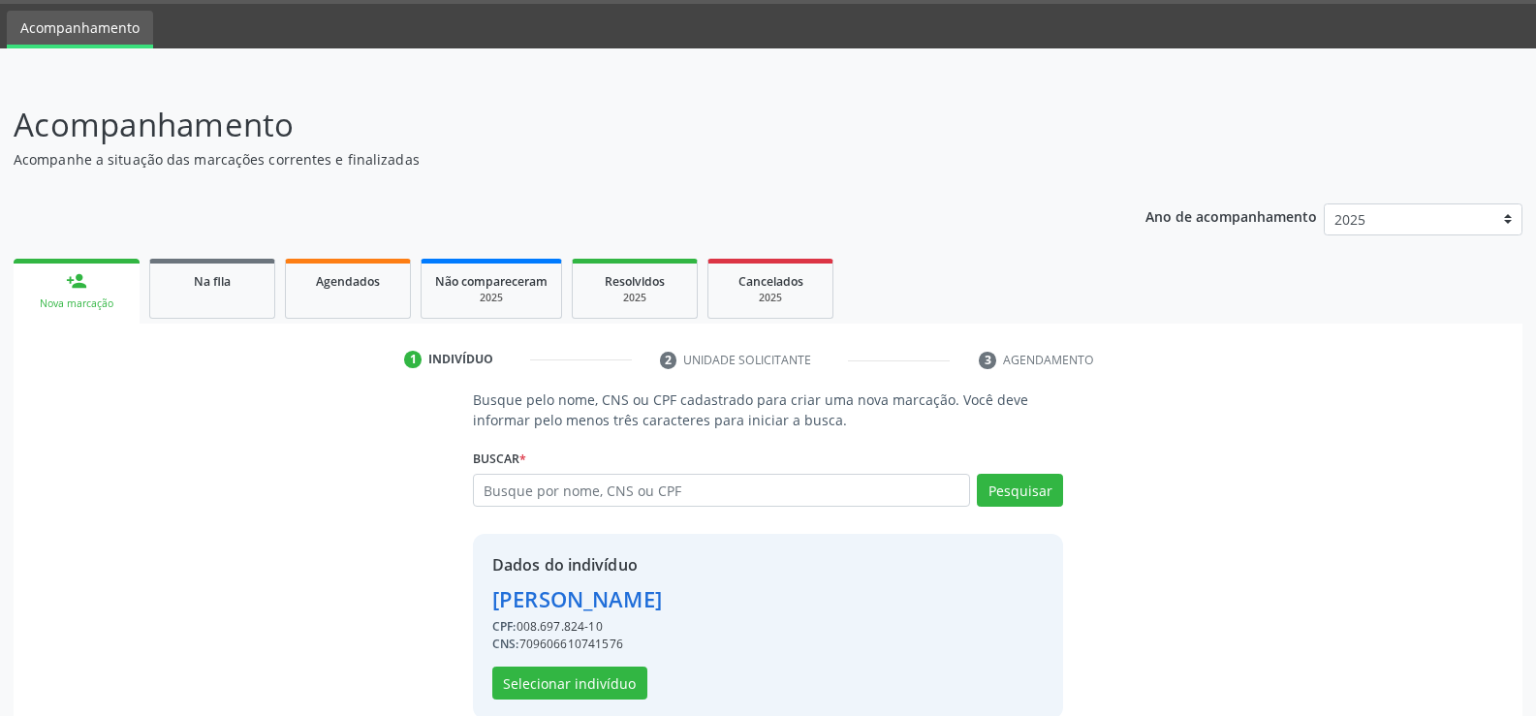
scroll to position [88, 0]
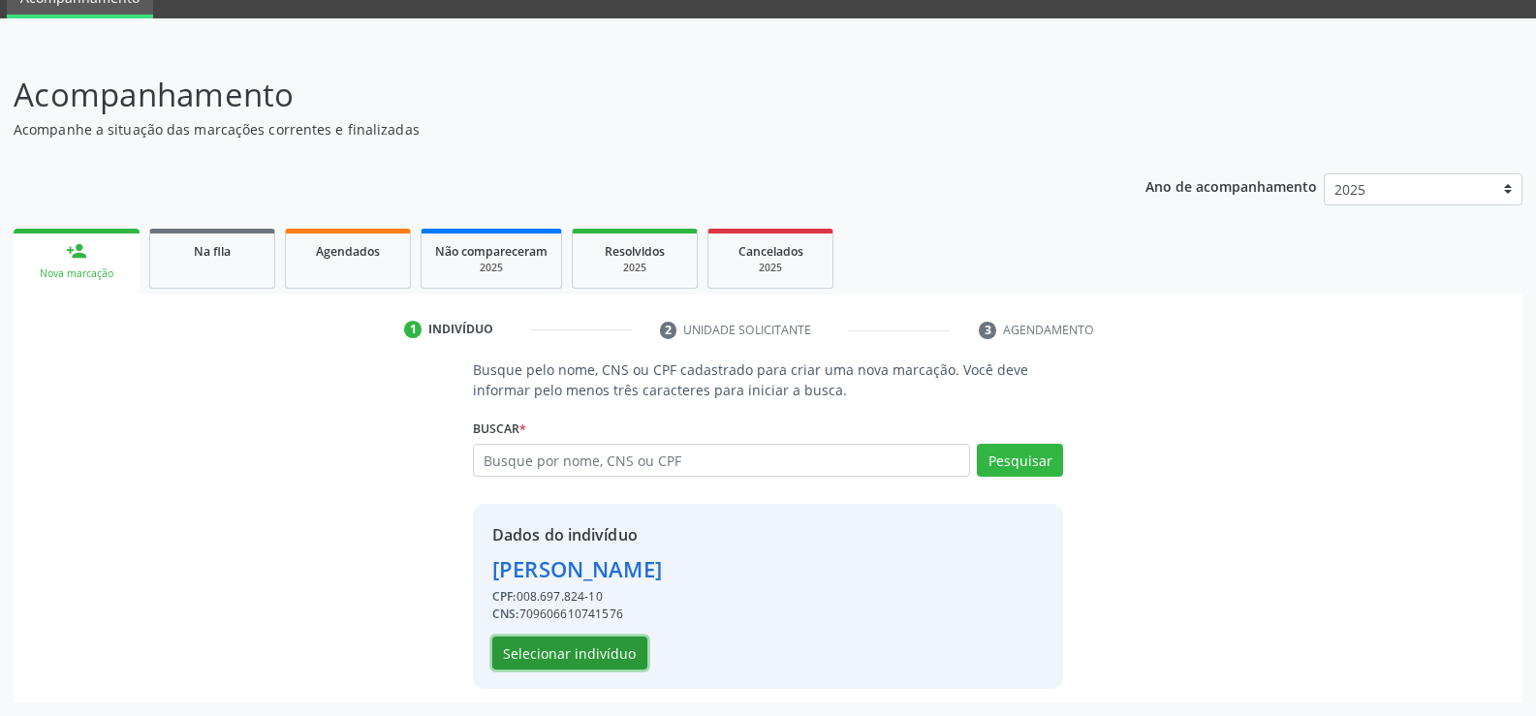
click at [570, 653] on button "Selecionar indivíduo" at bounding box center [569, 653] width 155 height 33
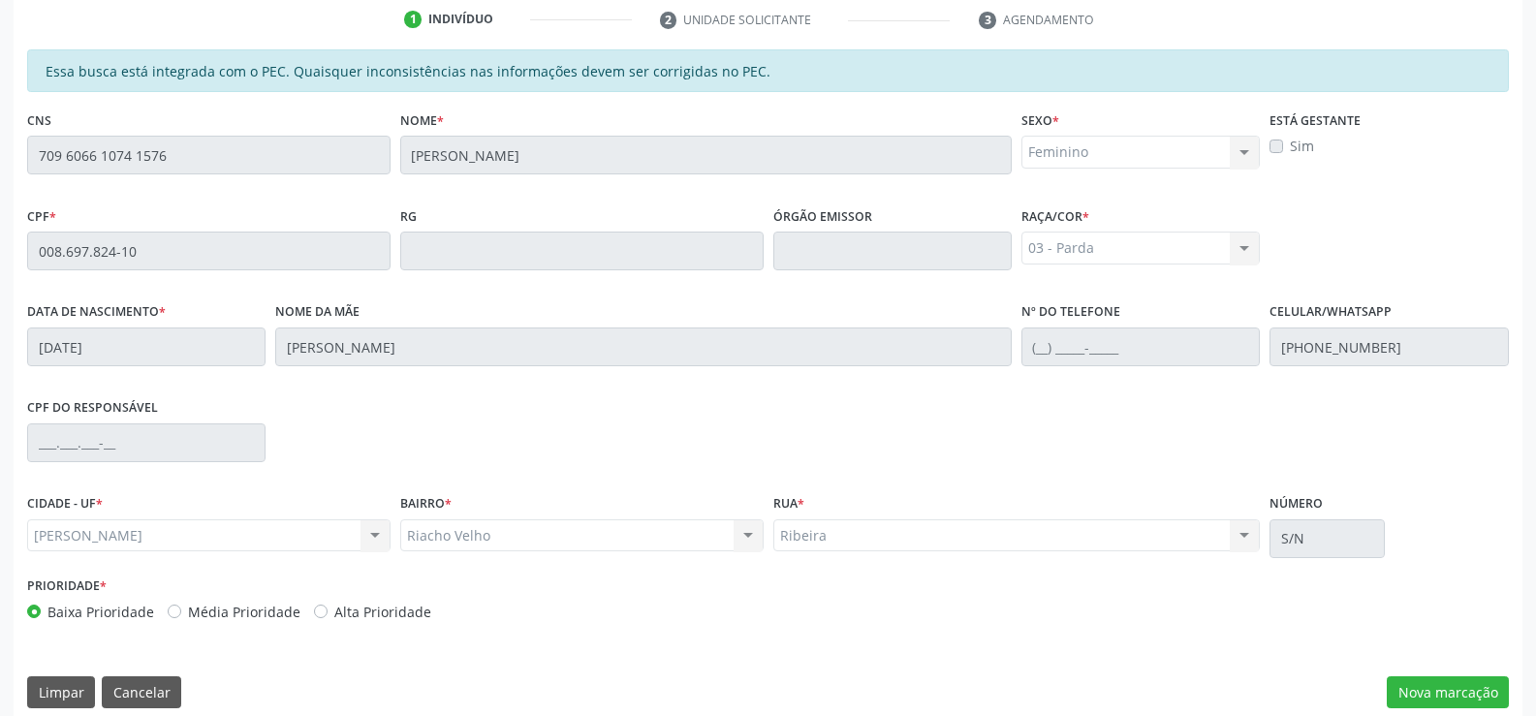
scroll to position [418, 0]
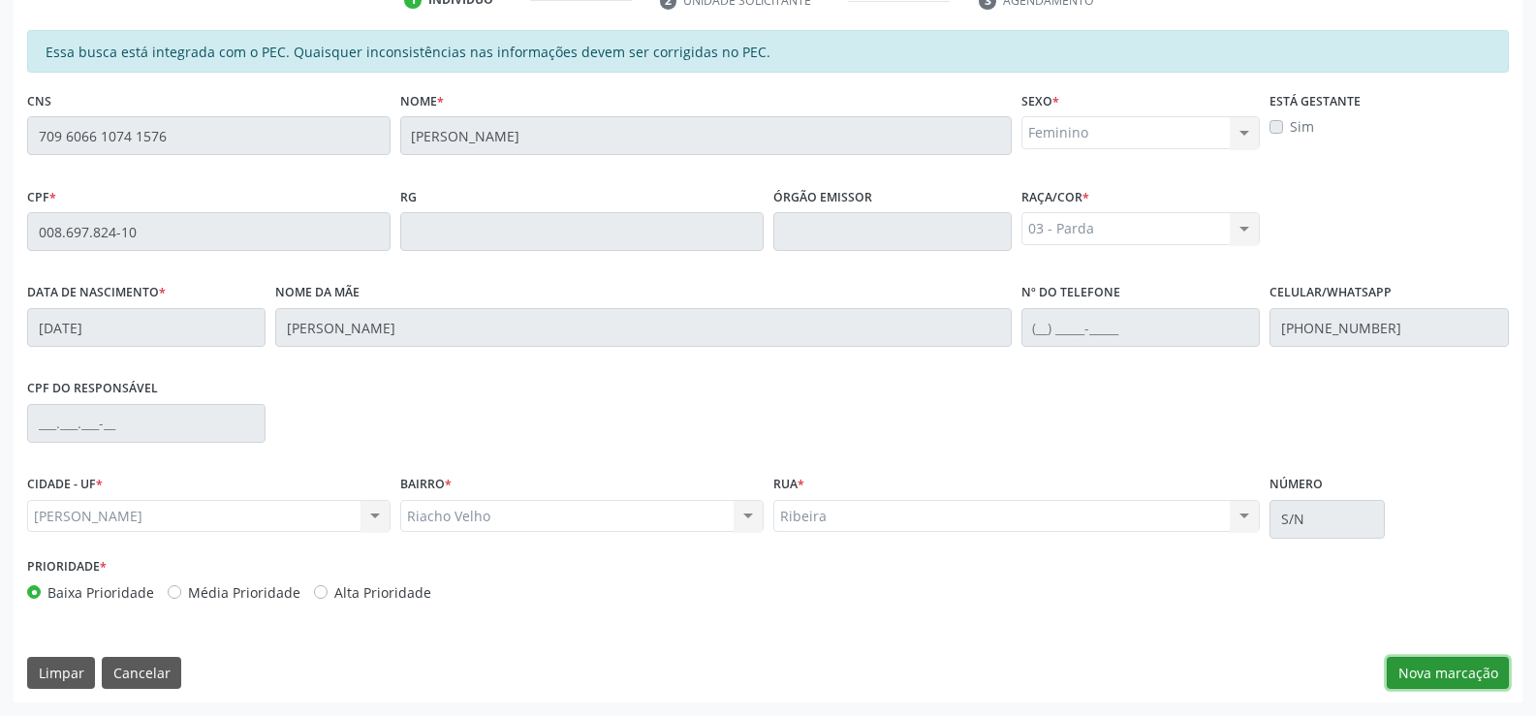
click at [1441, 667] on button "Nova marcação" at bounding box center [1448, 673] width 122 height 33
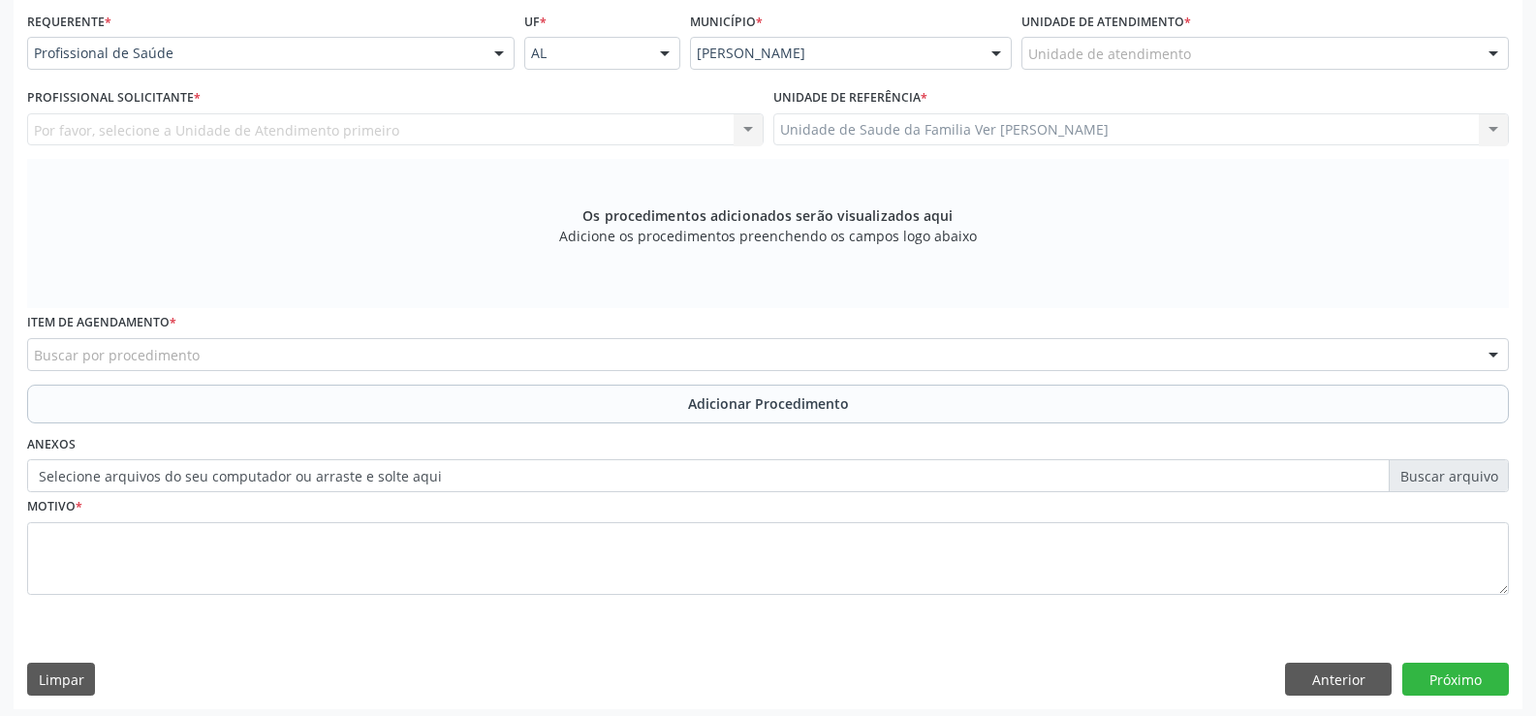
scroll to position [448, 0]
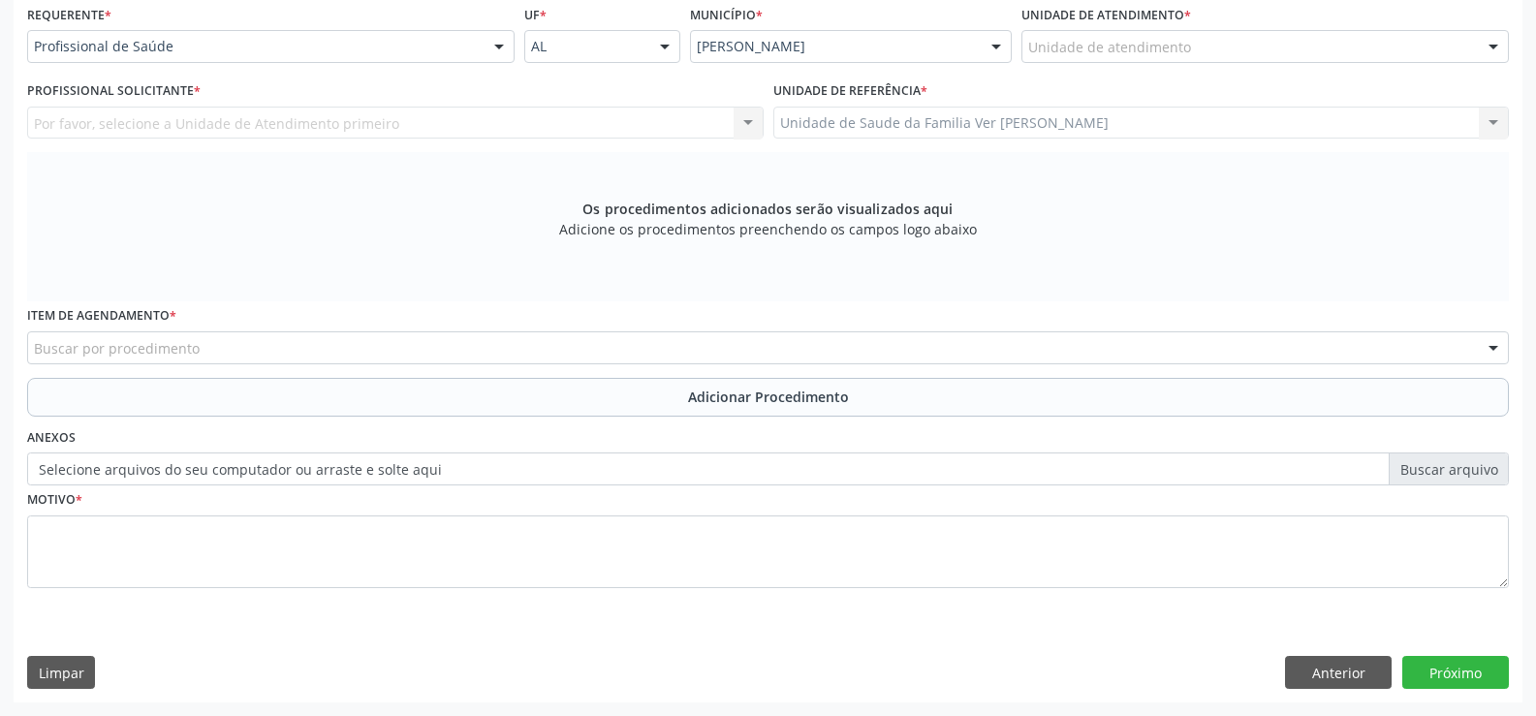
click at [490, 45] on div at bounding box center [499, 47] width 29 height 33
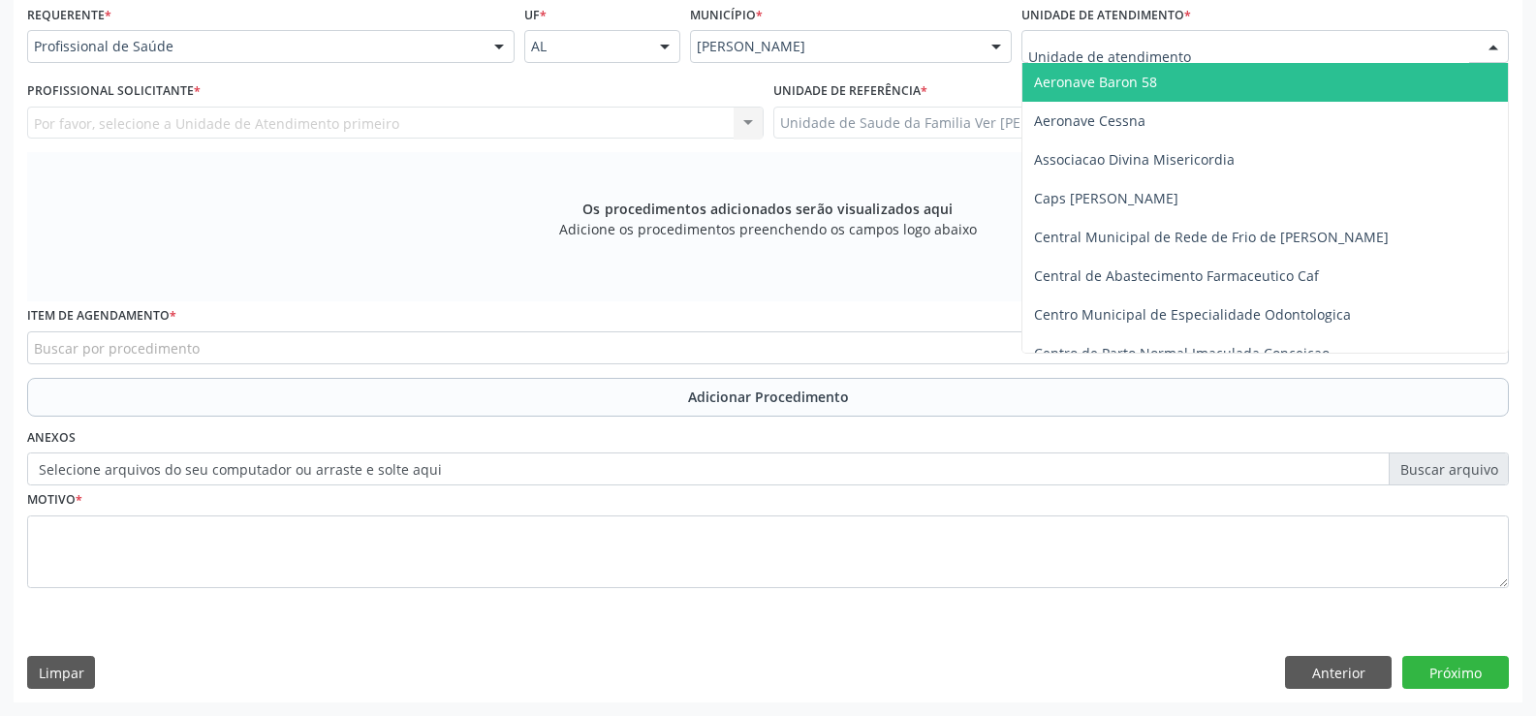
click at [1502, 49] on div at bounding box center [1493, 47] width 29 height 33
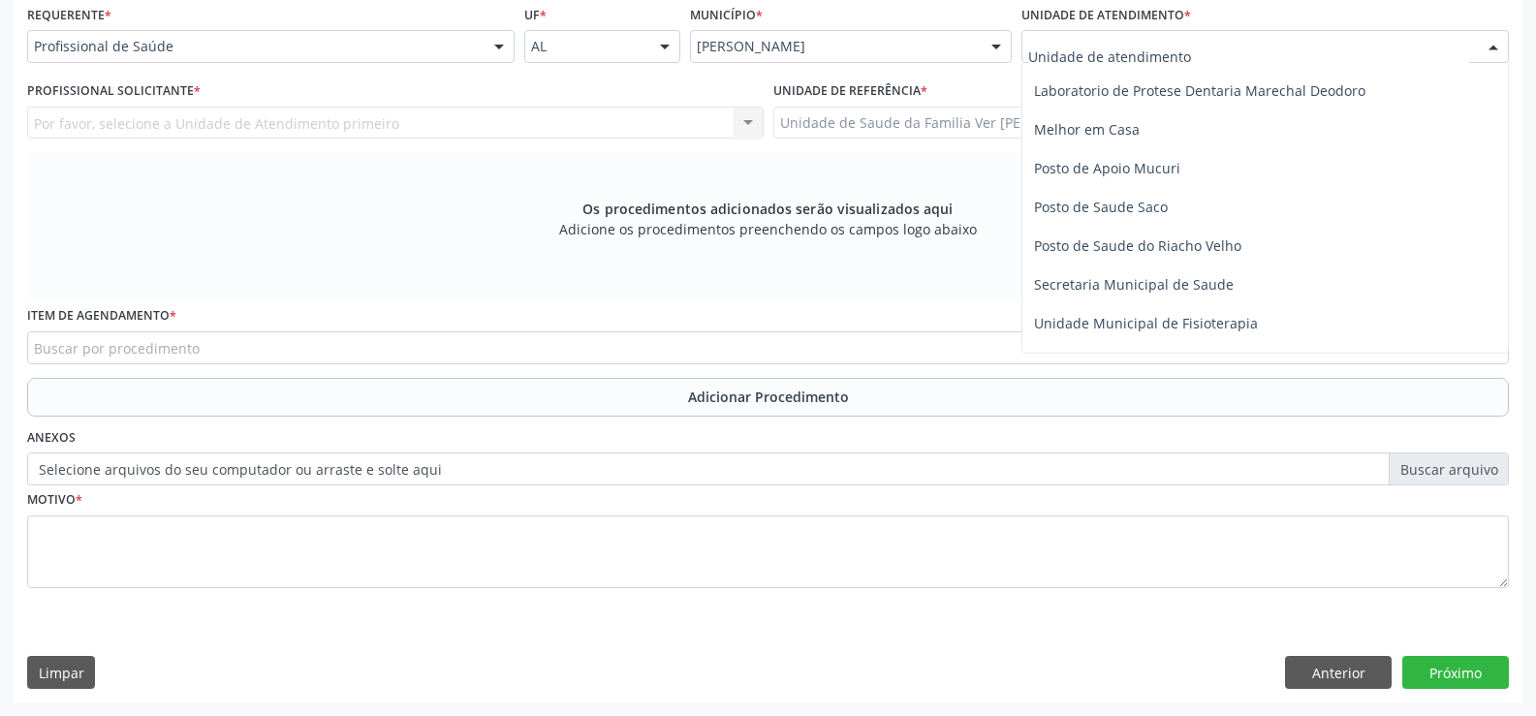
scroll to position [775, 0]
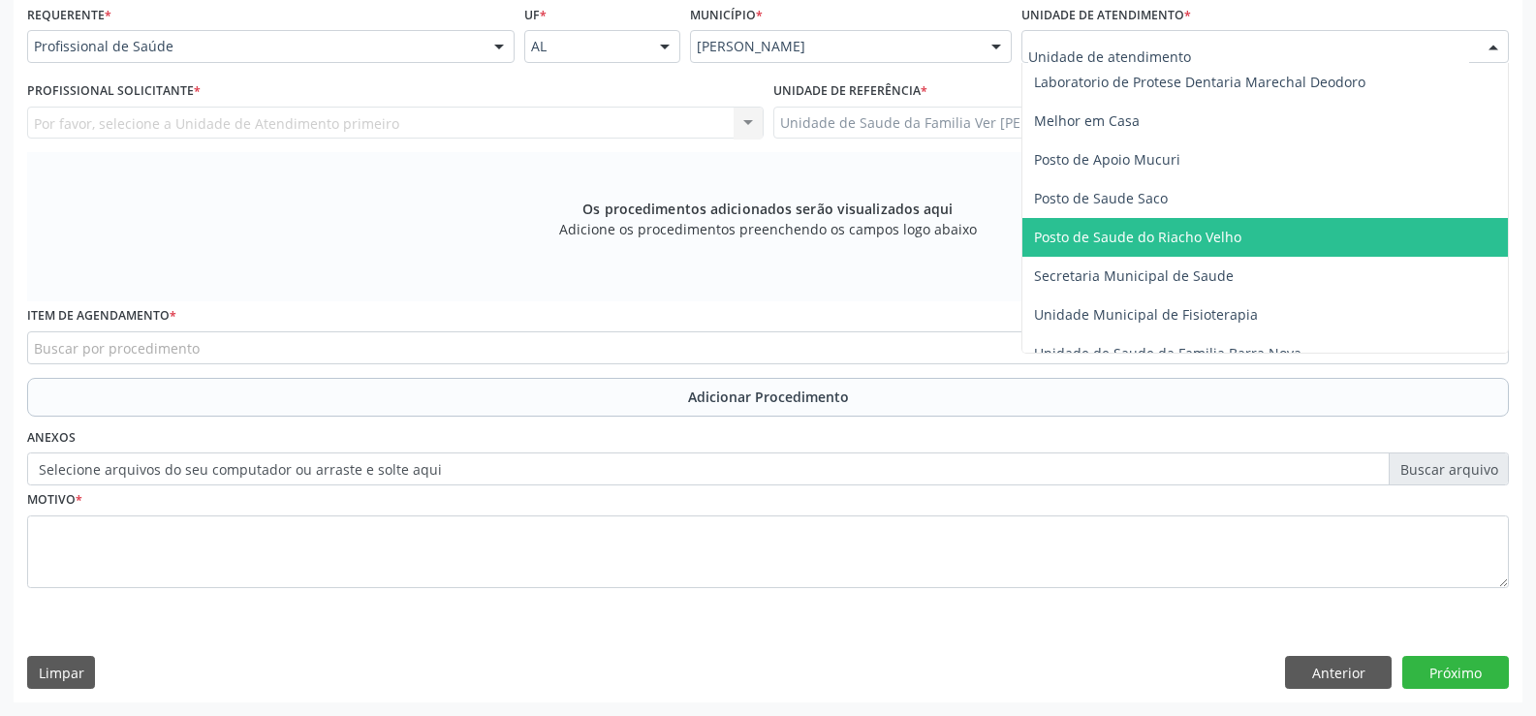
click at [1177, 245] on span "Posto de Saude do Riacho Velho" at bounding box center [1137, 237] width 207 height 18
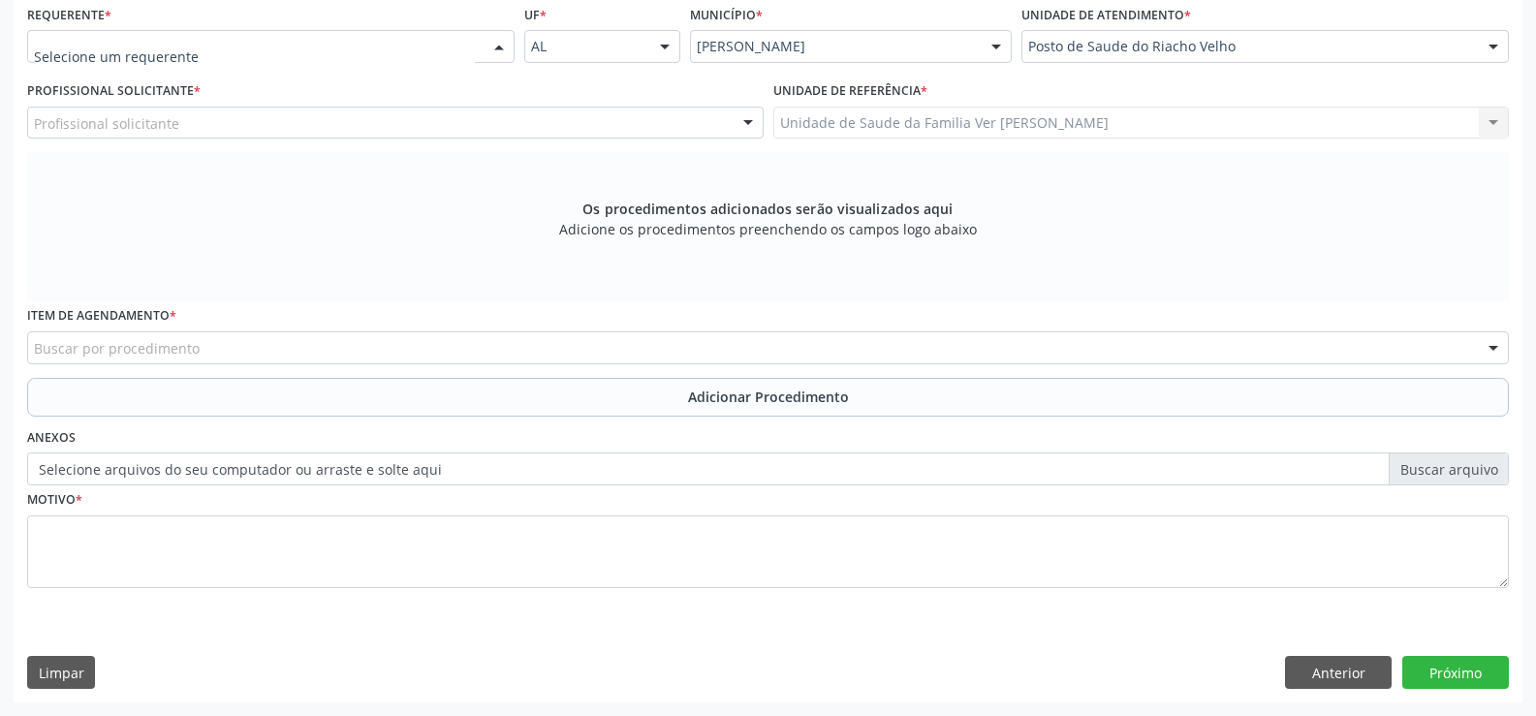
click at [496, 43] on div at bounding box center [499, 47] width 29 height 33
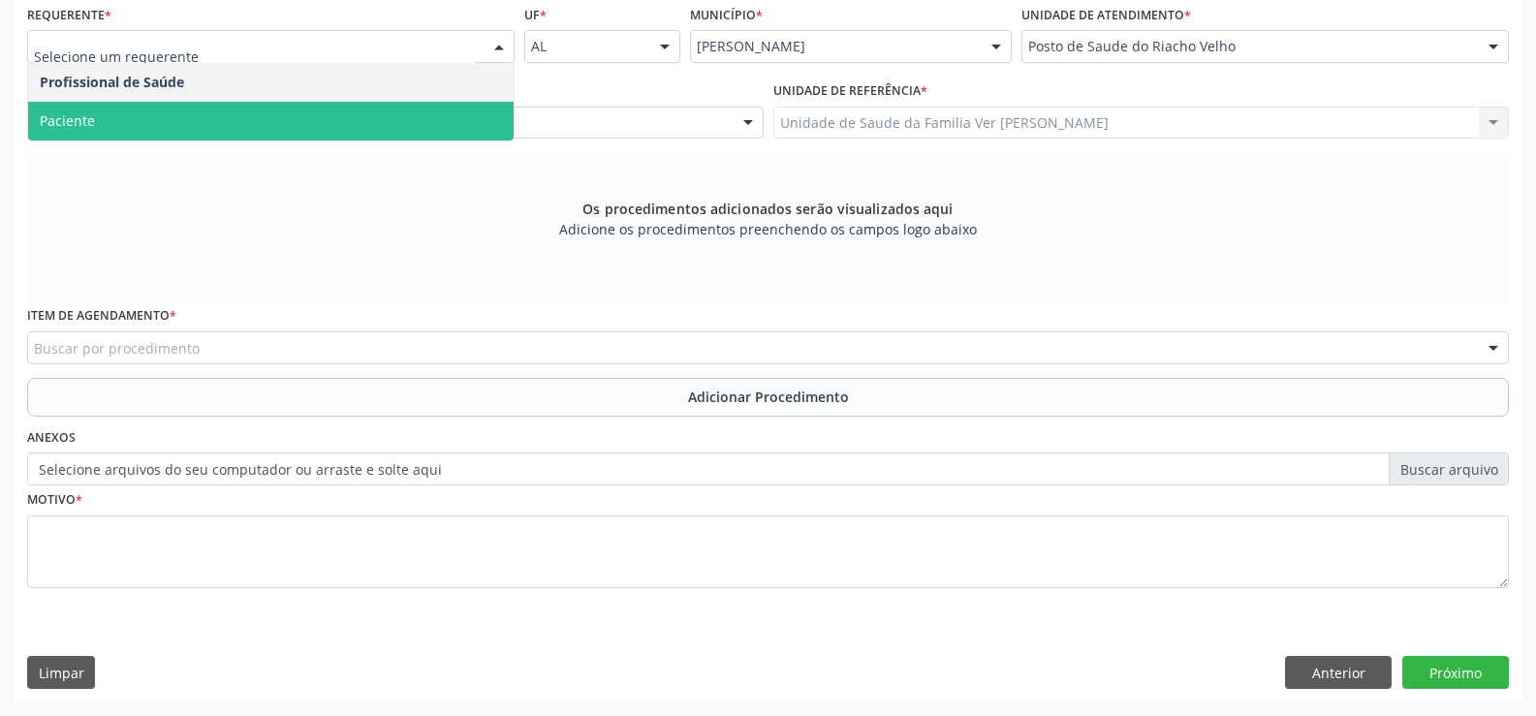
click at [272, 122] on span "Paciente" at bounding box center [270, 121] width 485 height 39
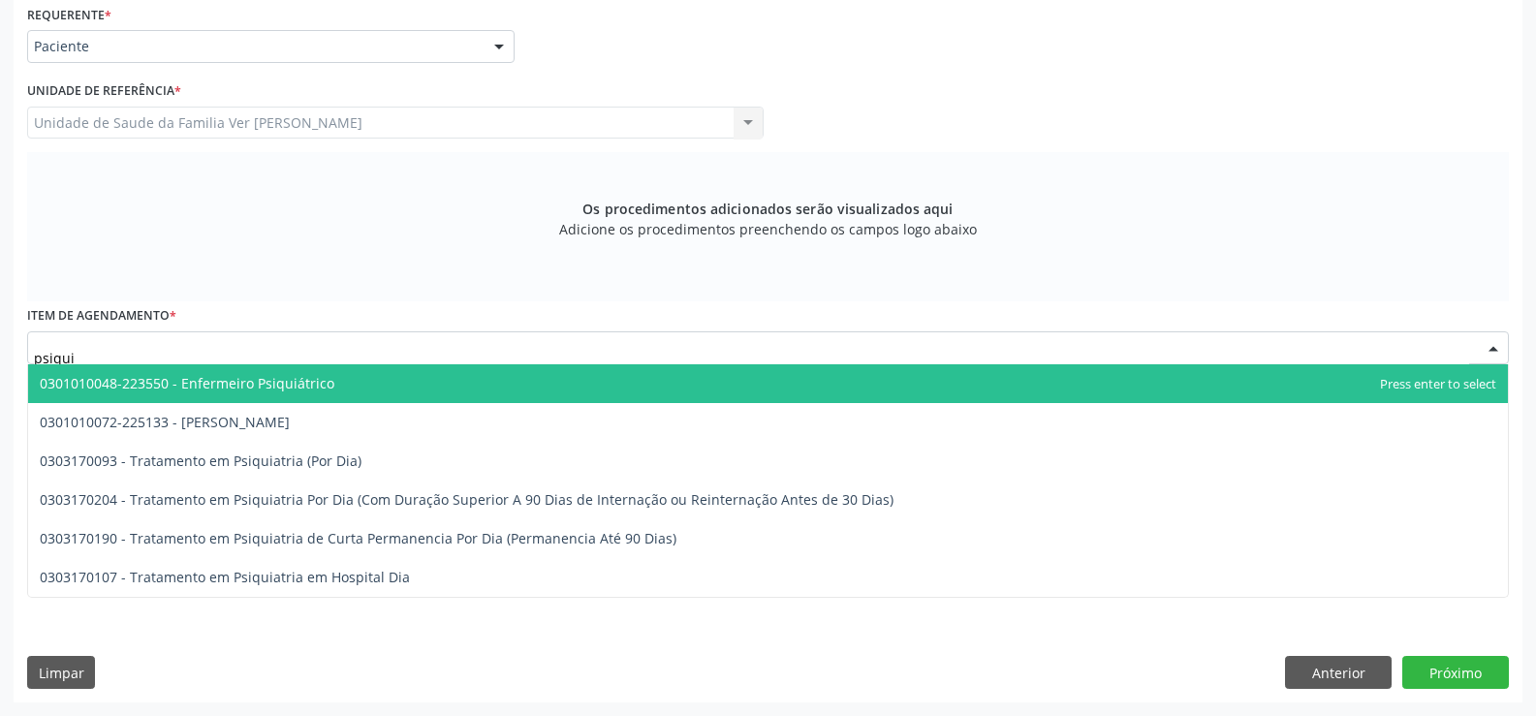
type input "psiquia"
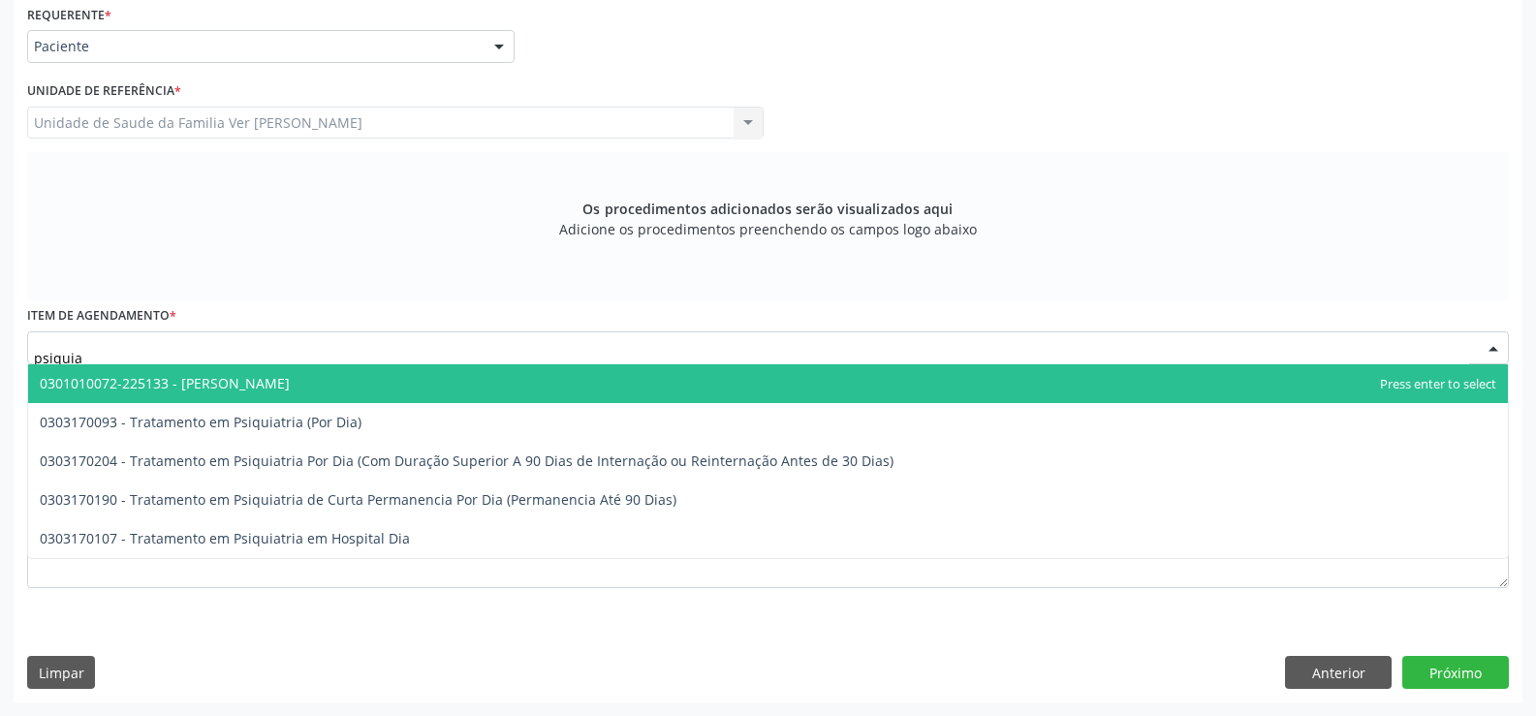
click at [245, 381] on span "0301010072-225133 - [PERSON_NAME]" at bounding box center [165, 383] width 250 height 18
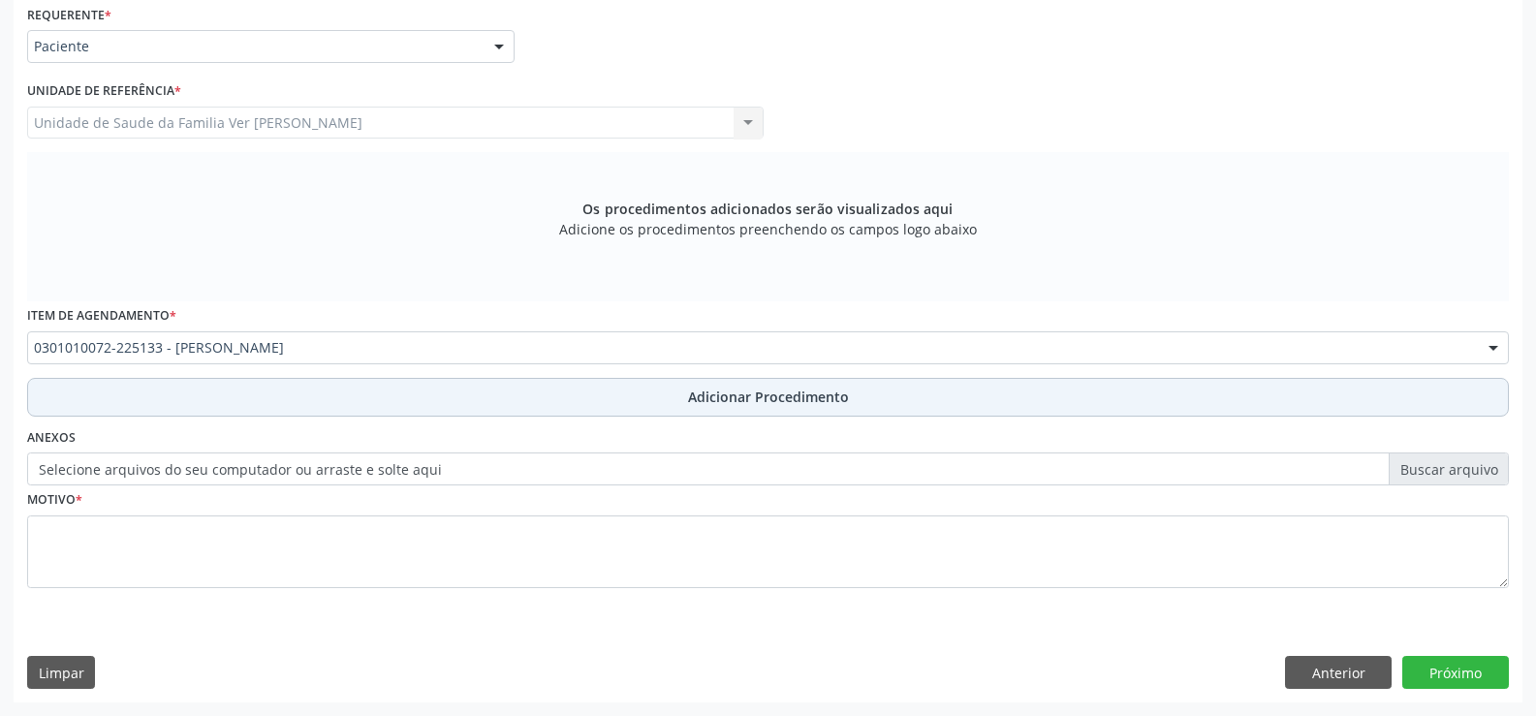
click at [796, 385] on button "Adicionar Procedimento" at bounding box center [768, 397] width 1482 height 39
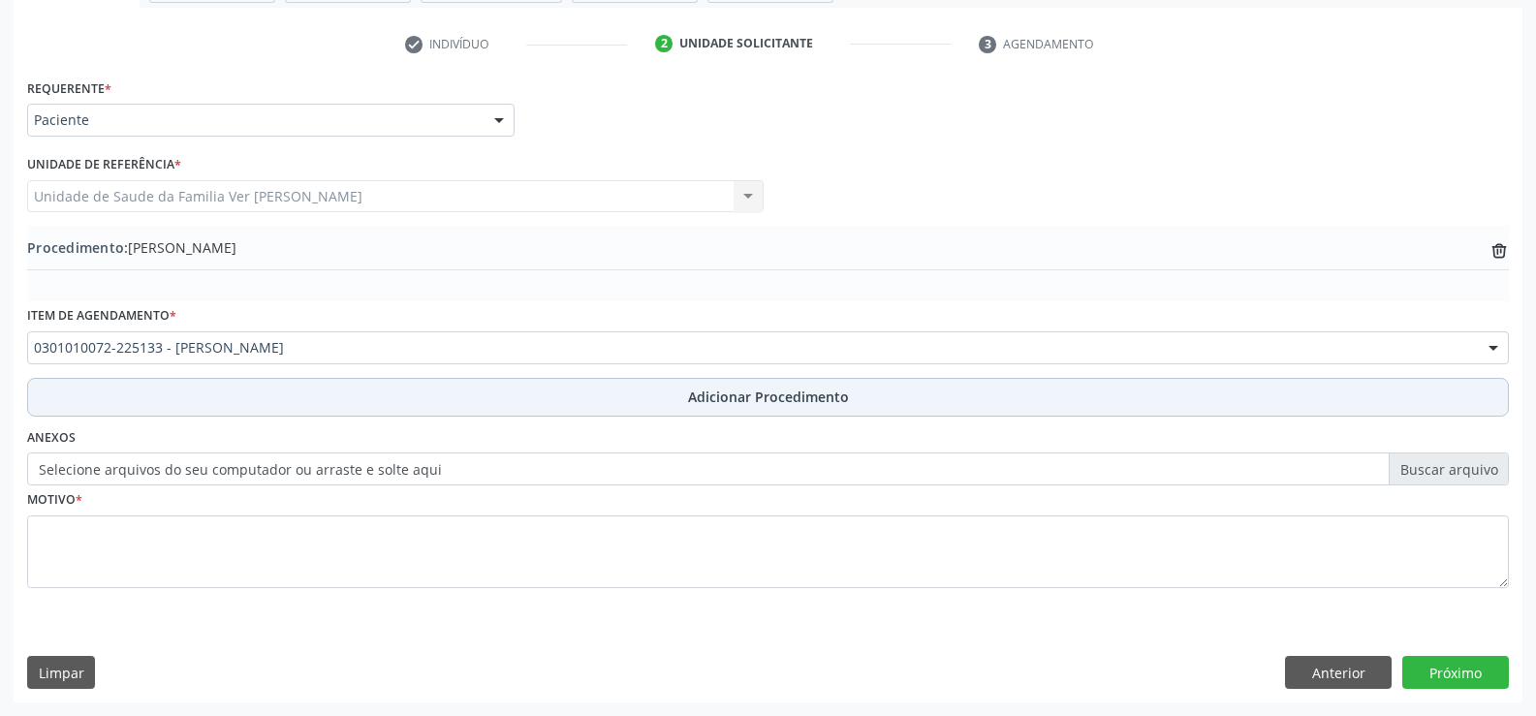
scroll to position [374, 0]
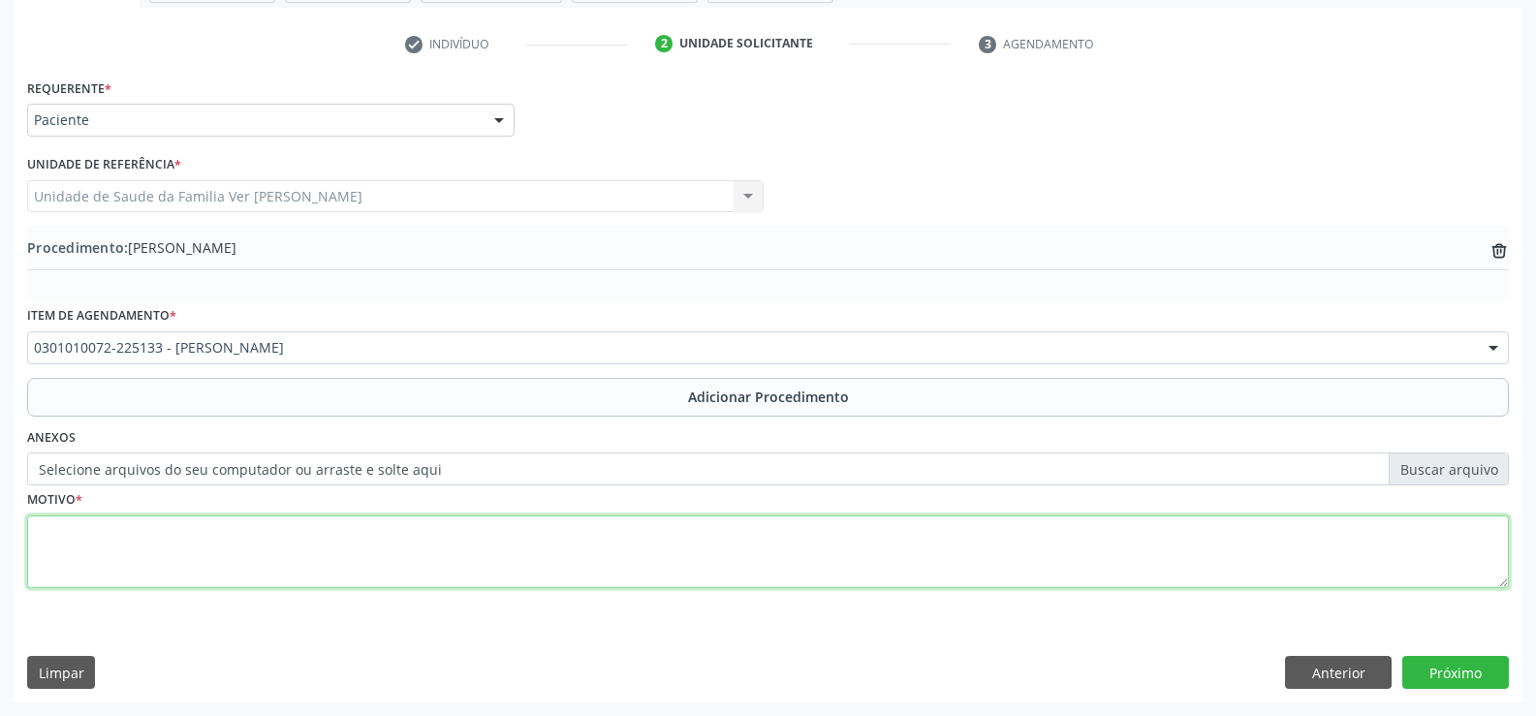
click at [80, 534] on textarea at bounding box center [768, 553] width 1482 height 74
type textarea "fibromialgia"
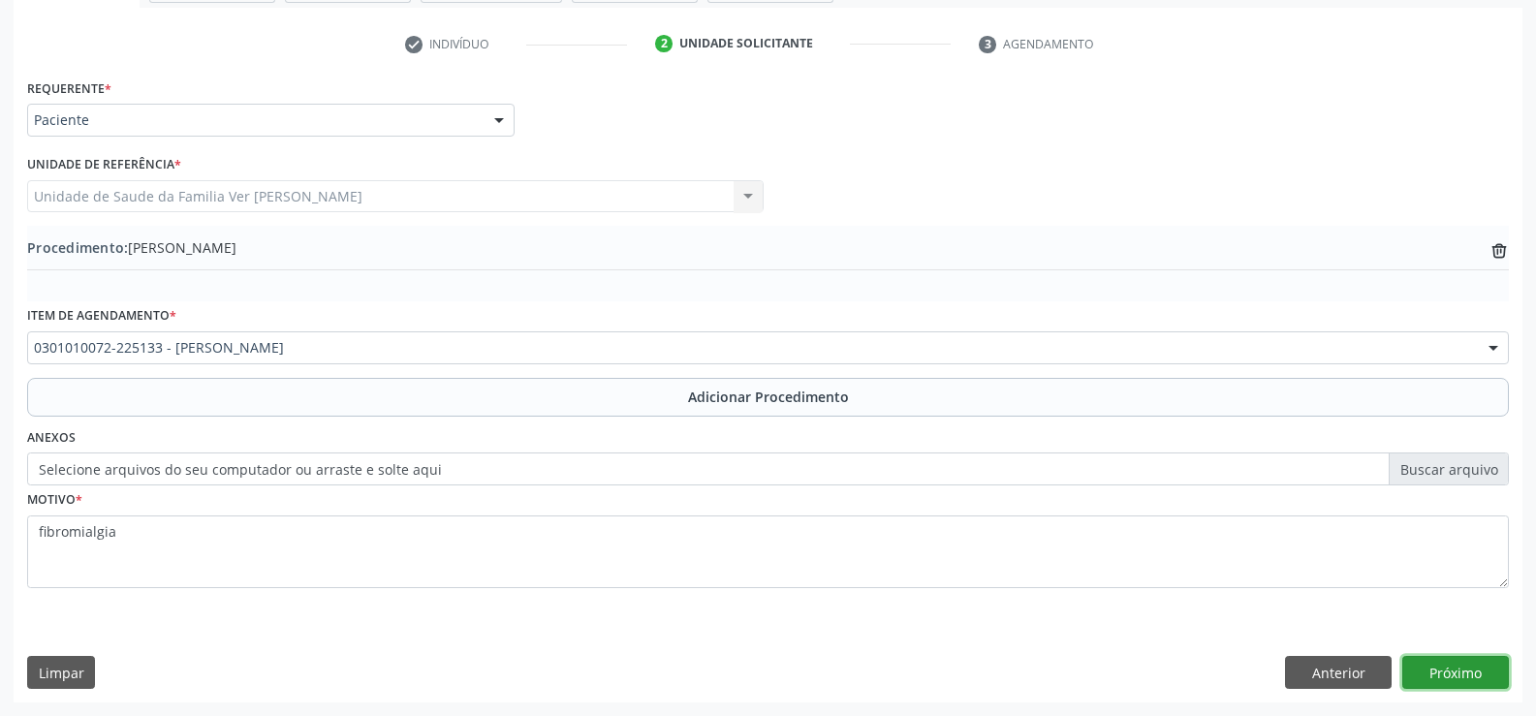
click at [1448, 672] on button "Próximo" at bounding box center [1455, 672] width 107 height 33
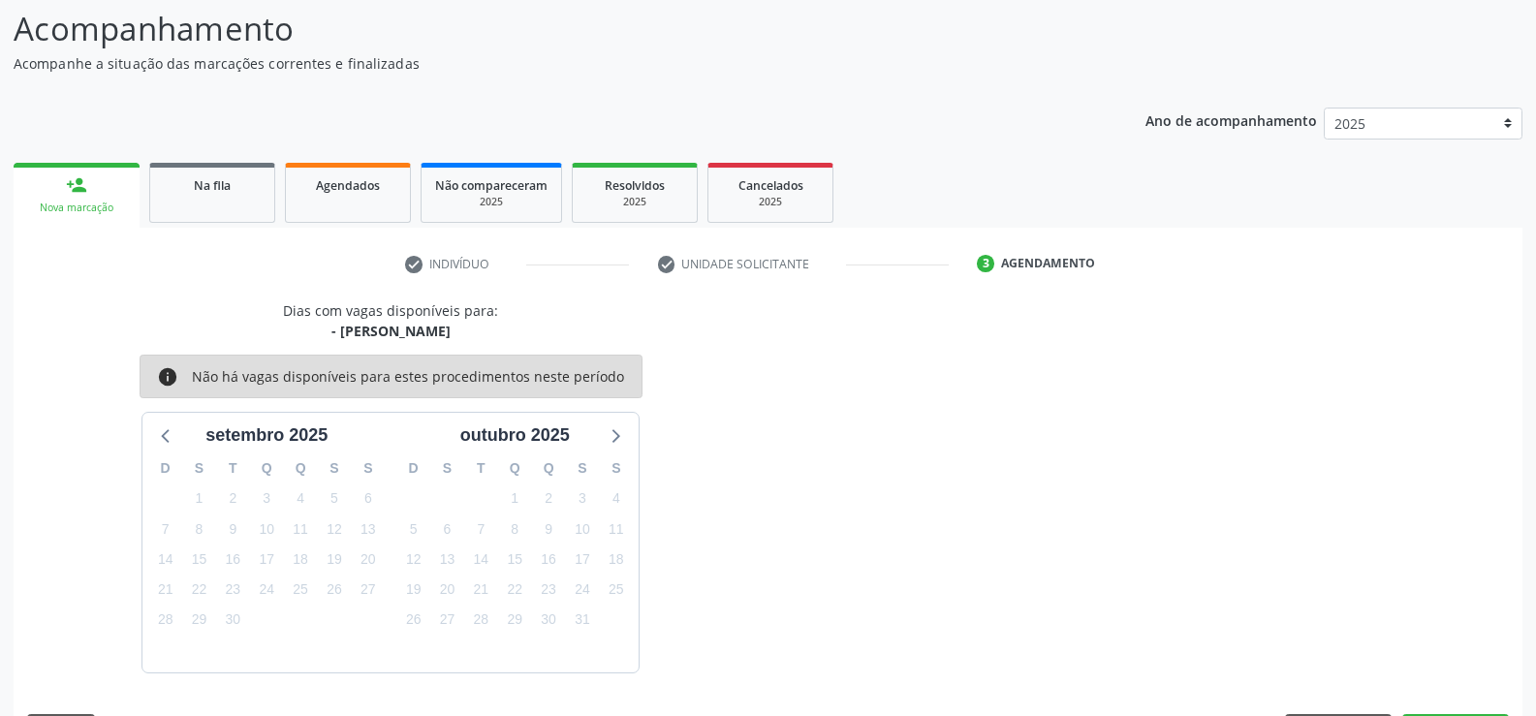
scroll to position [211, 0]
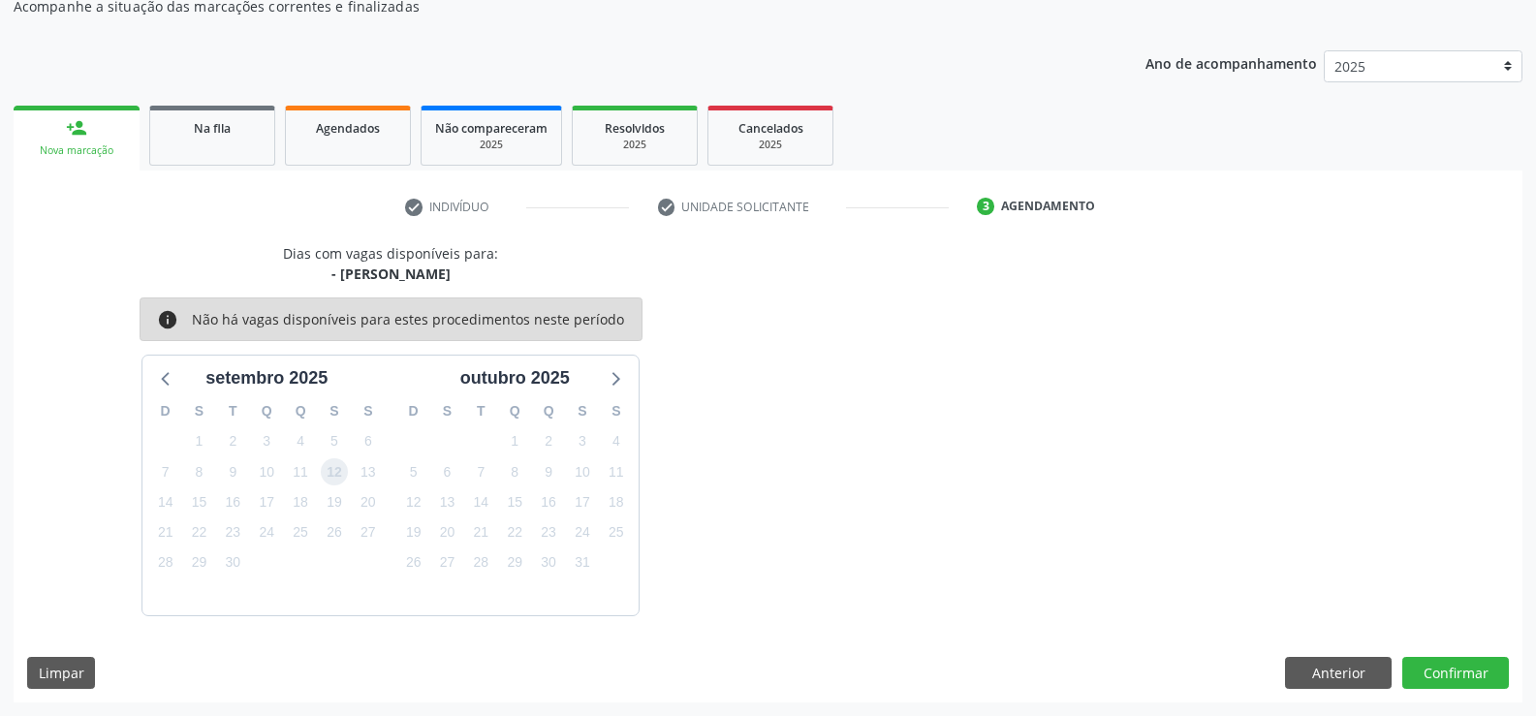
click at [339, 475] on span "12" at bounding box center [334, 471] width 27 height 27
click at [1470, 669] on button "Confirmar" at bounding box center [1455, 673] width 107 height 33
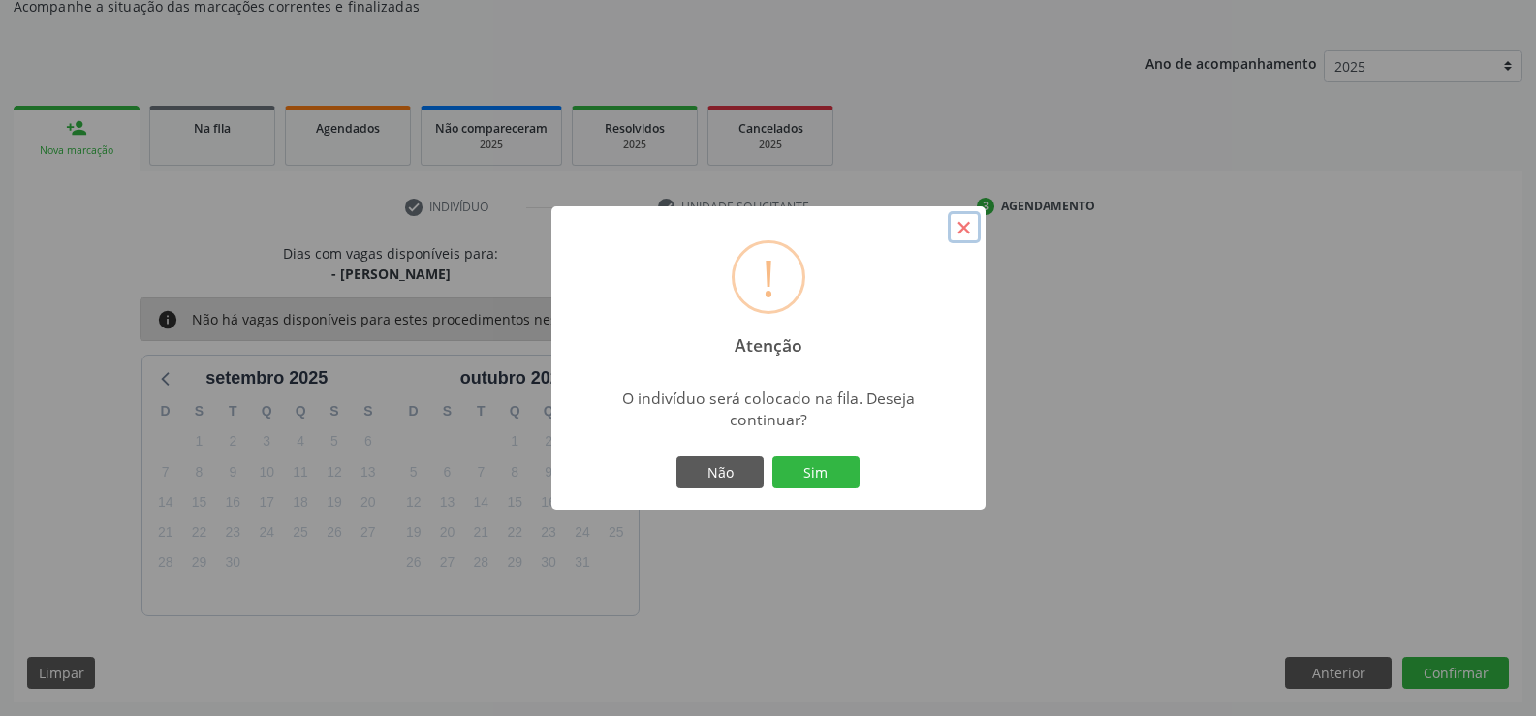
click at [959, 233] on button "×" at bounding box center [964, 227] width 33 height 33
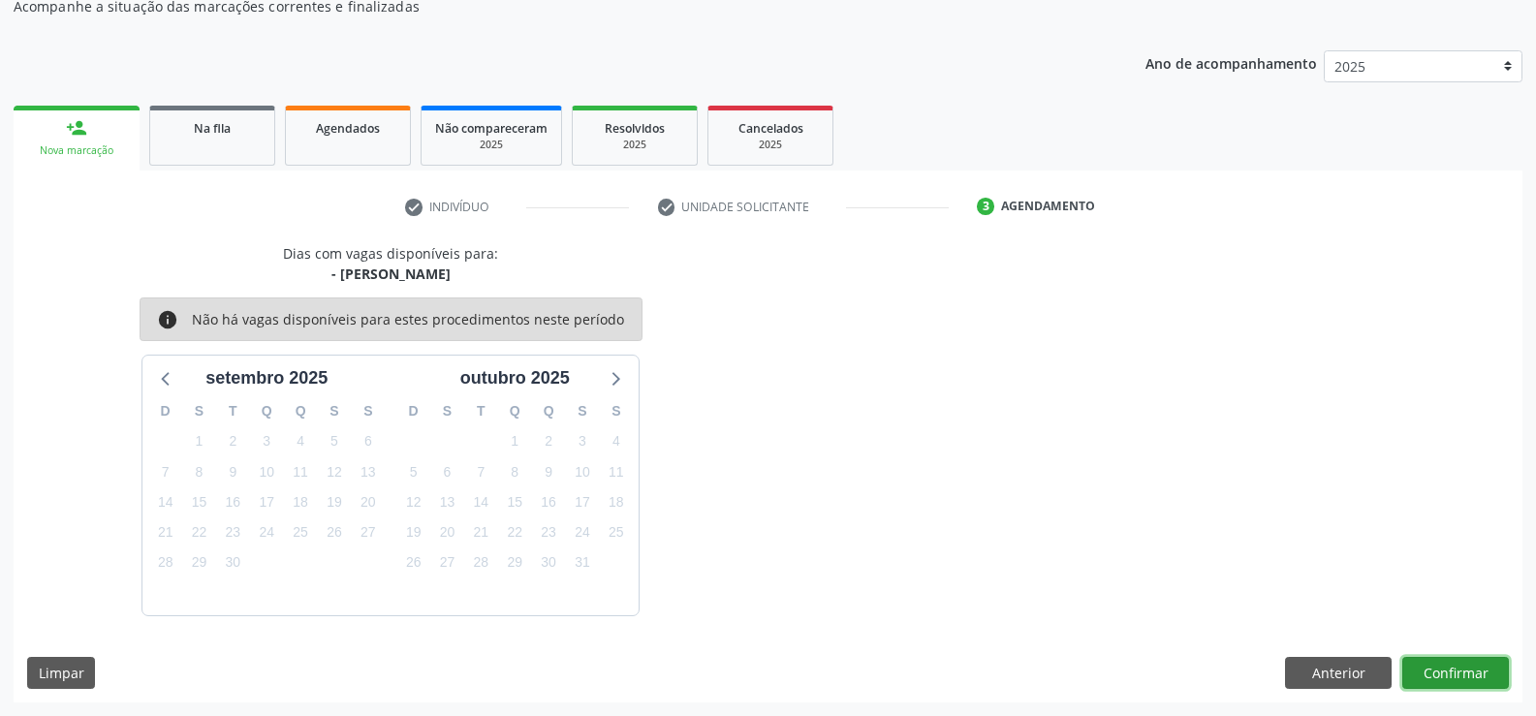
click at [1458, 660] on button "Confirmar" at bounding box center [1455, 673] width 107 height 33
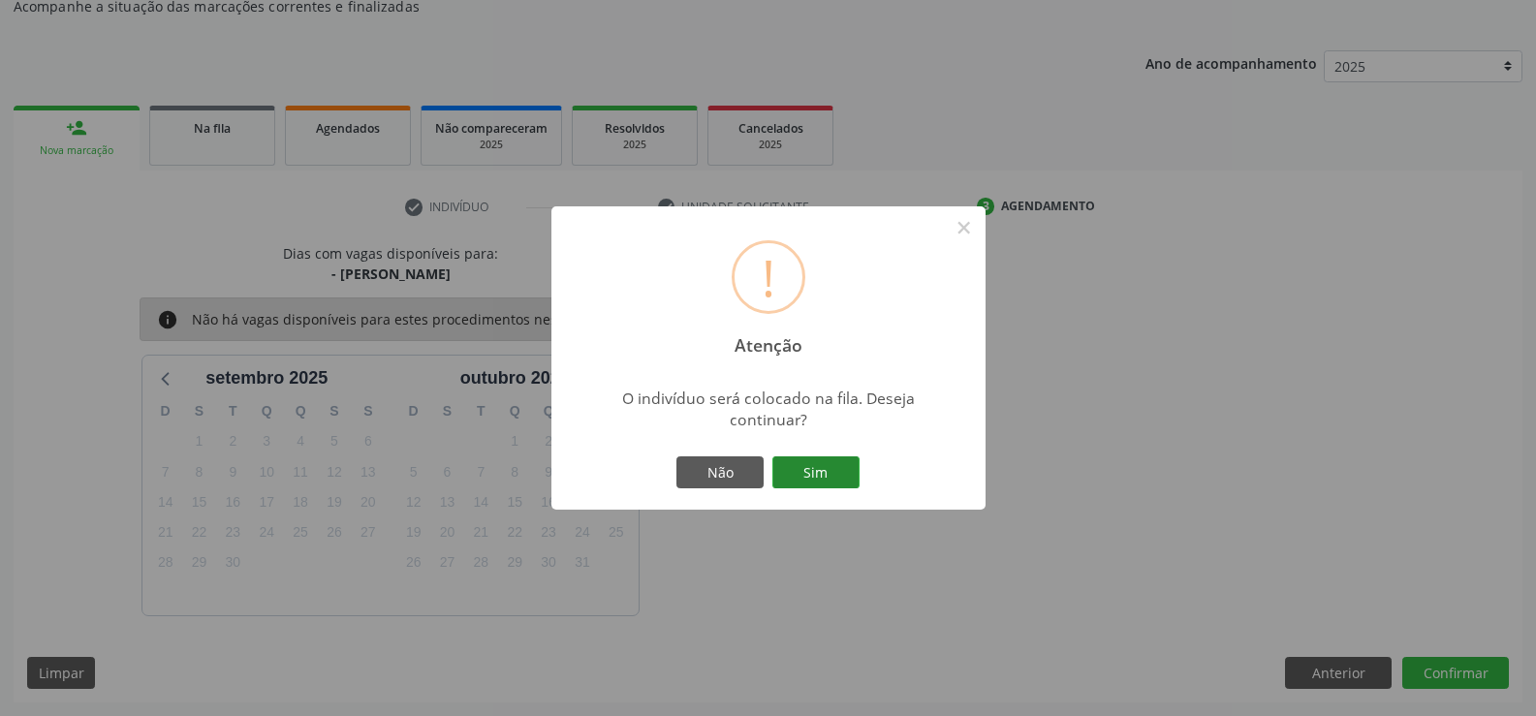
click at [830, 456] on button "Sim" at bounding box center [815, 472] width 87 height 33
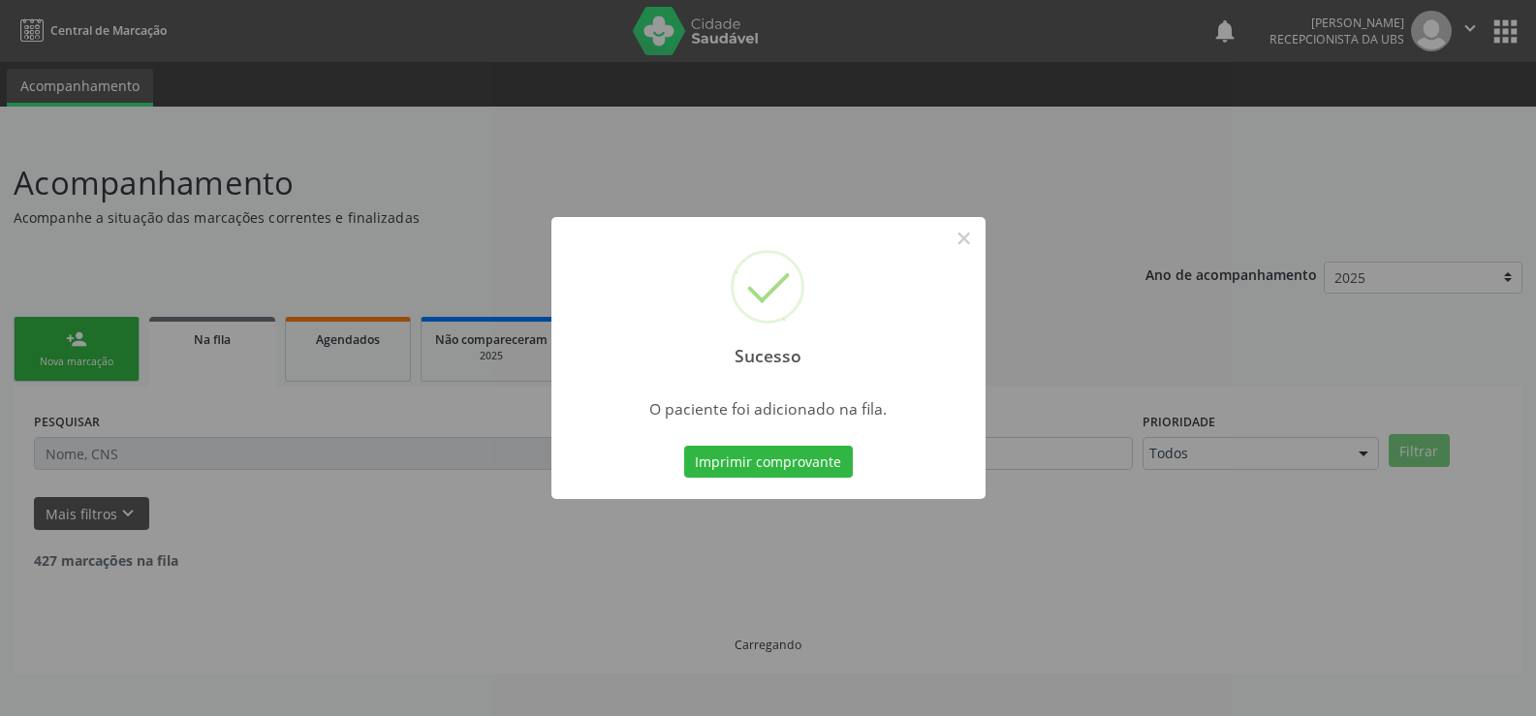
scroll to position [0, 0]
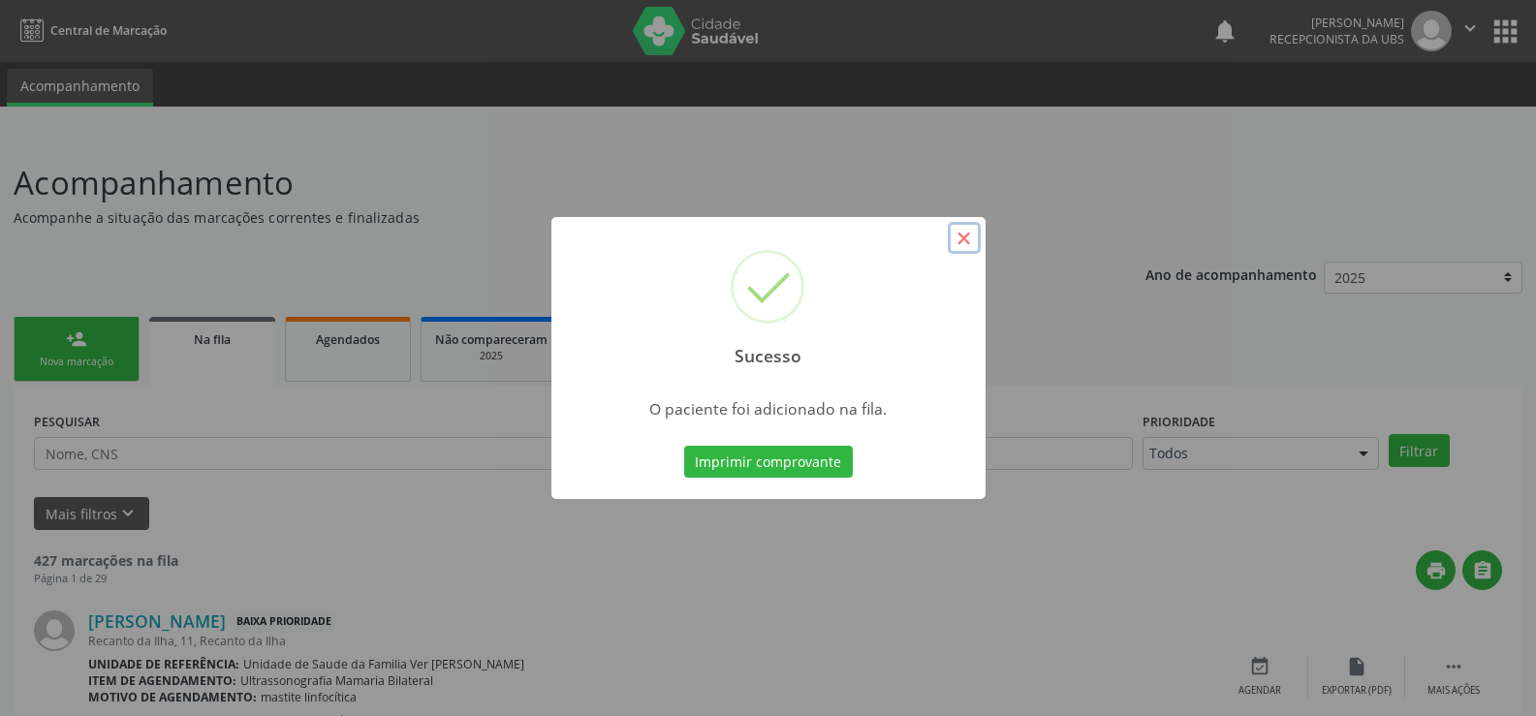
click at [952, 241] on button "×" at bounding box center [964, 238] width 33 height 33
